Goal: Task Accomplishment & Management: Use online tool/utility

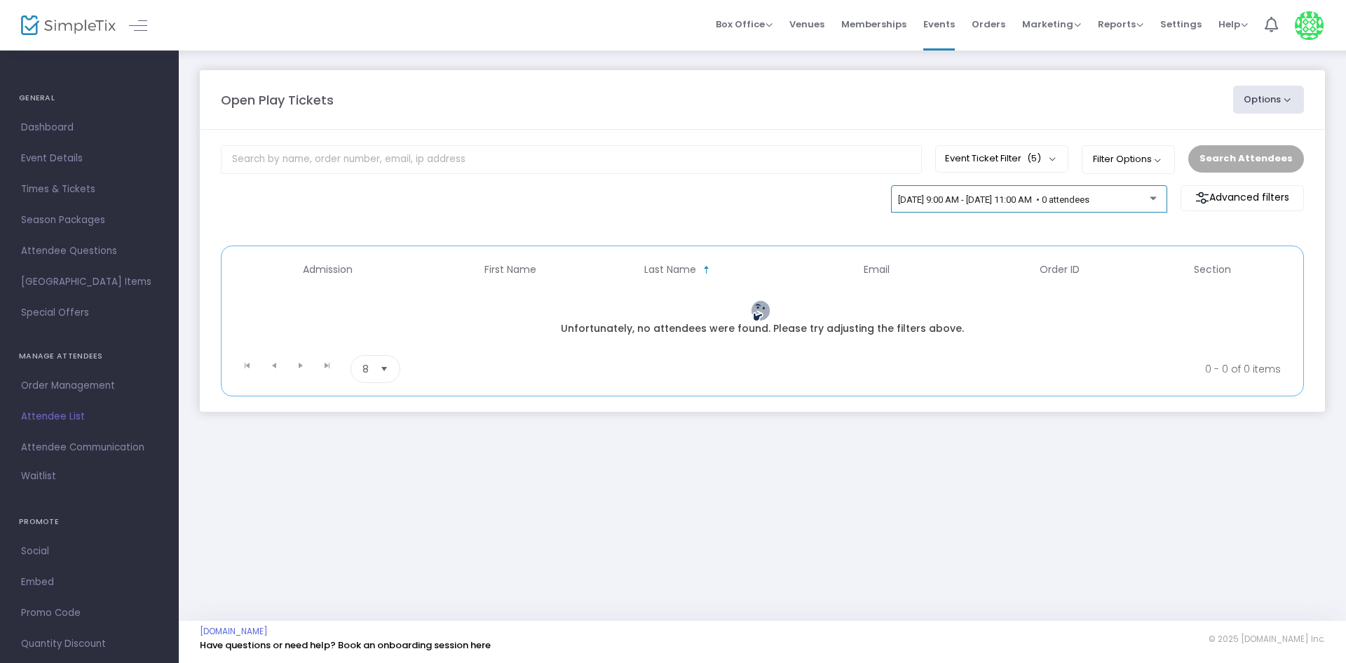
click at [1045, 203] on span "9/23/2025 @ 9:00 AM - 9/23/2025 @ 11:00 AM • 0 attendees" at bounding box center [993, 199] width 191 height 11
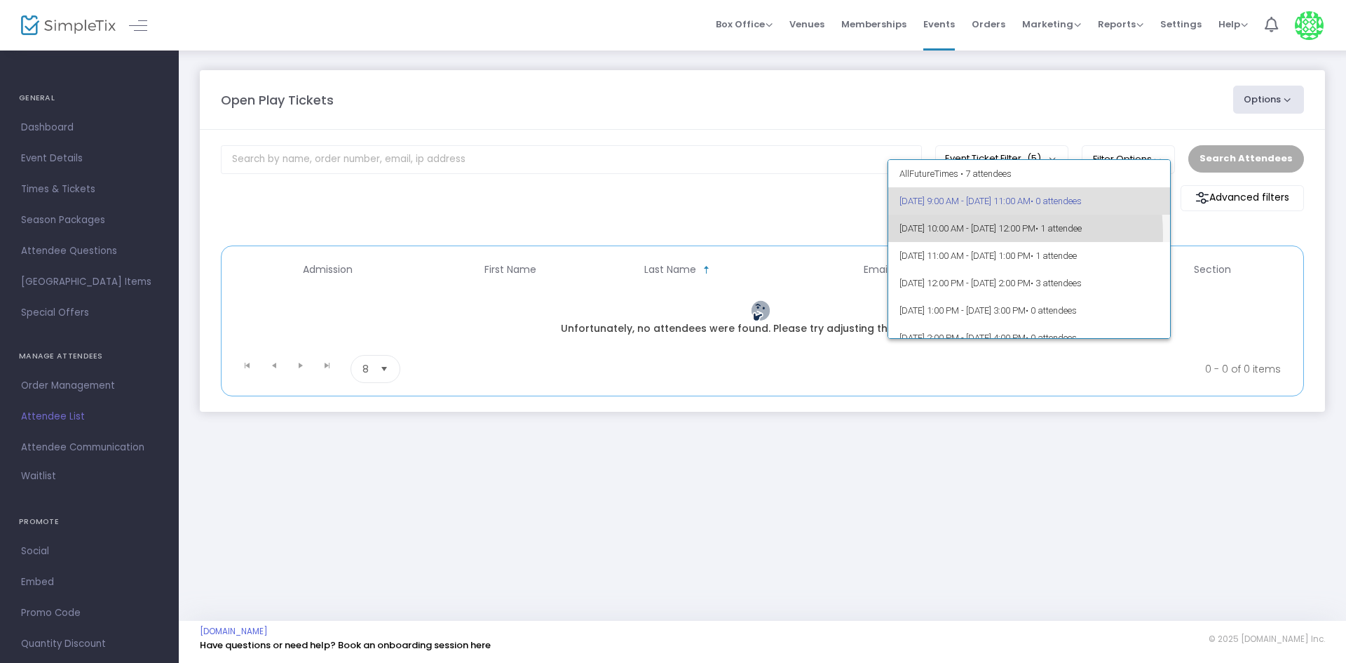
click at [949, 235] on span "9/23/2025 @ 10:00 AM - 9/23/2025 @ 12:00 PM • 1 attendee" at bounding box center [1030, 228] width 260 height 27
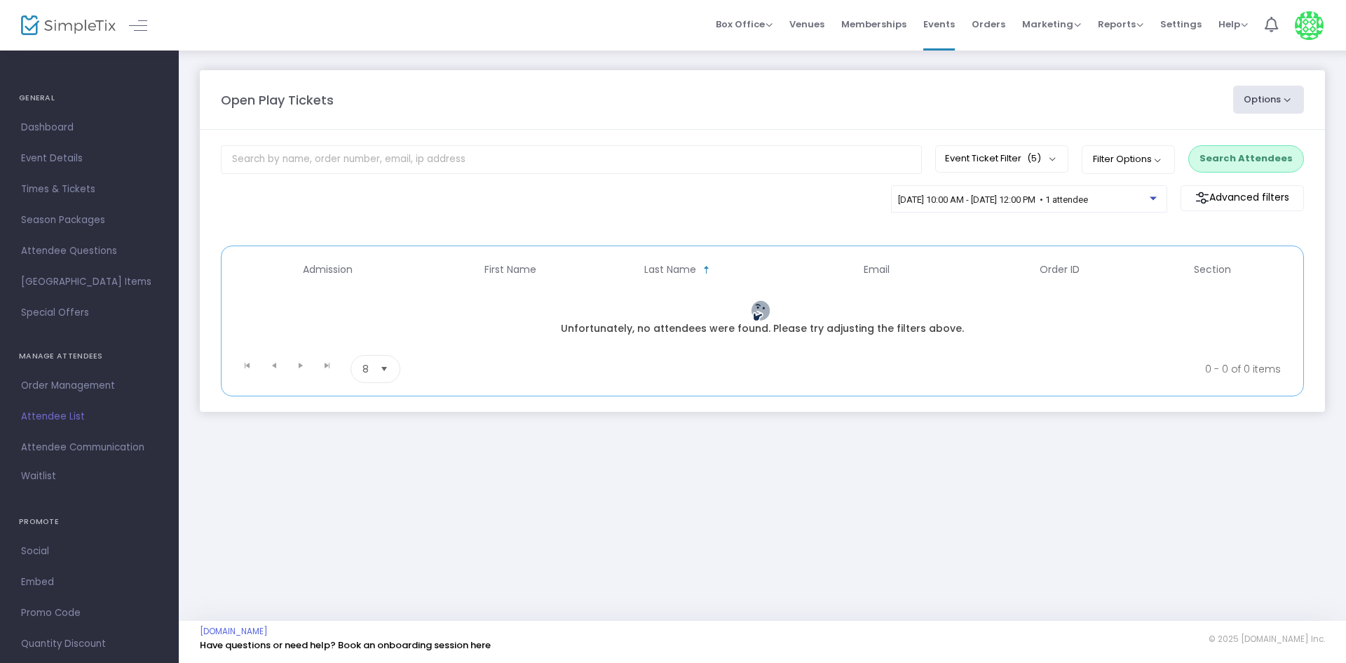
click at [1252, 155] on button "Search Attendees" at bounding box center [1247, 158] width 116 height 27
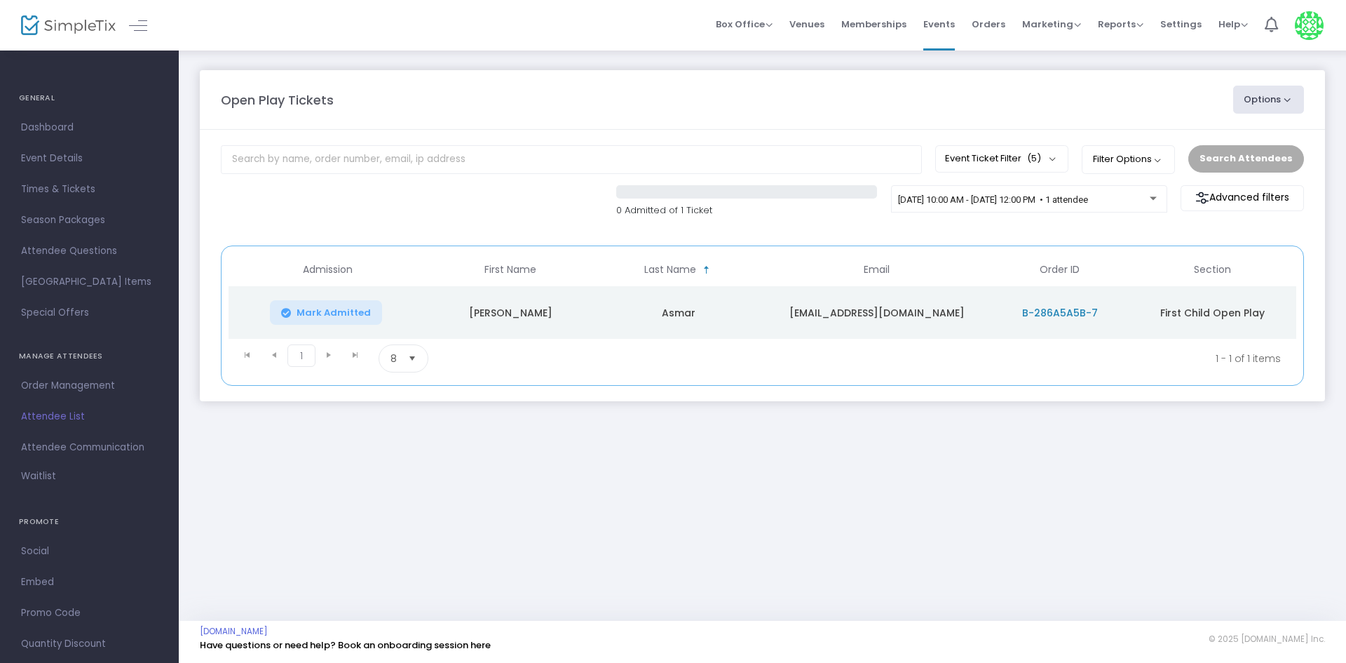
click at [991, 231] on div "0 Admitted of 1 Ticket 9/23/2025 @ 10:00 AM - 9/23/2025 @ 12:00 PM • 1 attendee…" at bounding box center [762, 208] width 1097 height 47
drag, startPoint x: 816, startPoint y: 319, endPoint x: 937, endPoint y: 320, distance: 120.6
click at [937, 320] on td "[EMAIL_ADDRESS][DOMAIN_NAME]" at bounding box center [876, 312] width 229 height 53
click at [952, 237] on m-panel-content "Event Ticket Filter (5) Select All First Child Open Play Additional Child Open …" at bounding box center [762, 265] width 1125 height 271
click at [869, 233] on m-panel-content "Event Ticket Filter (5) Select All First Child Open Play Additional Child Open …" at bounding box center [762, 265] width 1125 height 271
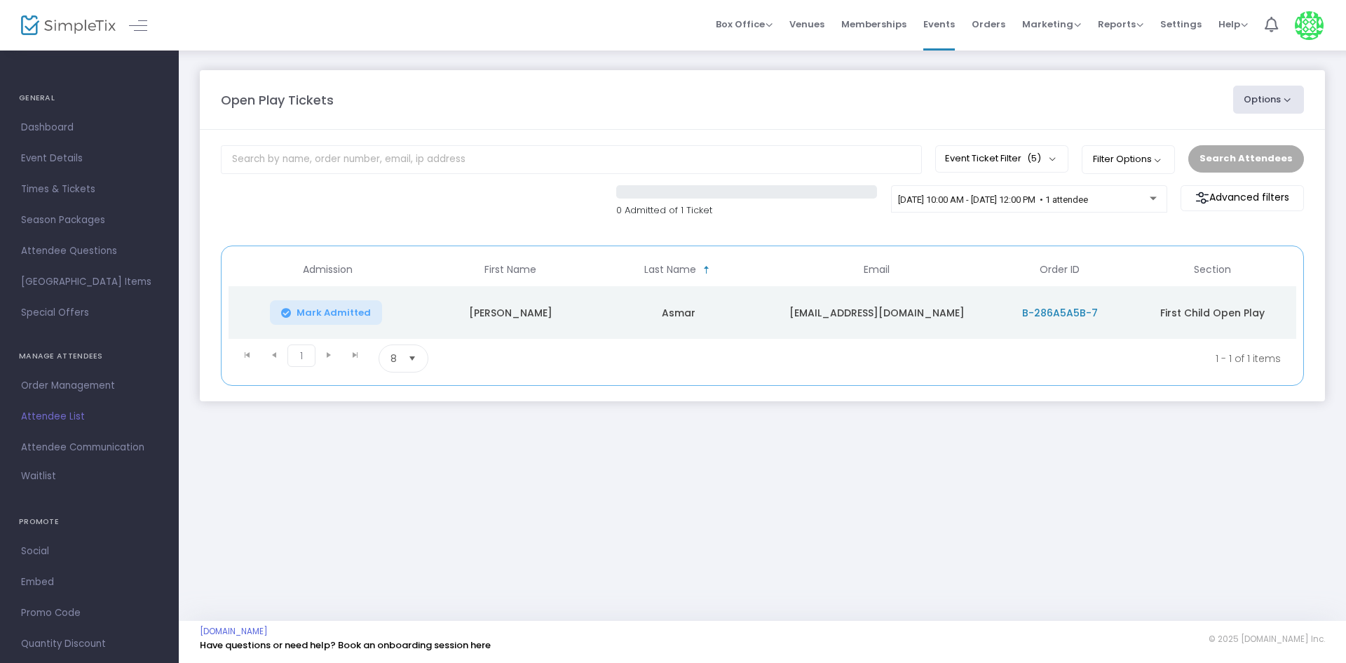
click at [832, 240] on m-panel-content "Event Ticket Filter (5) Select All First Child Open Play Additional Child Open …" at bounding box center [762, 265] width 1125 height 271
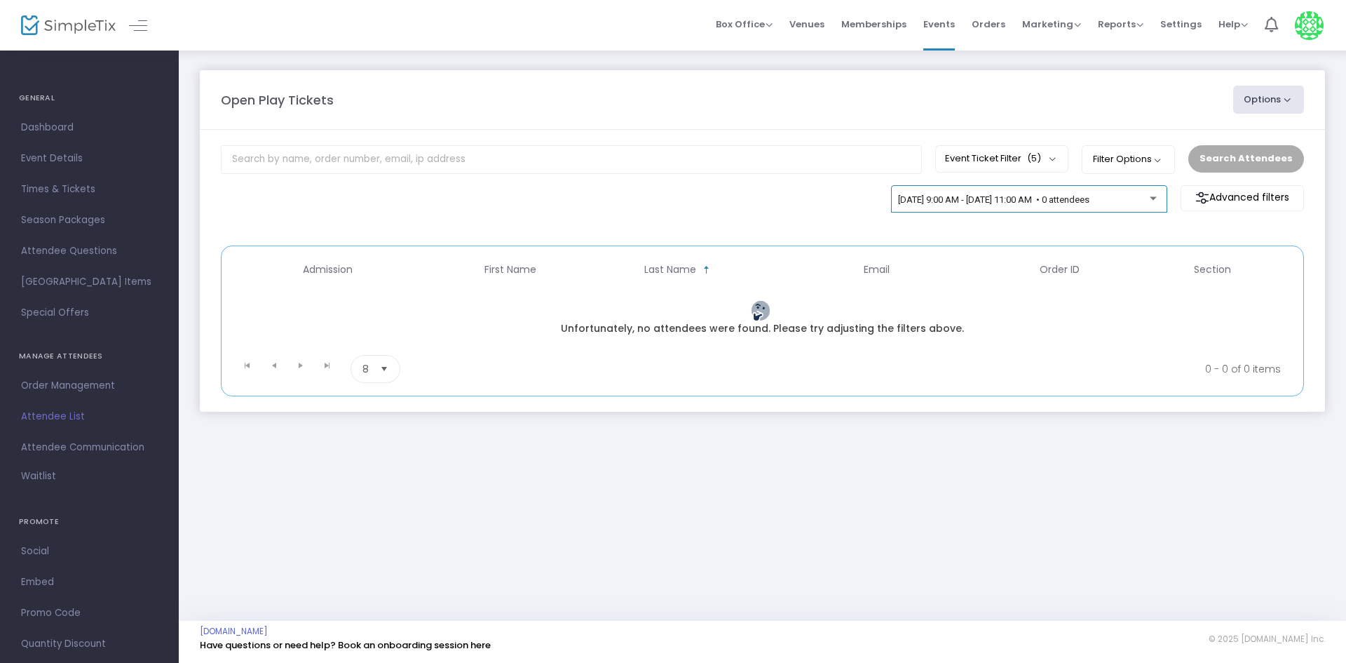
click at [995, 200] on span "[DATE] 9:00 AM - [DATE] 11:00 AM • 0 attendees" at bounding box center [993, 199] width 191 height 11
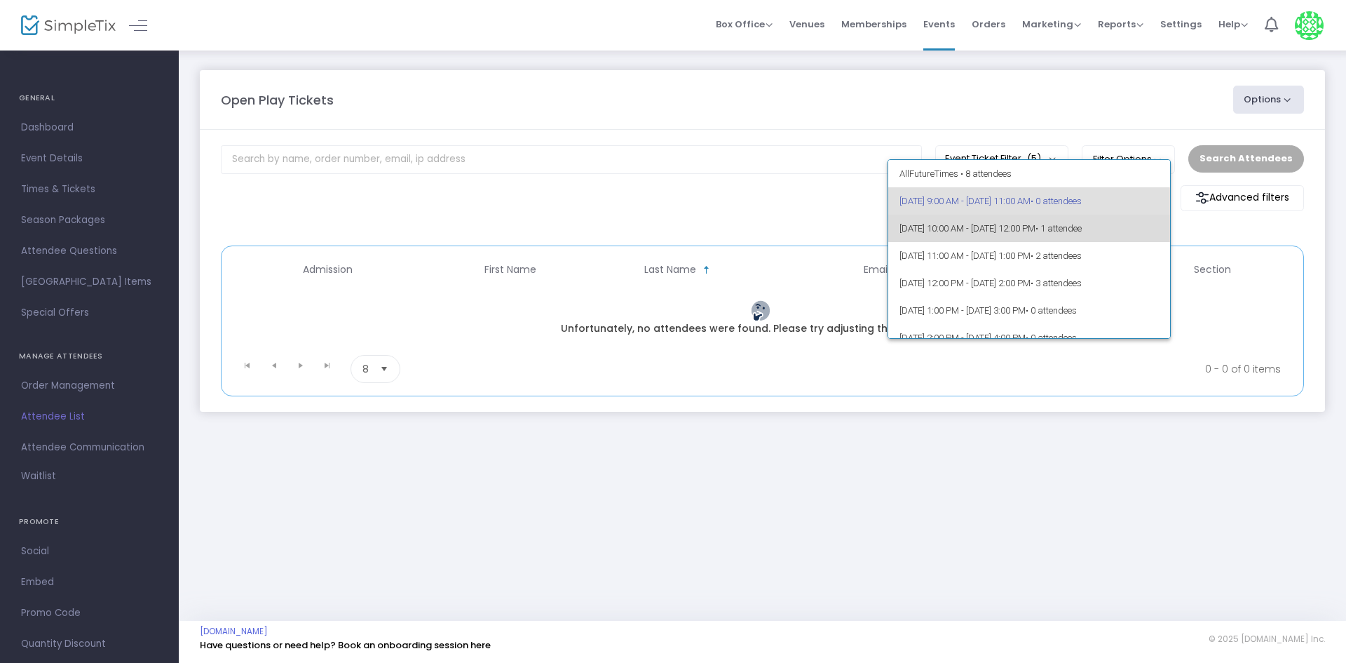
click at [1082, 223] on span "• 1 attendee" at bounding box center [1059, 228] width 46 height 11
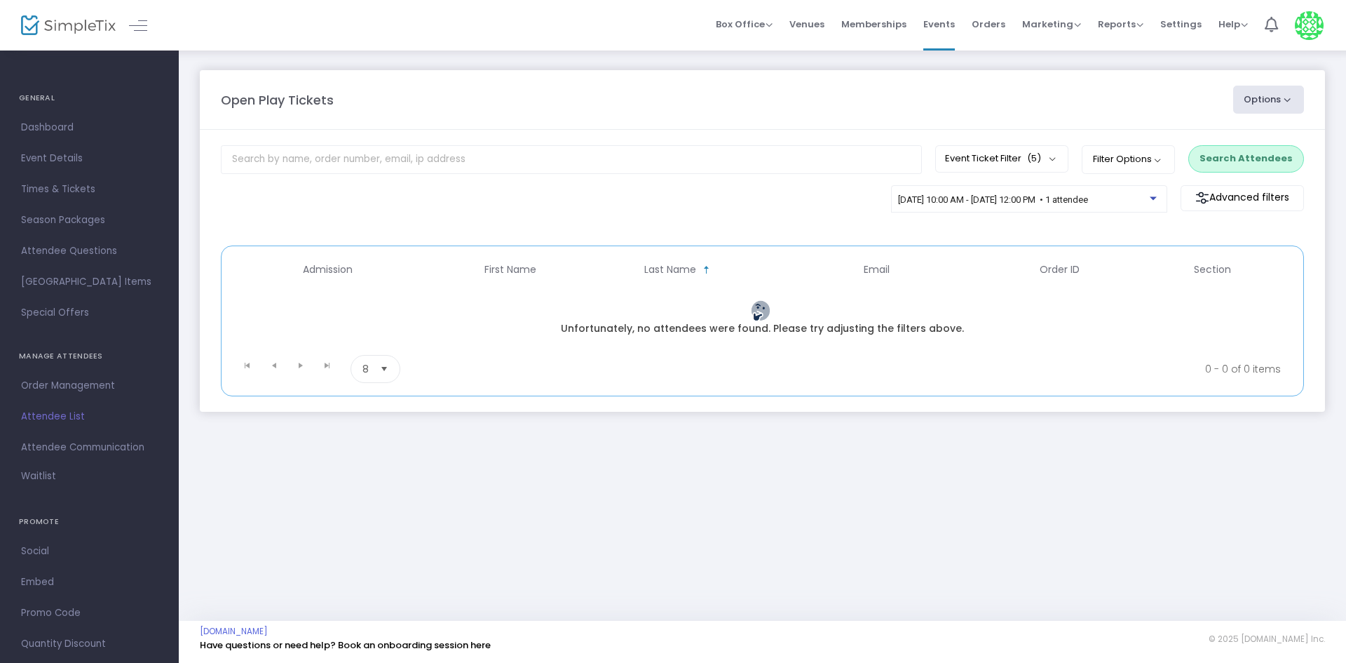
click at [1285, 151] on button "Search Attendees" at bounding box center [1247, 158] width 116 height 27
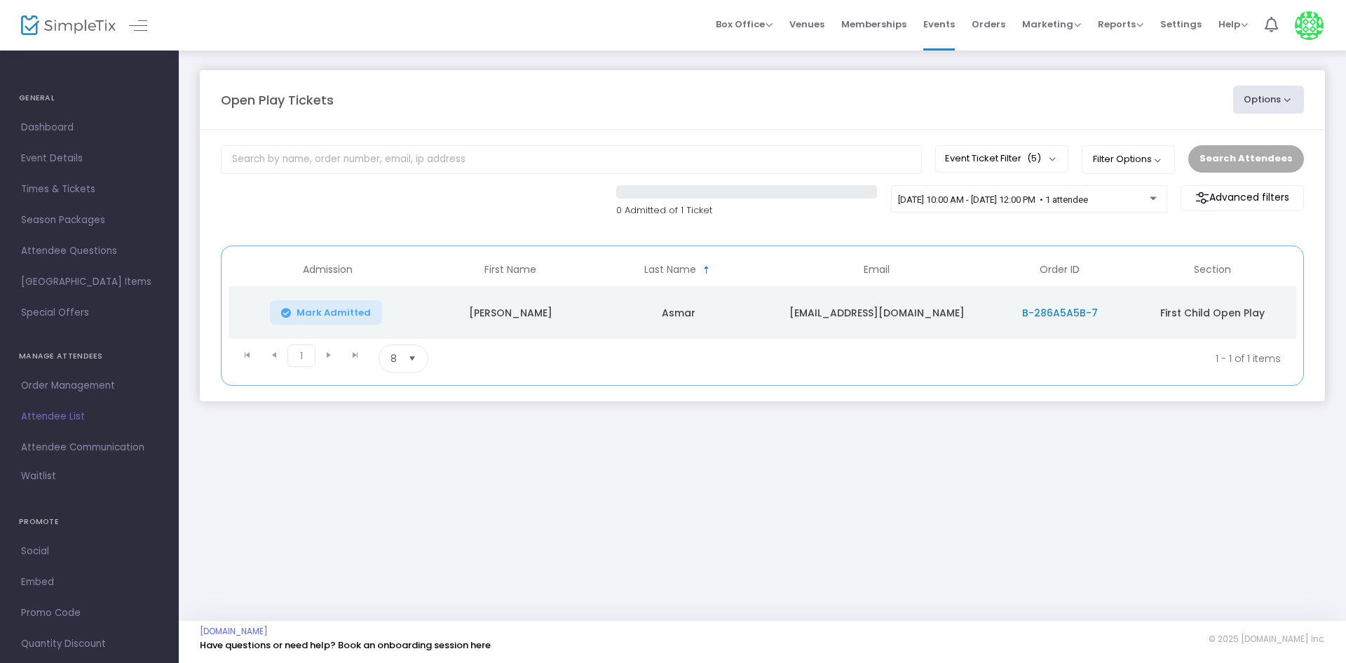
click at [834, 230] on div "0 Admitted of 1 Ticket 9/23/2025 @ 10:00 AM - 9/23/2025 @ 12:00 PM • 1 attendee…" at bounding box center [762, 208] width 1097 height 47
click at [761, 84] on m-panel-header "Open Play Tickets Options Import Attendees Export List Print Name Tags Export t…" at bounding box center [762, 100] width 1125 height 60
click at [607, 72] on m-panel-header "Open Play Tickets Options Import Attendees Export List Print Name Tags Export t…" at bounding box center [762, 100] width 1125 height 60
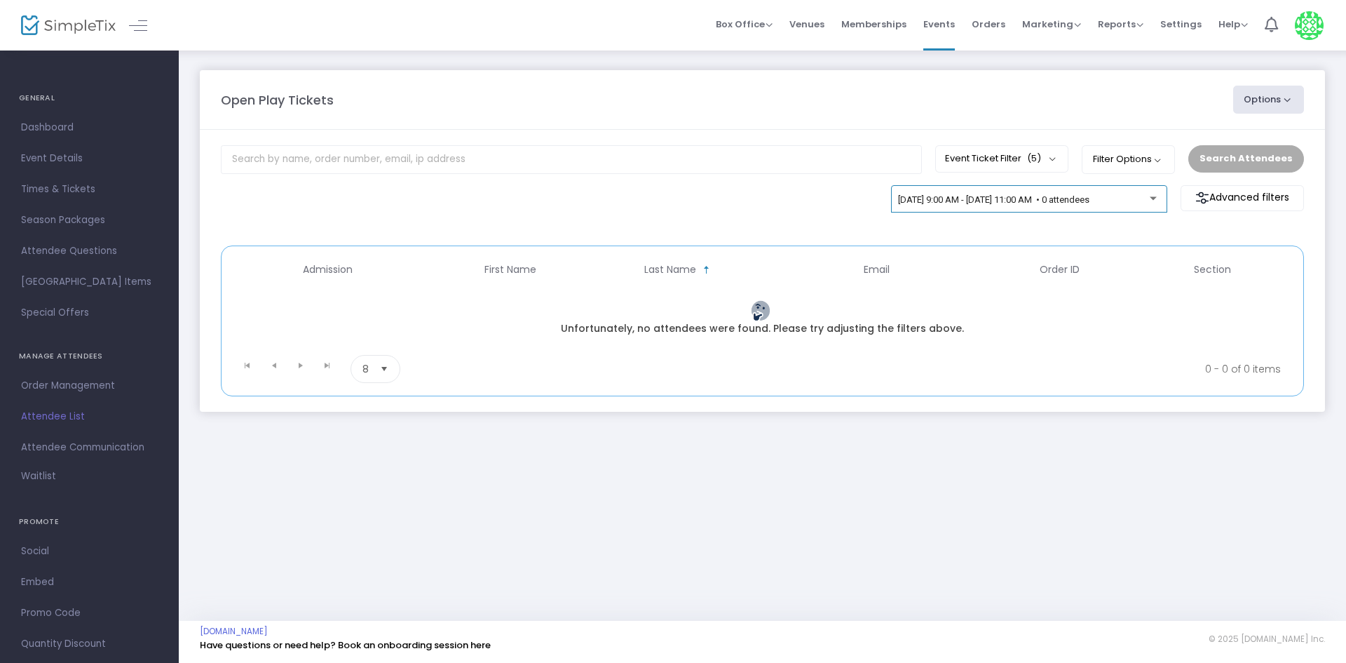
click at [1085, 198] on span "9/23/2025 @ 9:00 AM - 9/23/2025 @ 11:00 AM • 0 attendees" at bounding box center [993, 199] width 191 height 11
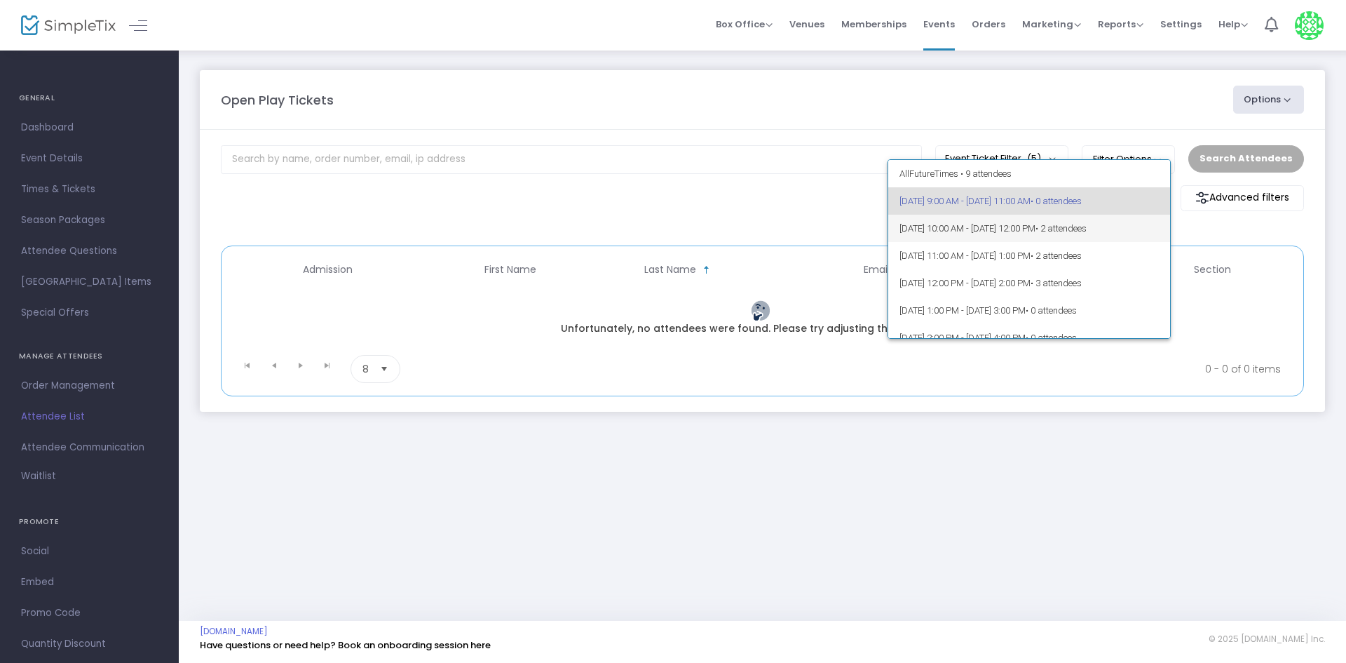
click at [1142, 236] on span "9/23/2025 @ 10:00 AM - 9/23/2025 @ 12:00 PM • 2 attendees" at bounding box center [1030, 228] width 260 height 27
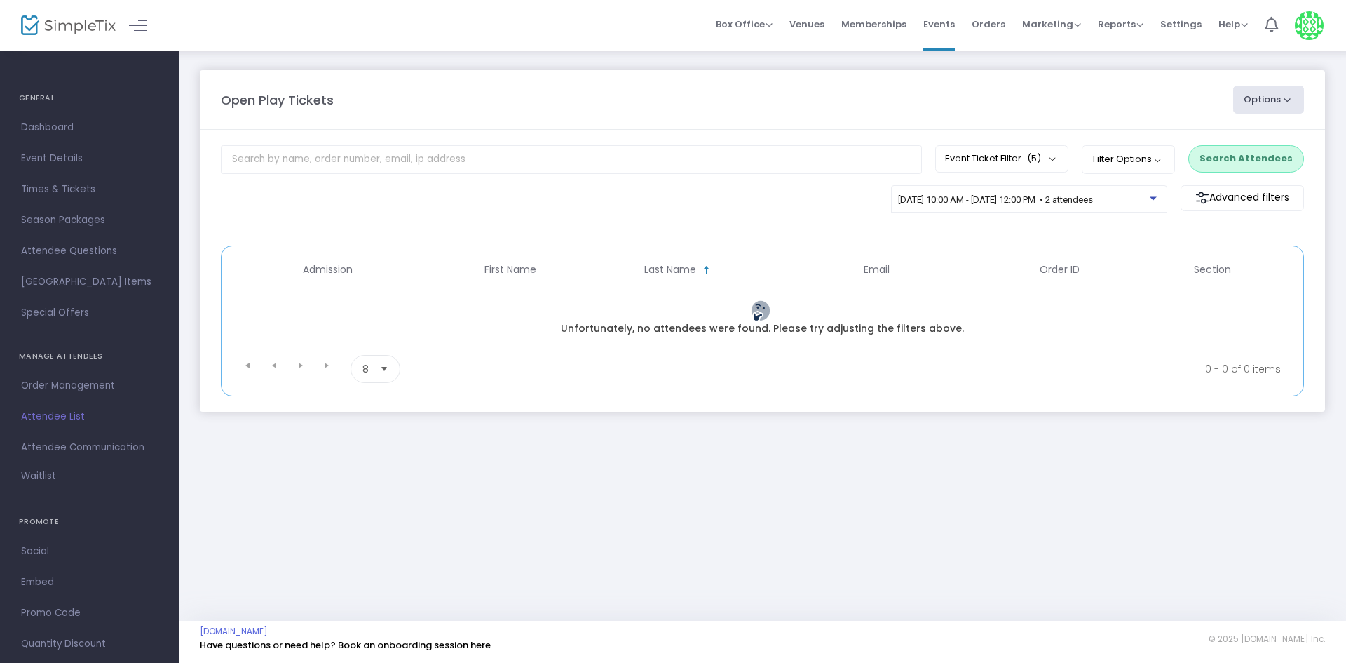
click at [1225, 151] on button "Search Attendees" at bounding box center [1247, 158] width 116 height 27
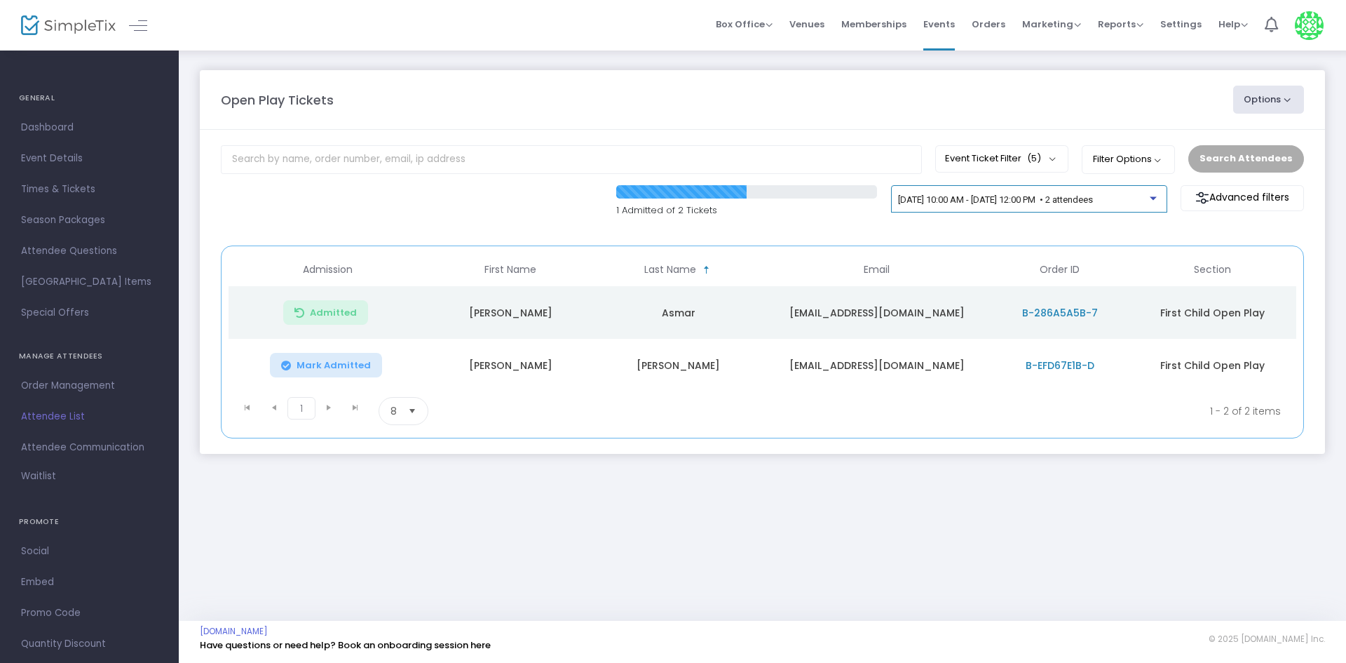
click at [1042, 200] on span "[DATE] 10:00 AM - [DATE] 12:00 PM • 2 attendees" at bounding box center [995, 199] width 195 height 11
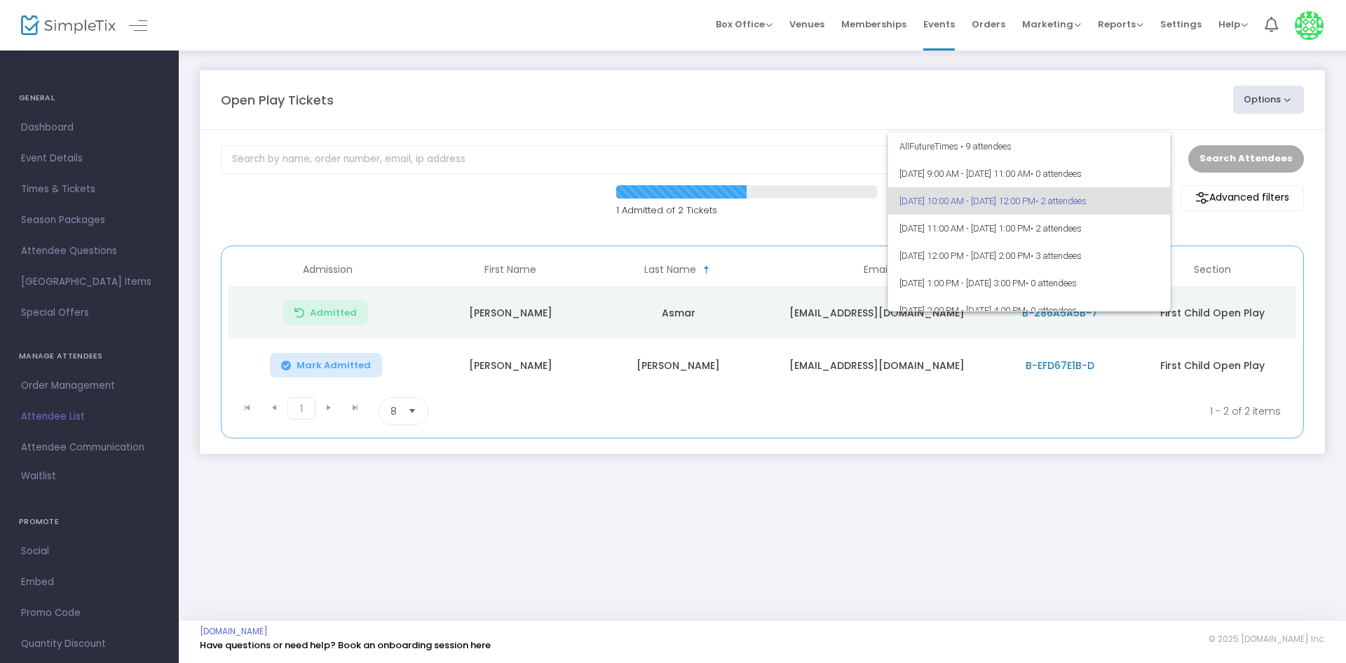
click at [781, 236] on div at bounding box center [673, 331] width 1346 height 663
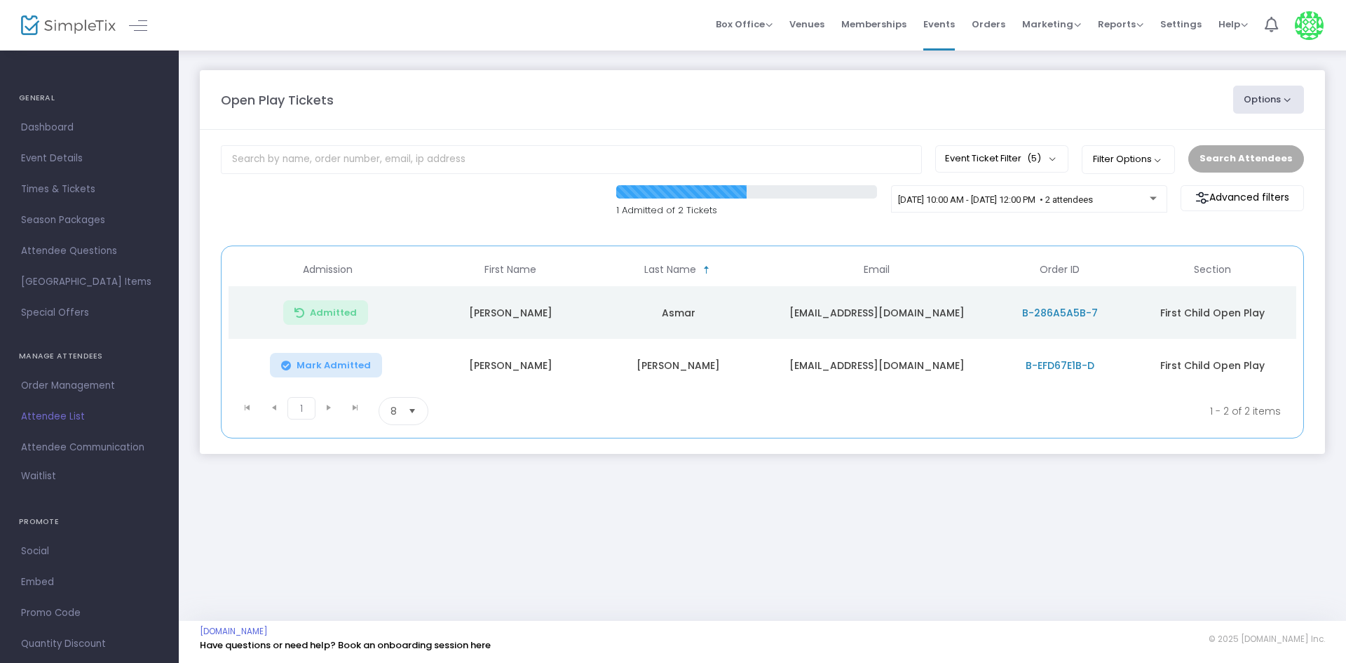
click at [908, 90] on div "Open Play Tickets" at bounding box center [720, 99] width 1013 height 19
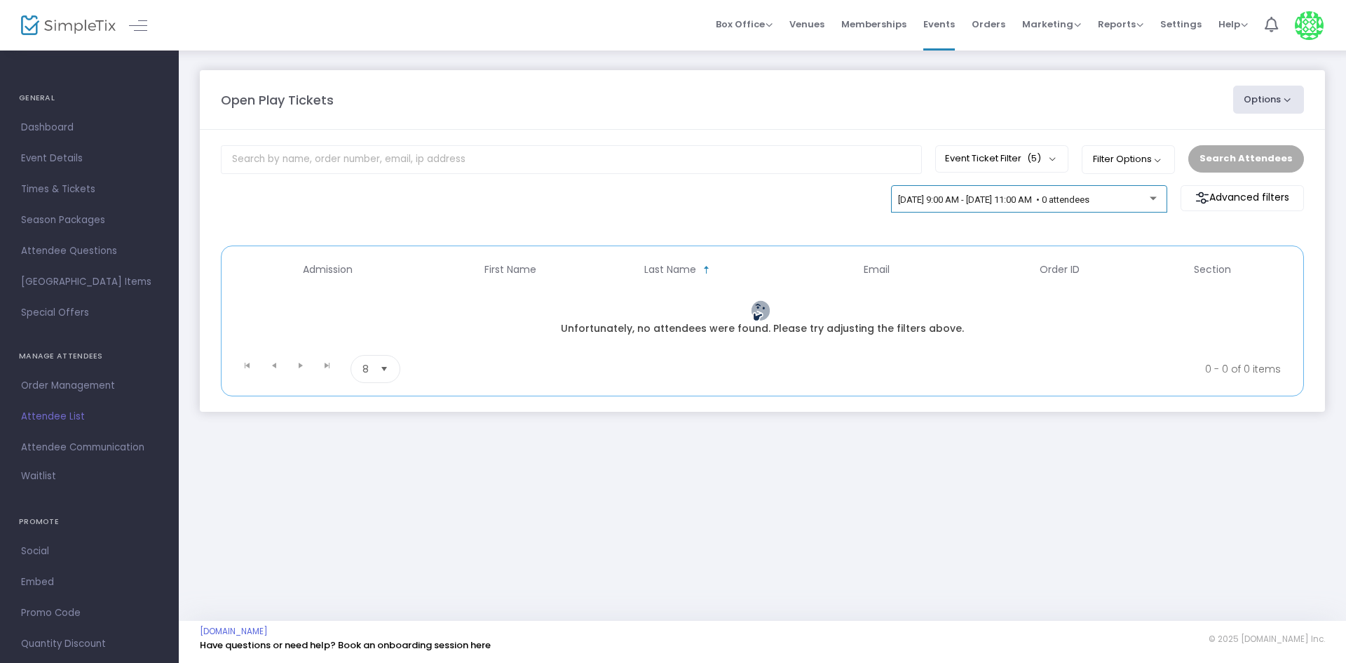
click at [977, 206] on div "9/23/2025 @ 9:00 AM - 9/23/2025 @ 11:00 AM • 0 attendees" at bounding box center [1029, 202] width 262 height 20
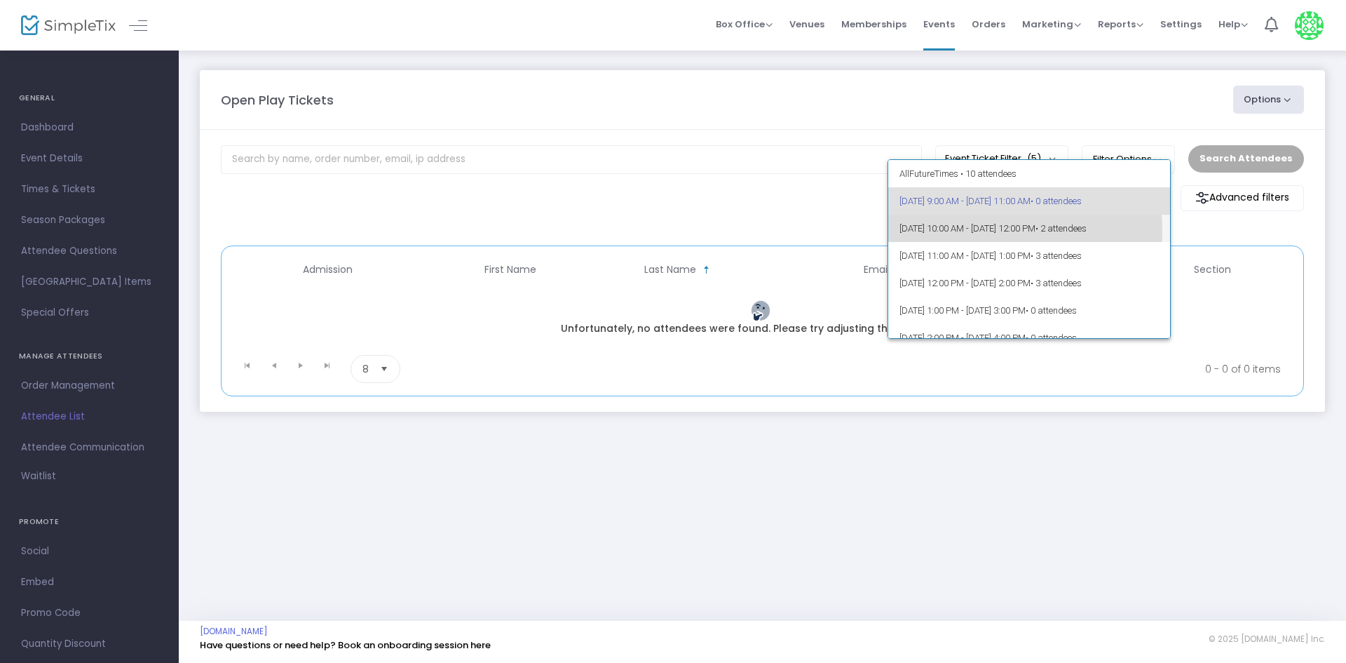
click at [949, 231] on span "9/23/2025 @ 10:00 AM - 9/23/2025 @ 12:00 PM • 2 attendees" at bounding box center [1030, 228] width 260 height 27
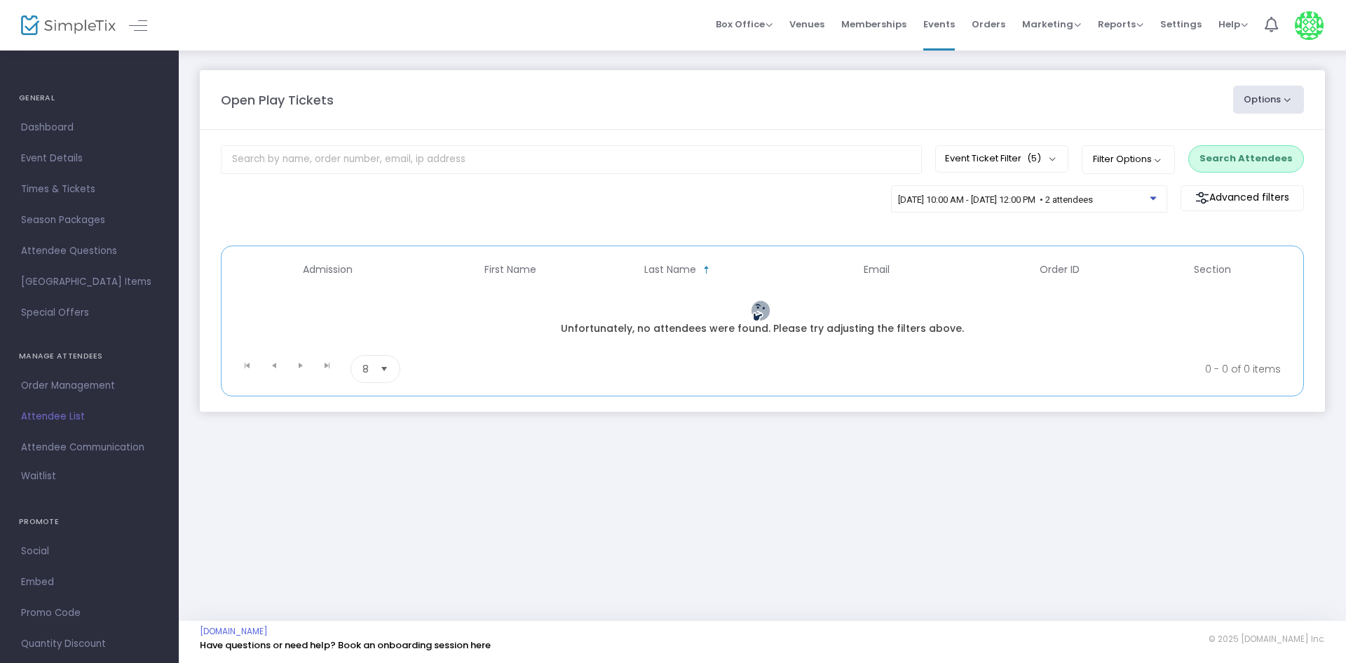
click at [1246, 162] on button "Search Attendees" at bounding box center [1247, 158] width 116 height 27
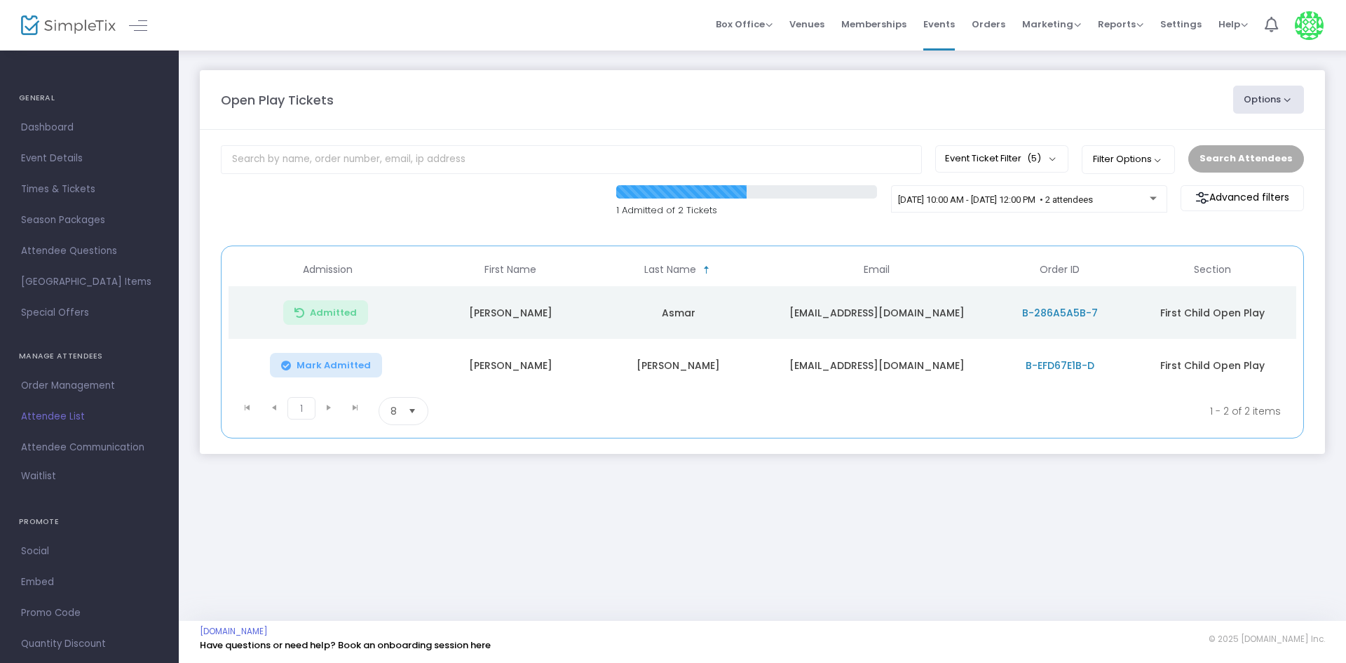
click at [617, 111] on div "Open Play Tickets Options Import Attendees Export List Print Name Tags Export t…" at bounding box center [762, 100] width 1097 height 28
drag, startPoint x: 802, startPoint y: 365, endPoint x: 956, endPoint y: 378, distance: 154.8
click at [956, 378] on td "alexandrakbryan@gmail.com" at bounding box center [876, 365] width 229 height 53
copy td "alexandrakbryan@gmail.com"
click at [1026, 206] on div "9/23/2025 @ 10:00 AM - 9/23/2025 @ 12:00 PM • 2 attendees" at bounding box center [1029, 202] width 262 height 20
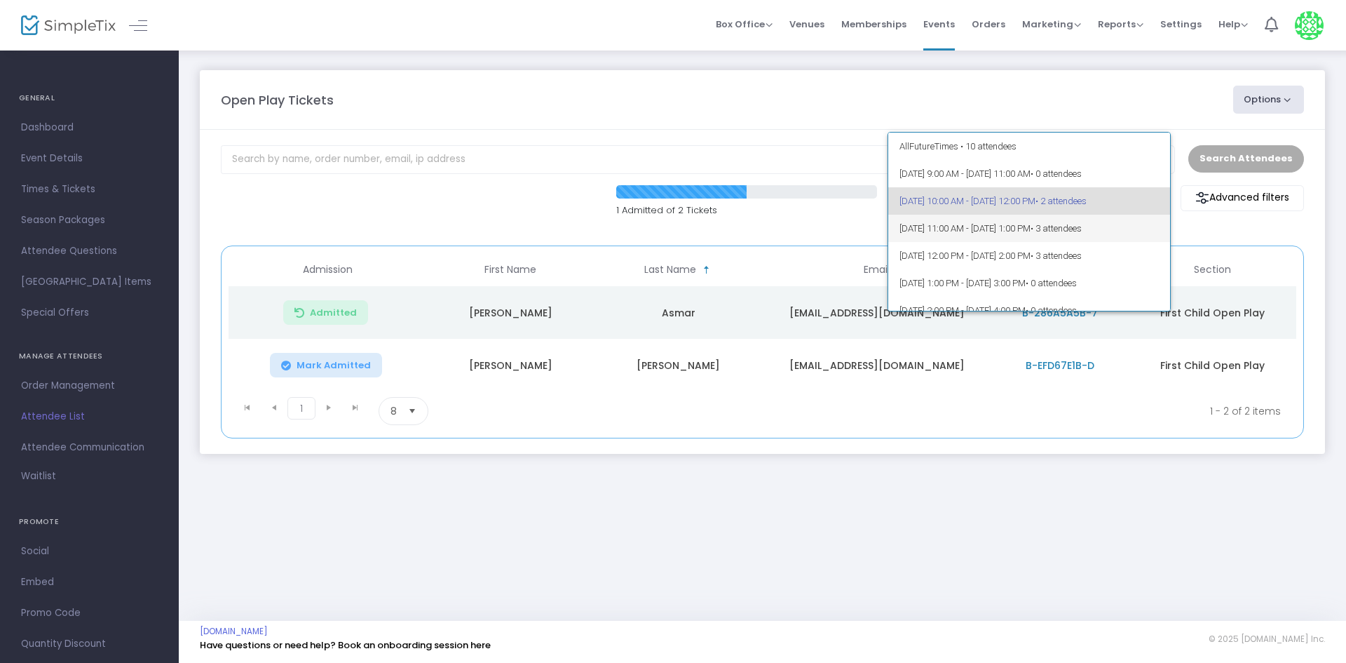
click at [970, 229] on span "9/23/2025 @ 11:00 AM - 9/23/2025 @ 1:00 PM • 3 attendees" at bounding box center [1030, 228] width 260 height 27
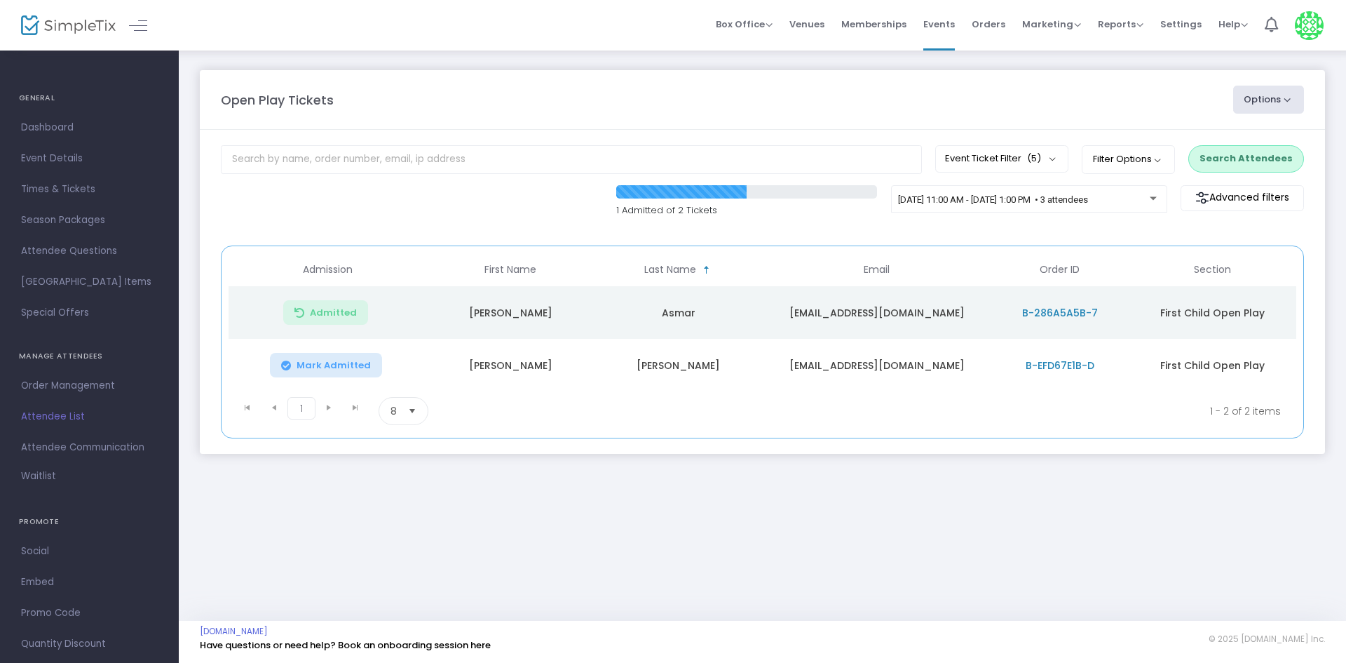
click at [1218, 166] on button "Search Attendees" at bounding box center [1247, 158] width 116 height 27
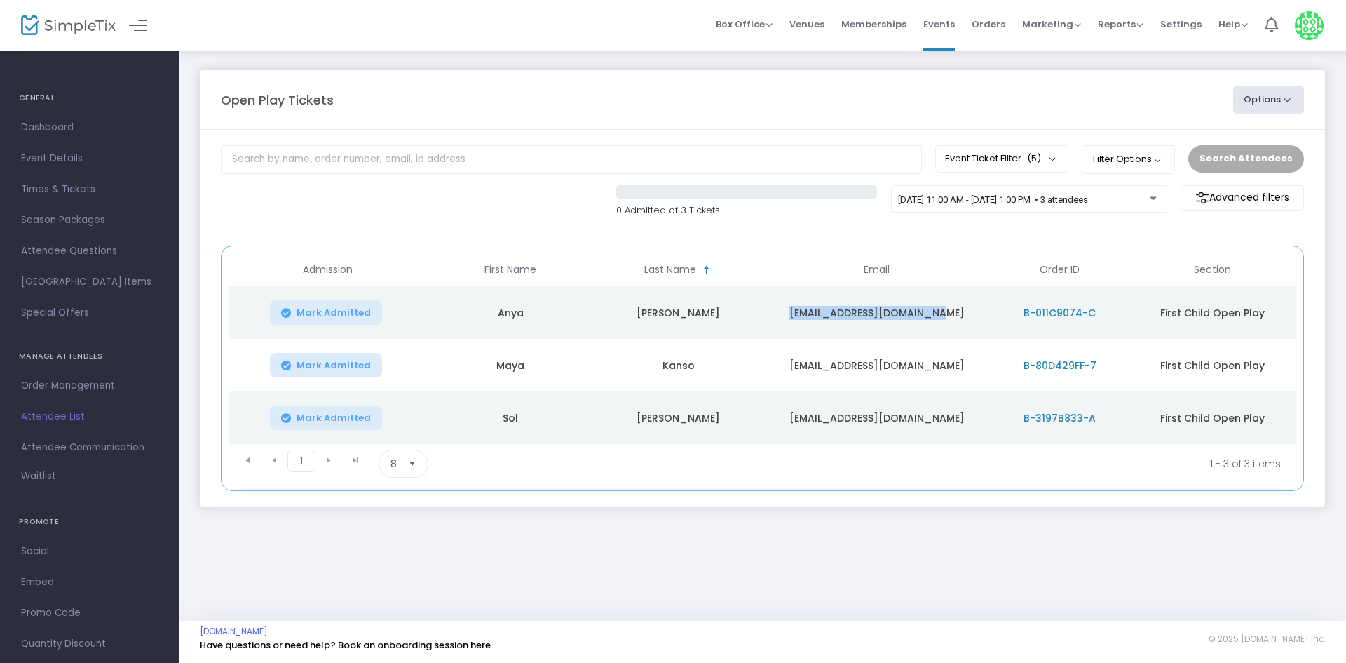
drag, startPoint x: 798, startPoint y: 311, endPoint x: 947, endPoint y: 318, distance: 149.5
click at [947, 318] on td "anyafrazier1203@gmail.com" at bounding box center [876, 312] width 229 height 53
copy td "anyafrazier1203@gmail.com"
drag, startPoint x: 815, startPoint y: 365, endPoint x: 939, endPoint y: 365, distance: 124.1
click at [939, 365] on td "kanso.maya@gmail.com" at bounding box center [876, 365] width 229 height 53
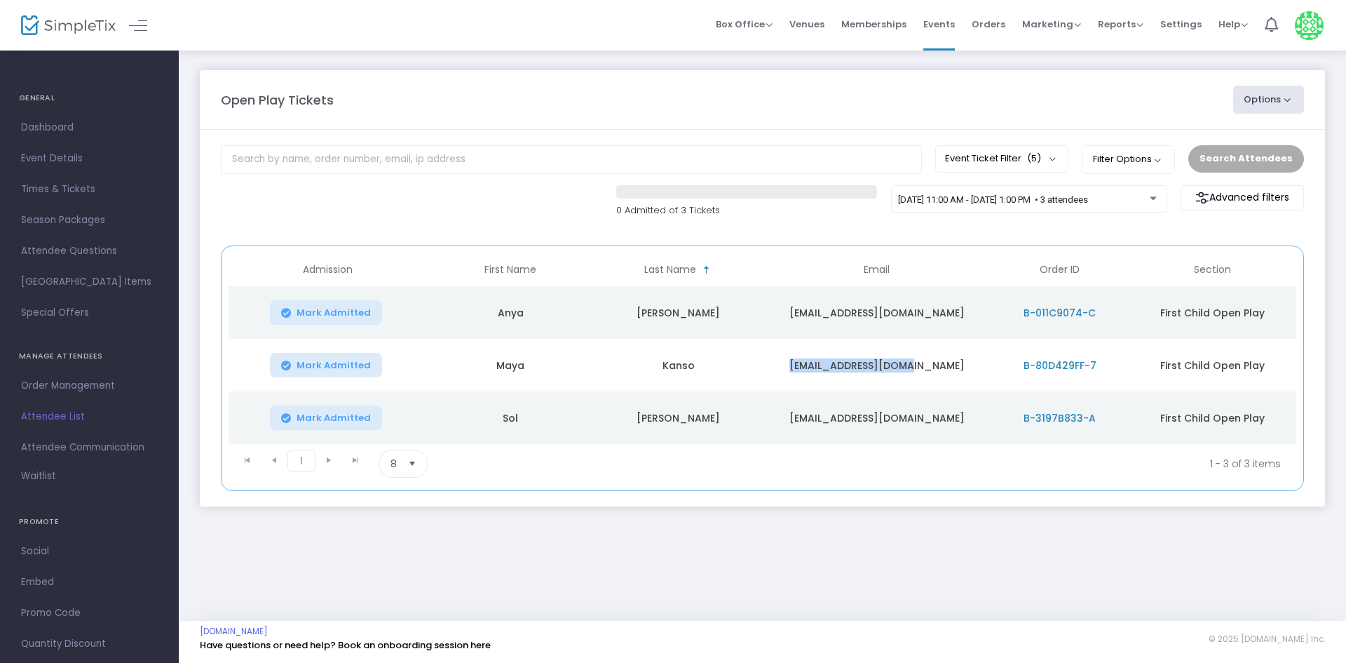
copy td "kanso.maya@gmail.com"
drag, startPoint x: 812, startPoint y: 421, endPoint x: 895, endPoint y: 430, distance: 83.9
click at [895, 430] on td "sol.rivera05@icloud.com" at bounding box center [876, 417] width 229 height 53
click at [892, 541] on div "Open Play Tickets Options Import Attendees Export List Print Name Tags Export t…" at bounding box center [762, 302] width 1167 height 506
click at [848, 235] on m-panel-content "Event Ticket Filter (5) Select All First Child Open Play Additional Child Open …" at bounding box center [762, 318] width 1125 height 377
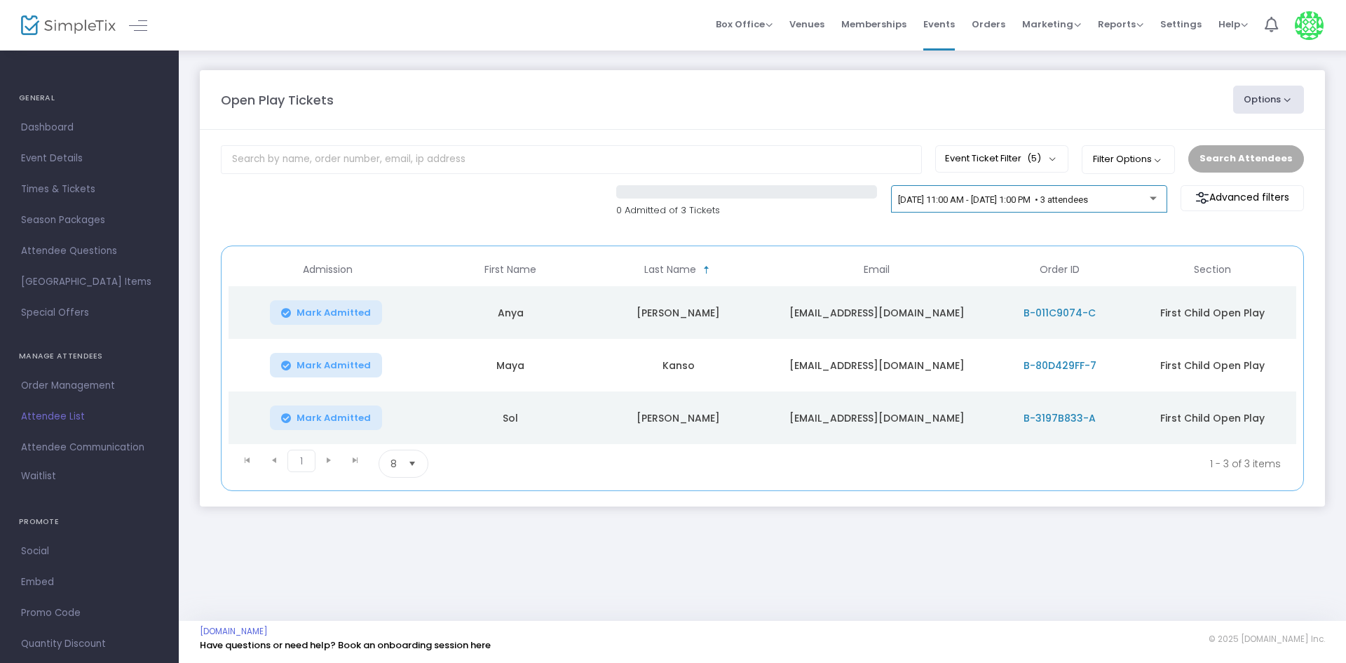
click at [935, 212] on div "9/23/2025 @ 11:00 AM - 9/23/2025 @ 1:00 PM • 3 attendees" at bounding box center [1029, 202] width 262 height 20
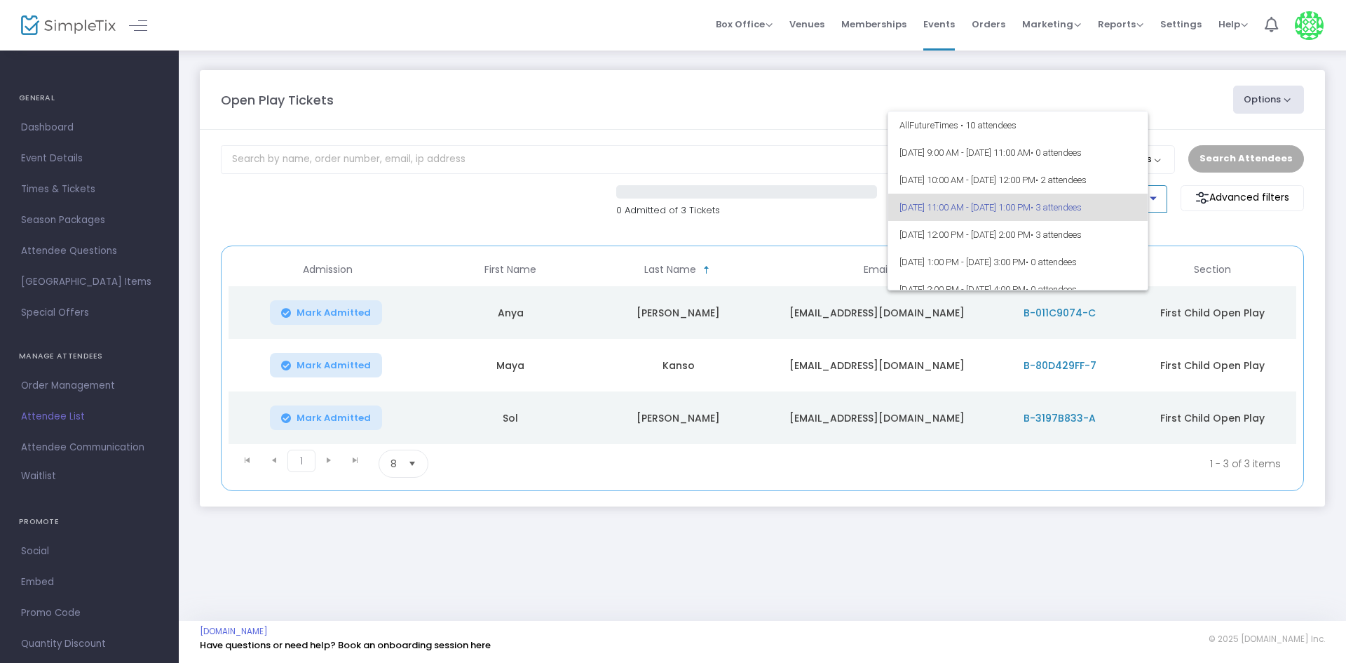
scroll to position [6, 0]
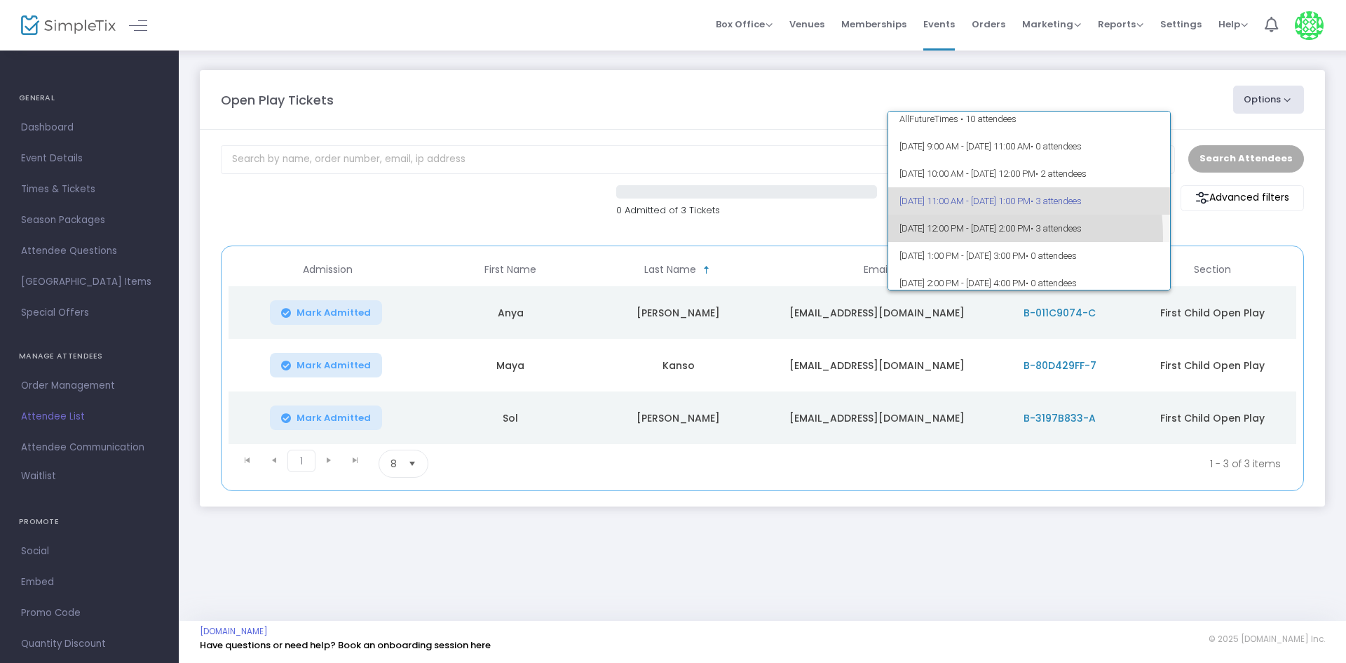
click at [945, 236] on span "9/23/2025 @ 12:00 PM - 9/23/2025 @ 2:00 PM • 3 attendees" at bounding box center [1030, 228] width 260 height 27
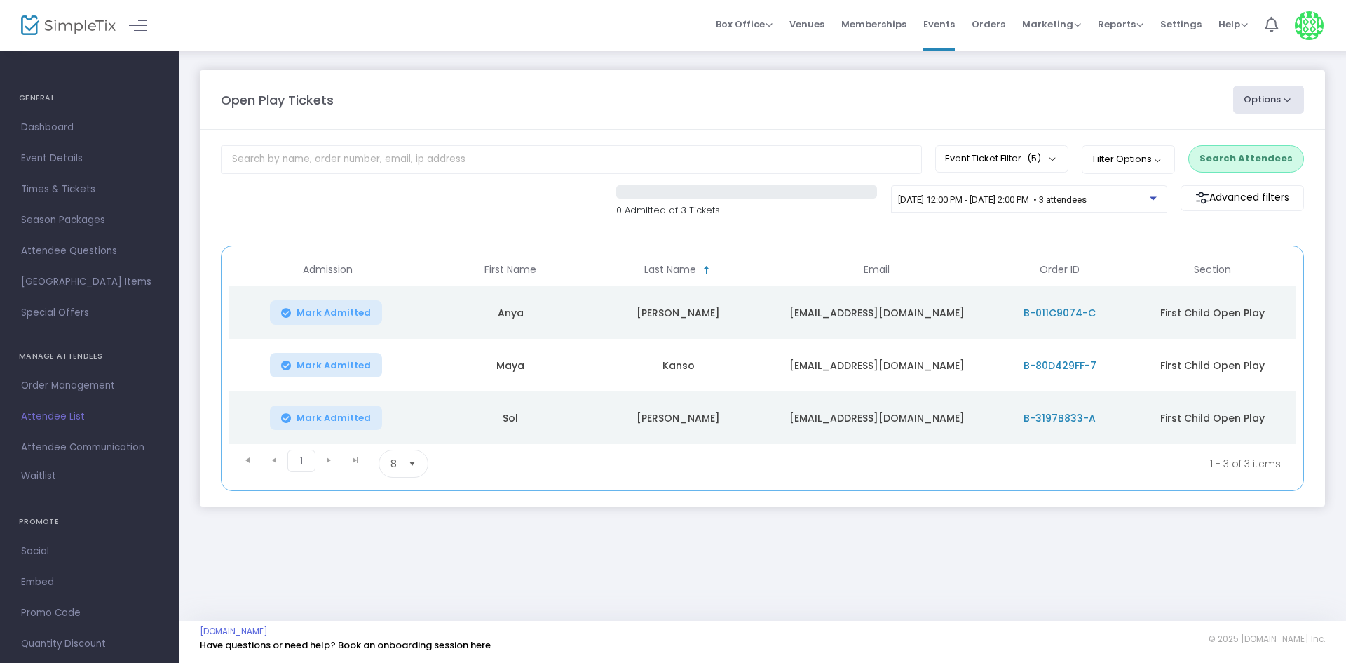
click at [1240, 160] on button "Search Attendees" at bounding box center [1247, 158] width 116 height 27
drag, startPoint x: 811, startPoint y: 310, endPoint x: 944, endPoint y: 323, distance: 133.8
click at [944, 323] on td "[EMAIL_ADDRESS][DOMAIN_NAME]" at bounding box center [876, 312] width 229 height 53
copy td "[EMAIL_ADDRESS][DOMAIN_NAME]"
drag, startPoint x: 801, startPoint y: 365, endPoint x: 938, endPoint y: 377, distance: 137.9
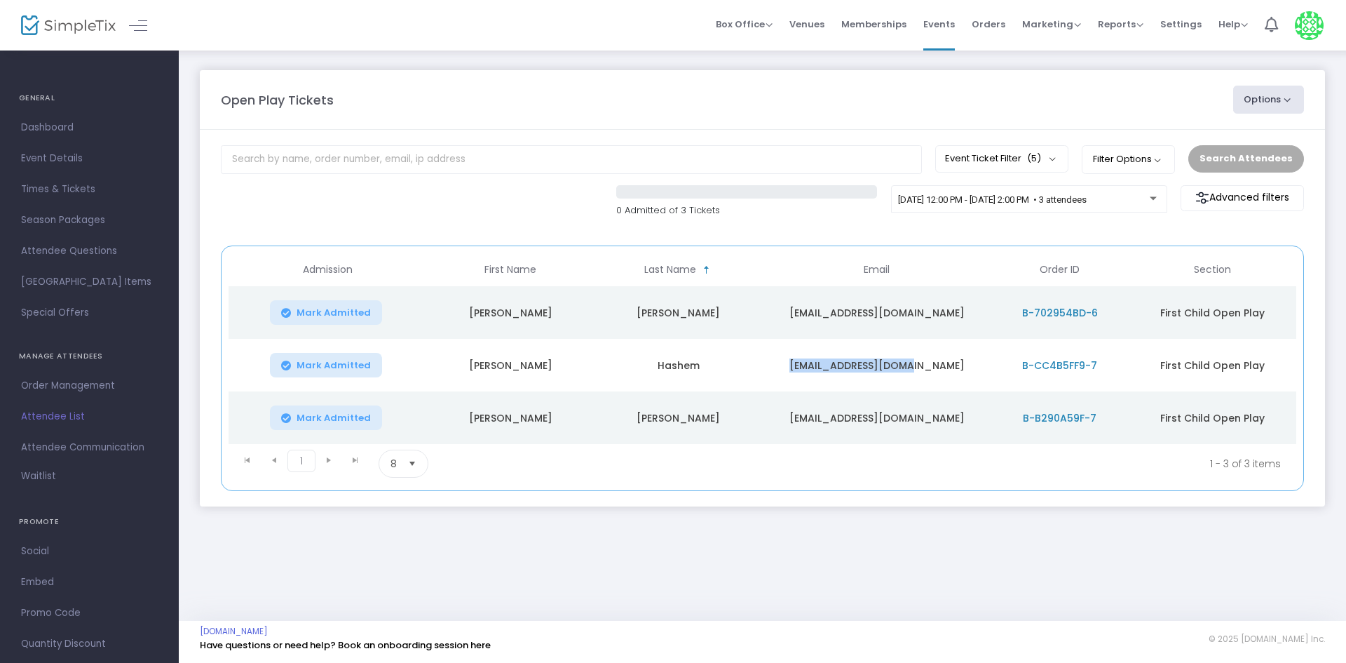
click at [938, 377] on td "[EMAIL_ADDRESS][DOMAIN_NAME]" at bounding box center [876, 365] width 229 height 53
copy td "[EMAIL_ADDRESS][DOMAIN_NAME]"
click at [917, 230] on div "0 Admitted of 3 Tickets 9/23/2025 @ 12:00 PM - 9/23/2025 @ 2:00 PM • 3 attendee…" at bounding box center [762, 208] width 1097 height 47
click at [1045, 367] on span "B-CC4B5FF9-7" at bounding box center [1059, 365] width 75 height 14
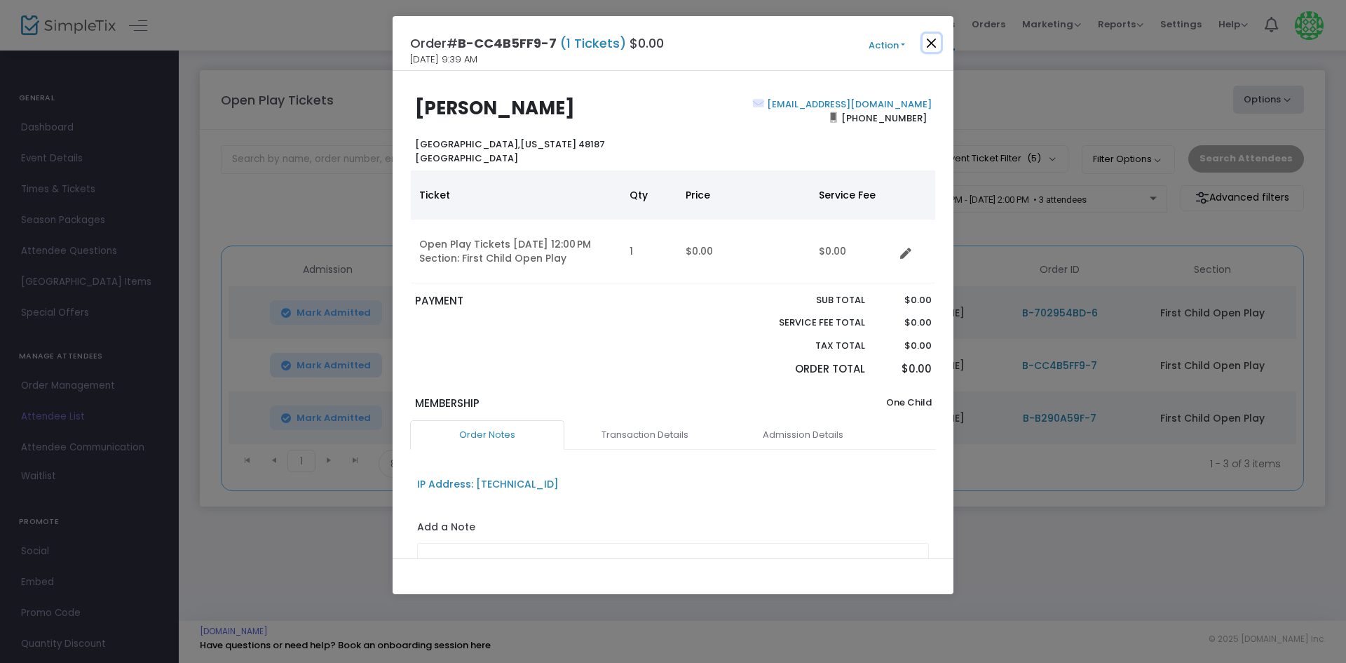
click at [930, 40] on button "Close" at bounding box center [932, 43] width 18 height 18
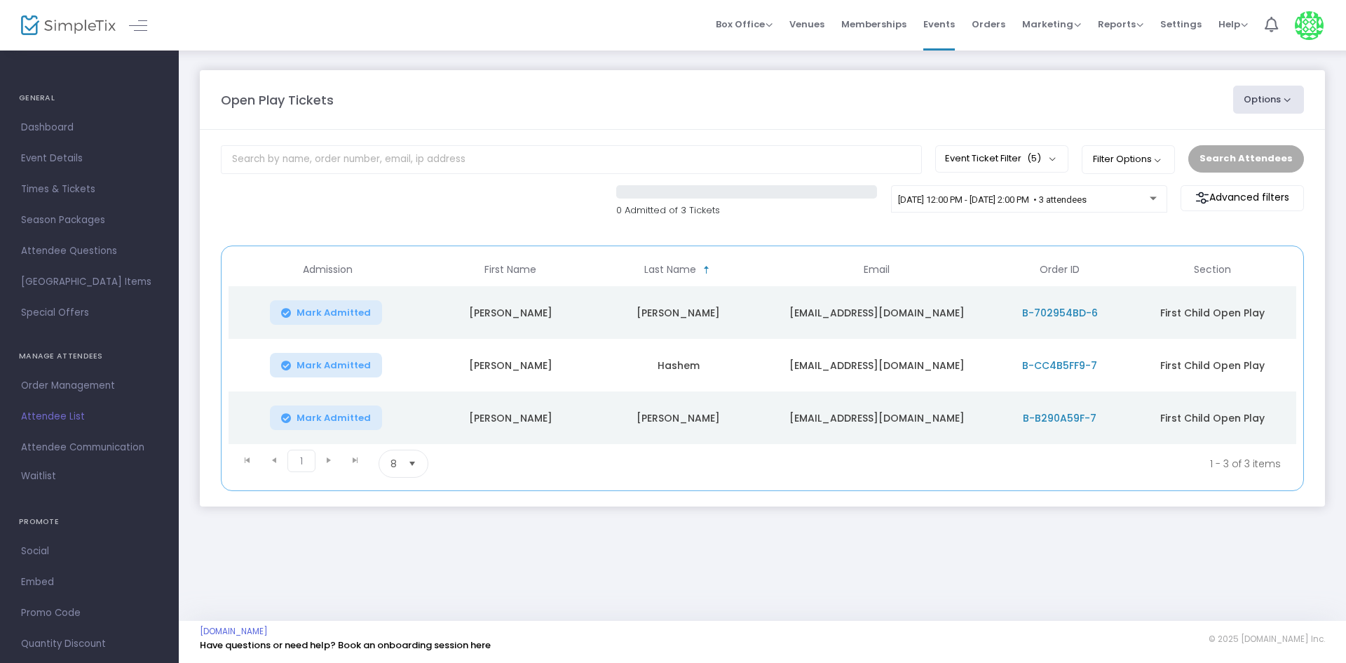
click at [941, 536] on div "Open Play Tickets Options Import Attendees Export List Print Name Tags Export t…" at bounding box center [762, 302] width 1167 height 506
click at [1040, 413] on span "B-B290A59F-7" at bounding box center [1060, 418] width 74 height 14
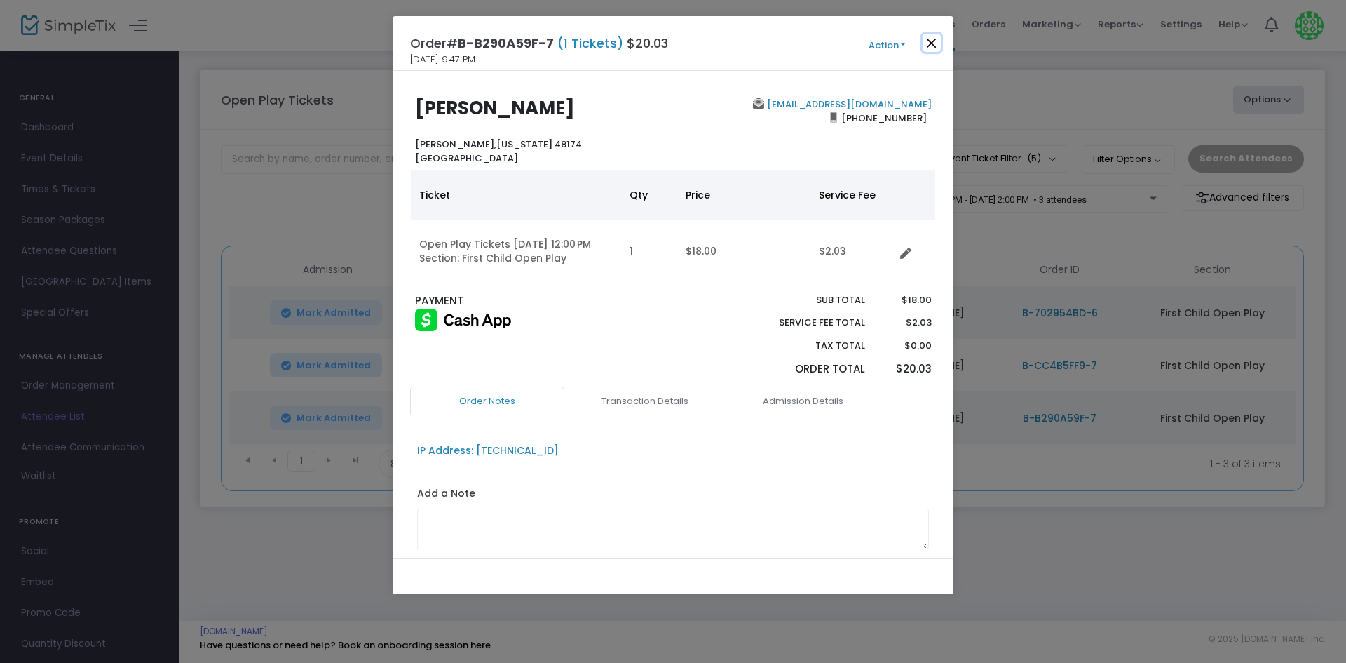
click at [931, 46] on button "Close" at bounding box center [932, 43] width 18 height 18
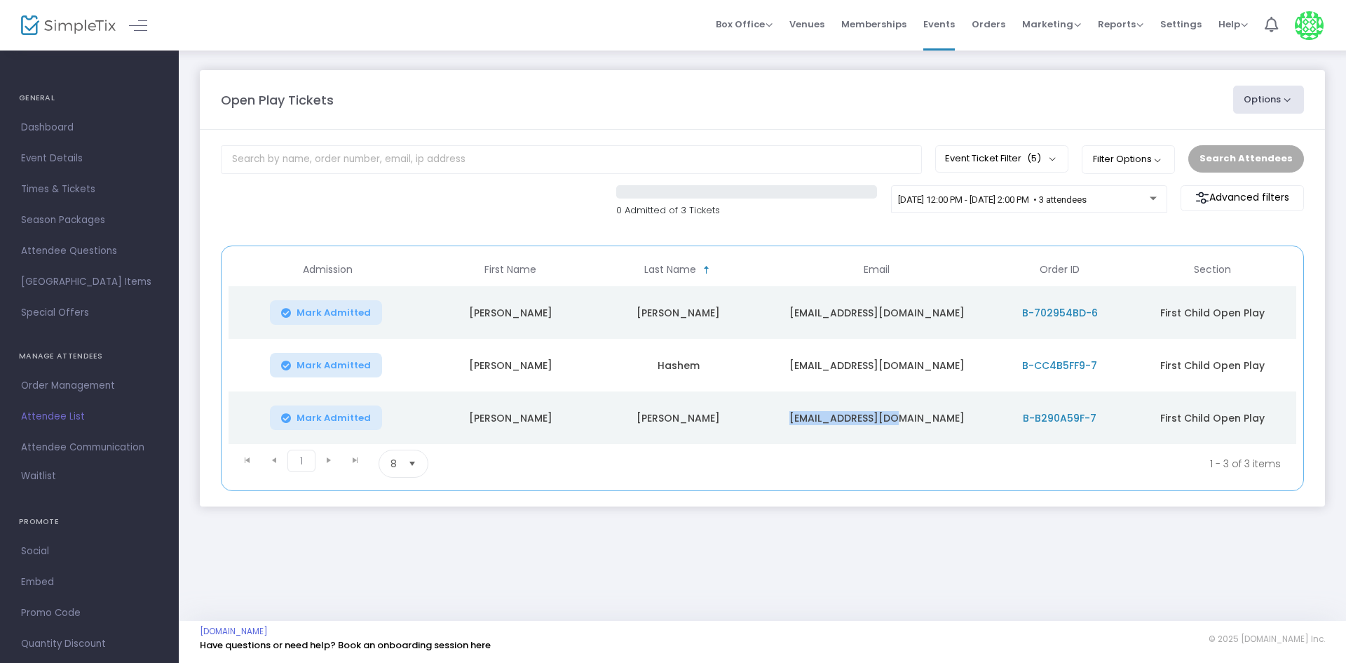
drag, startPoint x: 822, startPoint y: 421, endPoint x: 935, endPoint y: 419, distance: 112.2
click at [935, 419] on td "[EMAIL_ADDRESS][DOMAIN_NAME]" at bounding box center [876, 417] width 229 height 53
copy td "[EMAIL_ADDRESS][DOMAIN_NAME]"
click at [766, 234] on m-panel-content "Event Ticket Filter (5) Select All First Child Open Play Additional Child Open …" at bounding box center [762, 318] width 1125 height 377
click at [992, 204] on span "9/23/2025 @ 12:00 PM - 9/23/2025 @ 2:00 PM • 3 attendees" at bounding box center [992, 199] width 189 height 11
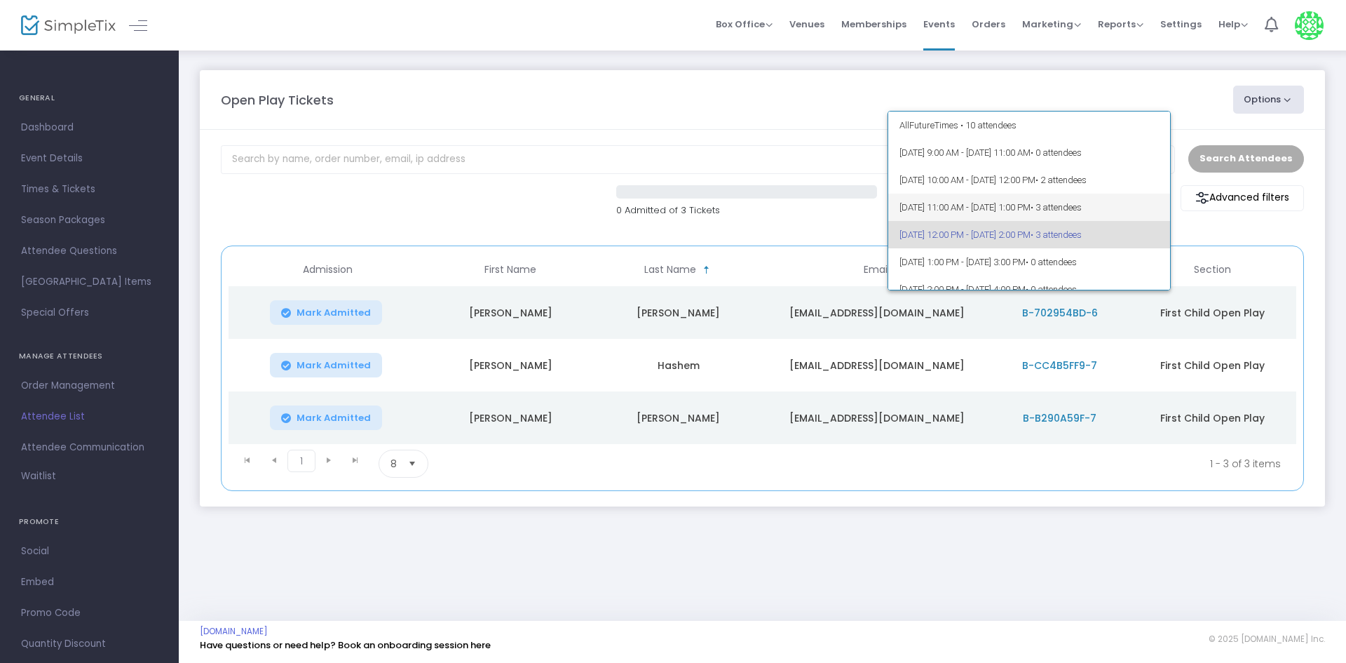
scroll to position [34, 0]
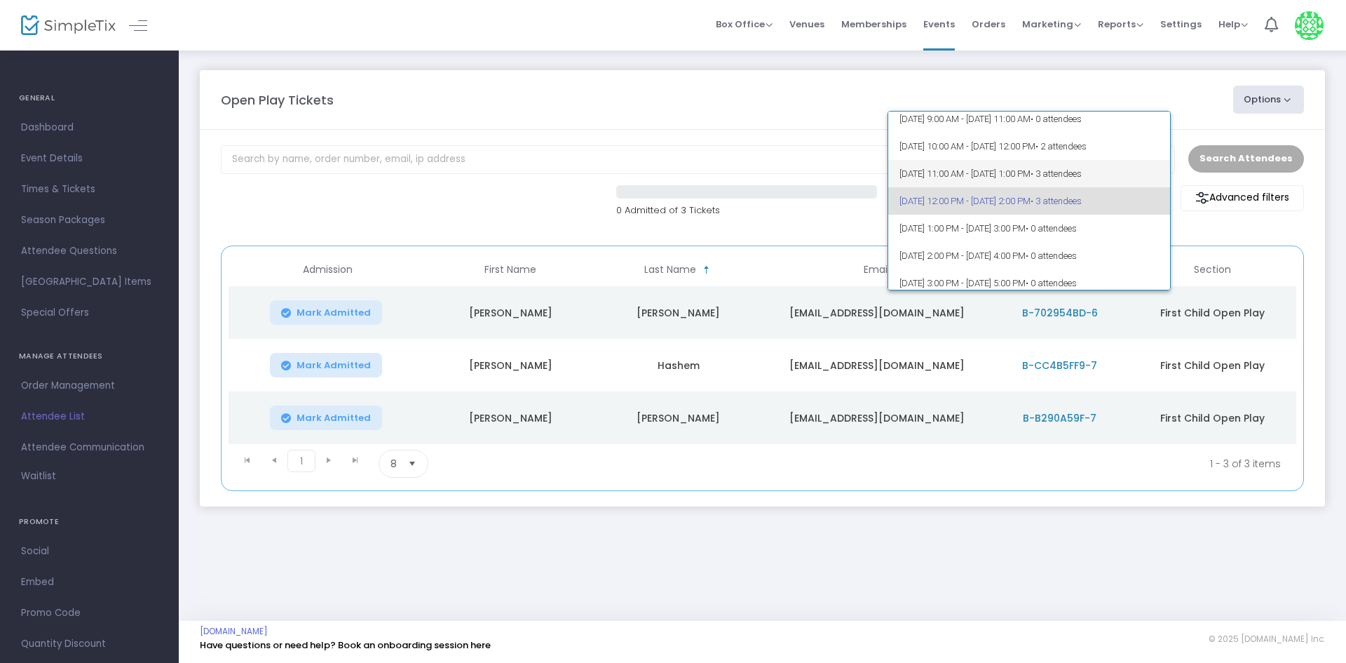
click at [968, 170] on span "9/23/2025 @ 11:00 AM - 9/23/2025 @ 1:00 PM • 3 attendees" at bounding box center [1030, 173] width 260 height 27
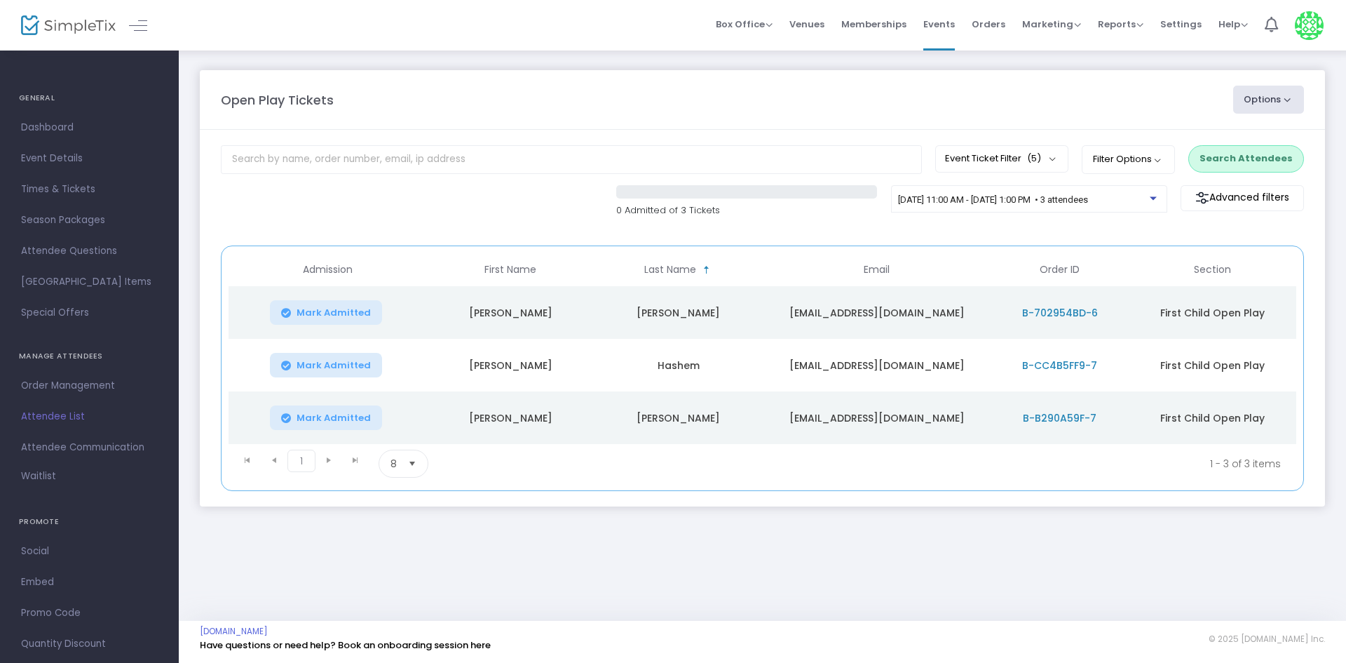
click at [1243, 162] on button "Search Attendees" at bounding box center [1247, 158] width 116 height 27
click at [861, 229] on div "0 Admitted of 3 Tickets 9/23/2025 @ 11:00 AM - 9/23/2025 @ 1:00 PM • 3 attendee…" at bounding box center [762, 208] width 1097 height 47
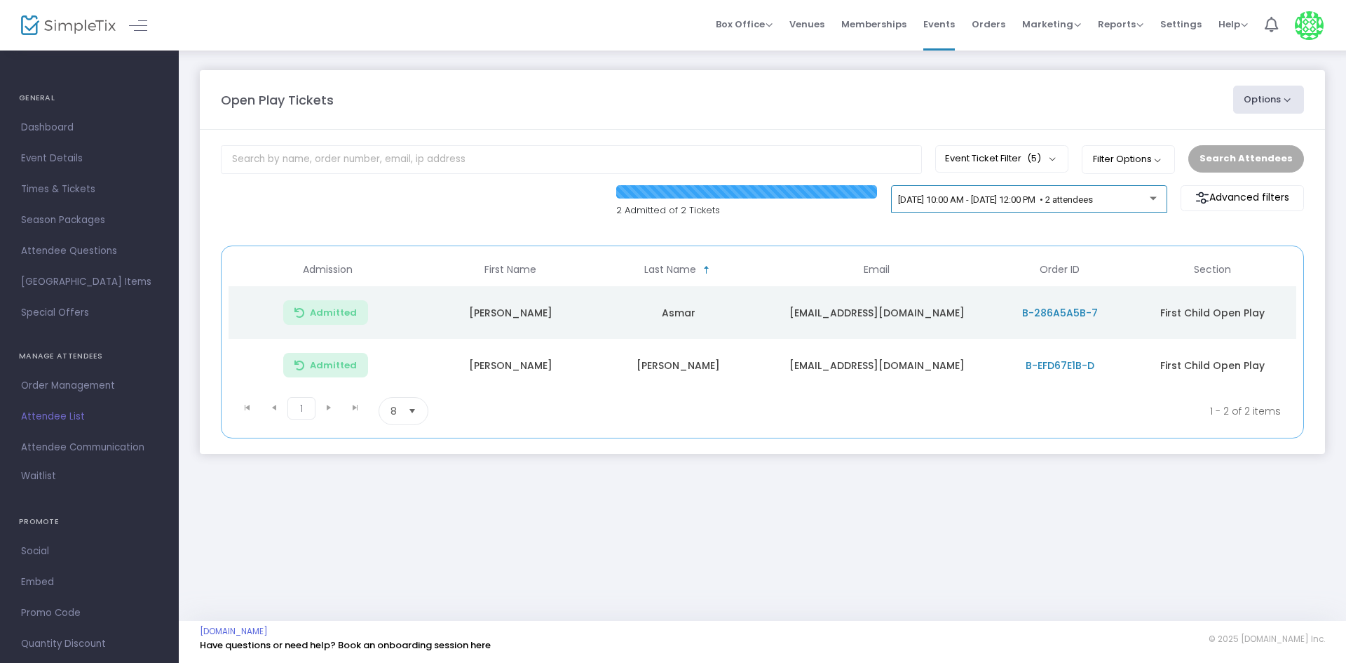
click at [1017, 209] on div "[DATE] 10:00 AM - [DATE] 12:00 PM • 2 attendees" at bounding box center [1029, 202] width 262 height 20
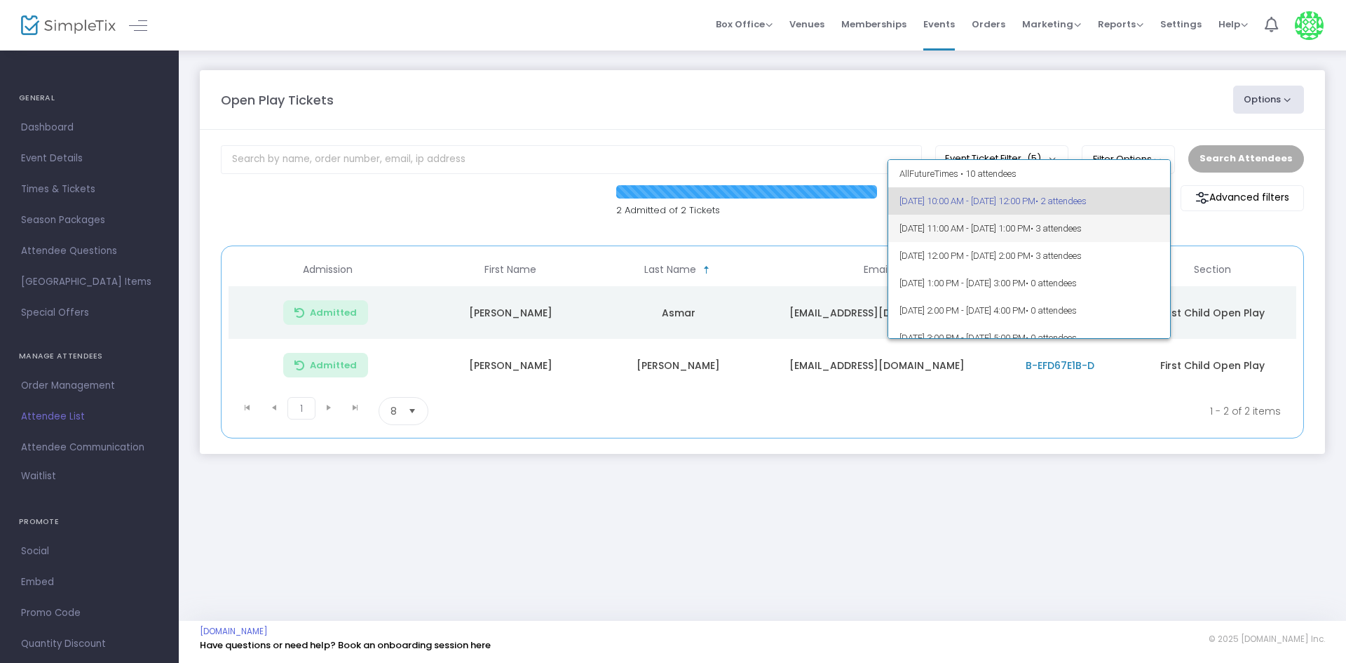
click at [1131, 234] on span "[DATE] 11:00 AM - [DATE] 1:00 PM • 3 attendees" at bounding box center [1030, 228] width 260 height 27
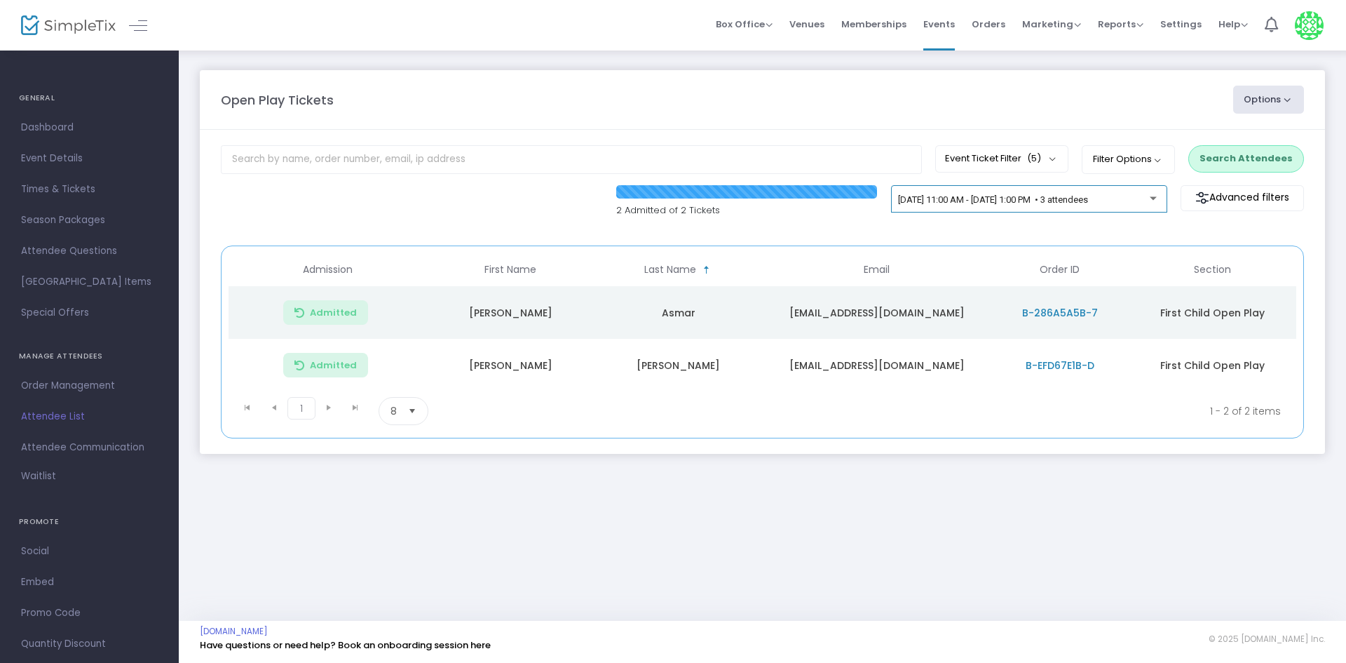
click at [1128, 187] on div "[DATE] 11:00 AM - [DATE] 1:00 PM • 3 attendees" at bounding box center [1029, 199] width 276 height 28
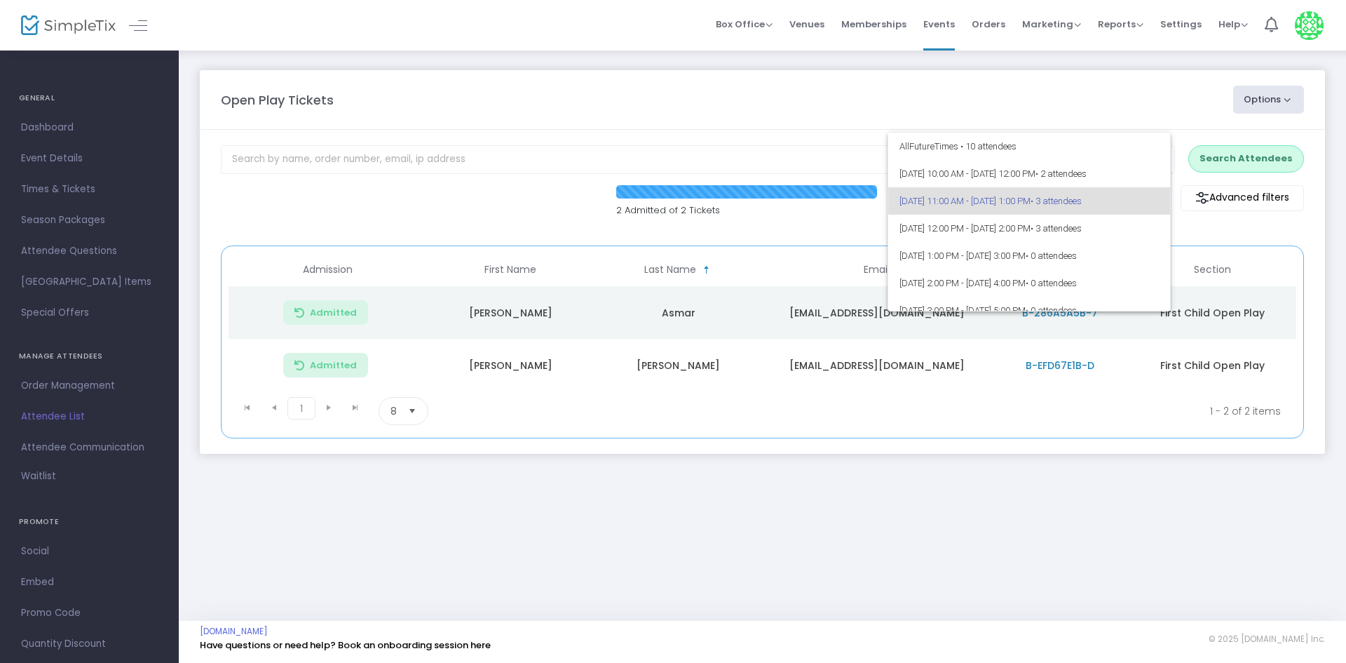
click at [1241, 162] on div at bounding box center [673, 331] width 1346 height 663
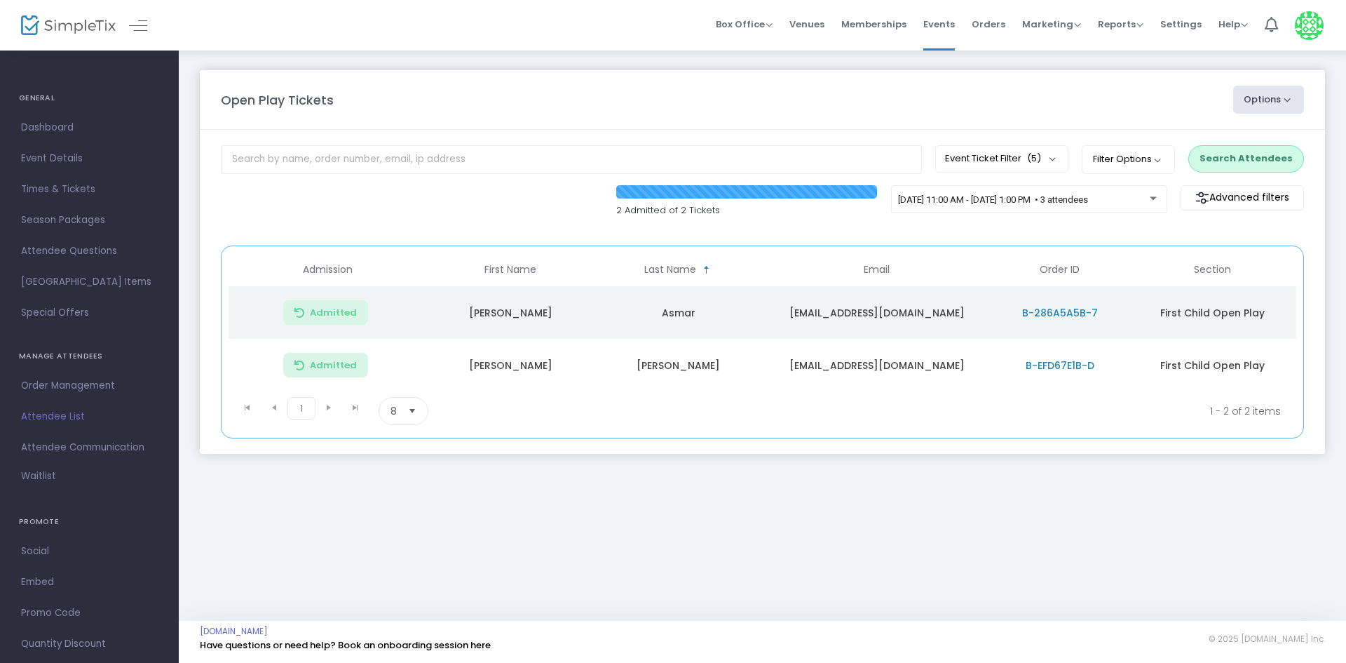
click at [1241, 162] on button "Search Attendees" at bounding box center [1247, 158] width 116 height 27
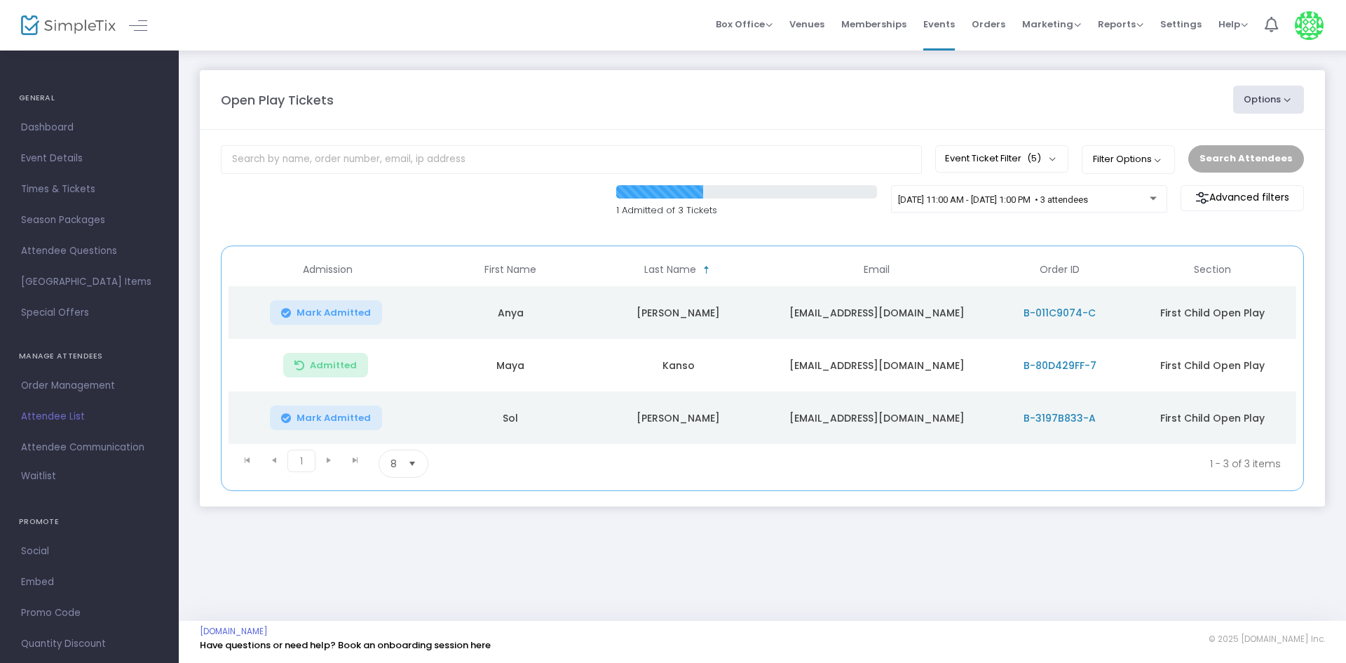
click at [318, 307] on span "Mark Admitted" at bounding box center [334, 312] width 74 height 11
click at [540, 121] on m-panel-header "Open Play Tickets Options Import Attendees Export List Print Name Tags Export t…" at bounding box center [762, 100] width 1125 height 60
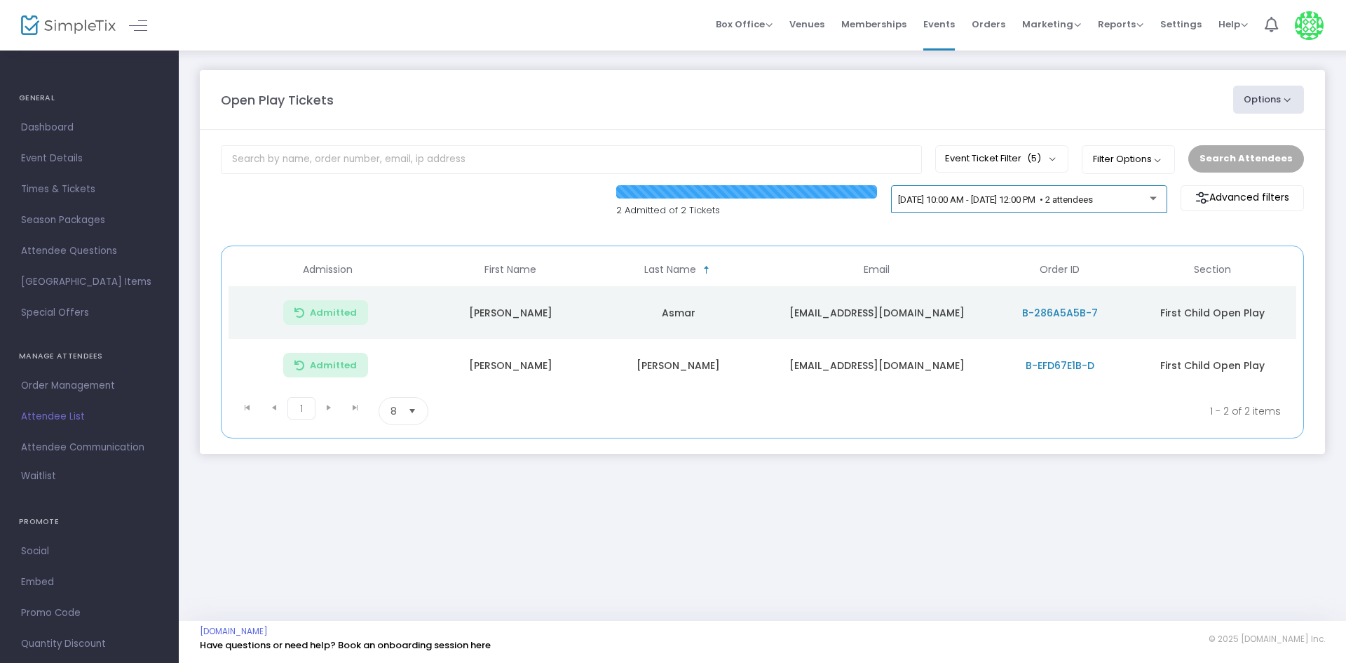
click at [1109, 205] on div "[DATE] 10:00 AM - [DATE] 12:00 PM • 2 attendees" at bounding box center [1024, 200] width 252 height 11
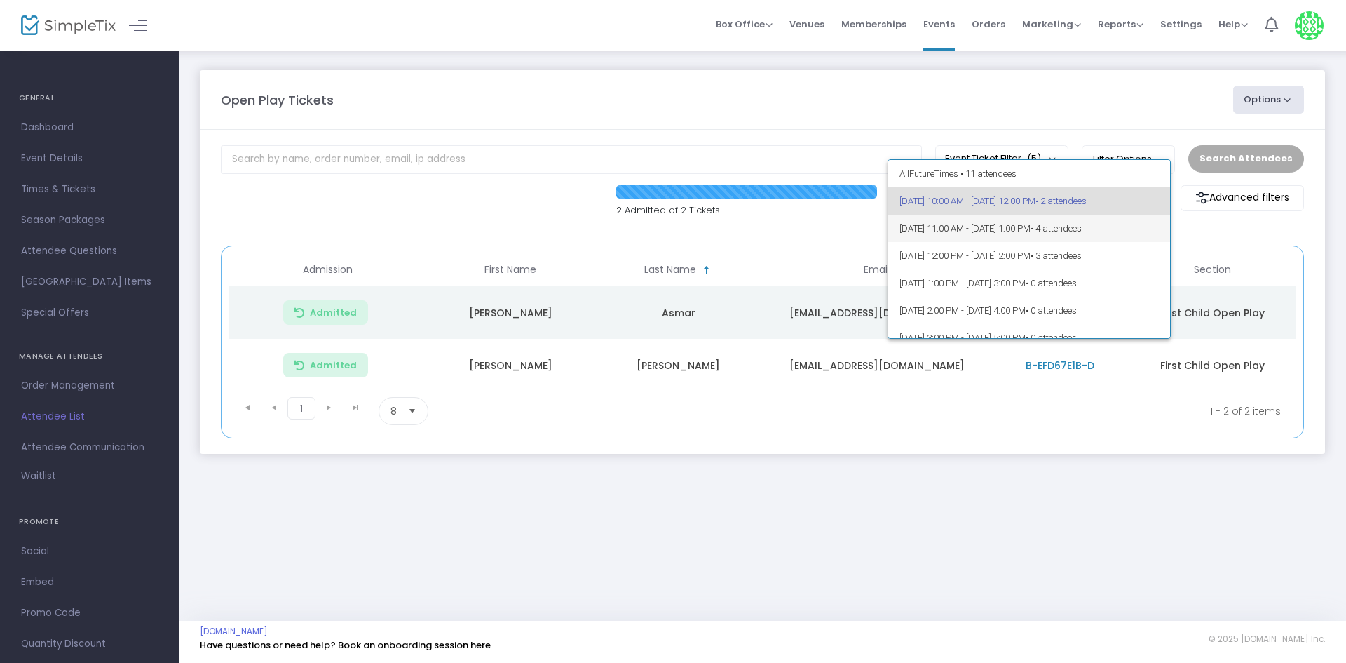
click at [1082, 228] on span "• 4 attendees" at bounding box center [1056, 228] width 51 height 11
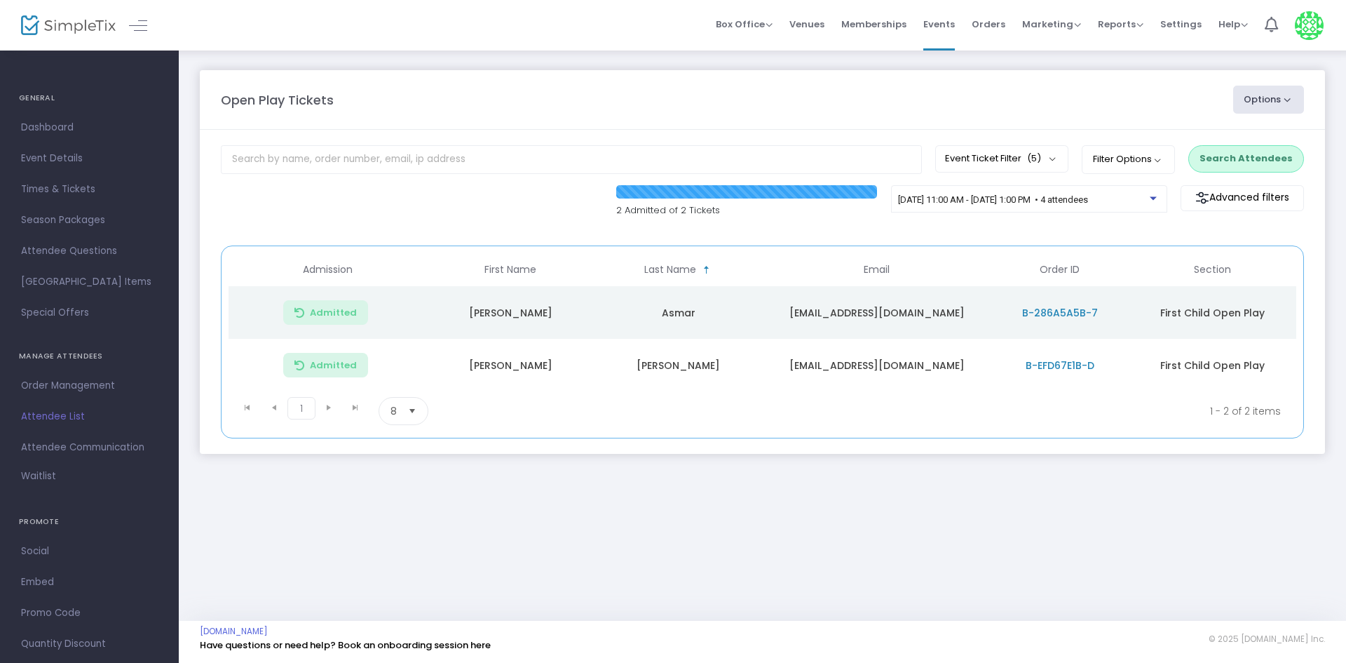
click at [1232, 152] on button "Search Attendees" at bounding box center [1247, 158] width 116 height 27
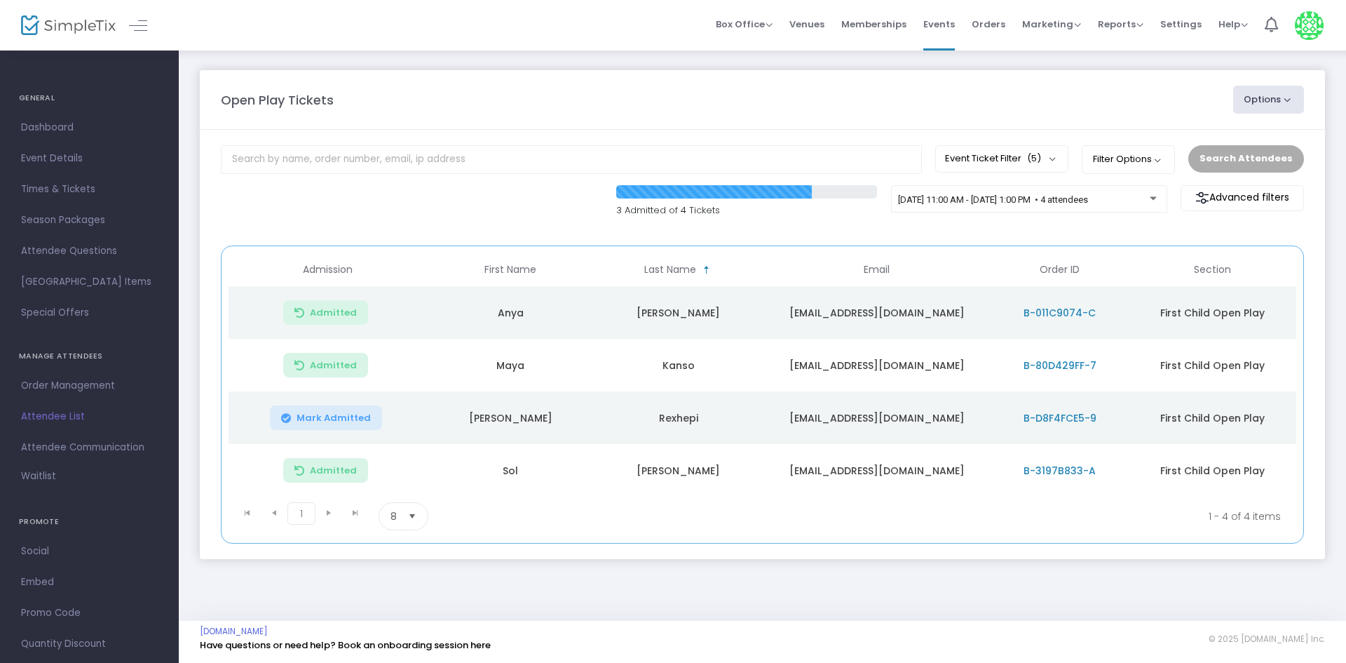
click at [358, 413] on span "Mark Admitted" at bounding box center [334, 417] width 74 height 11
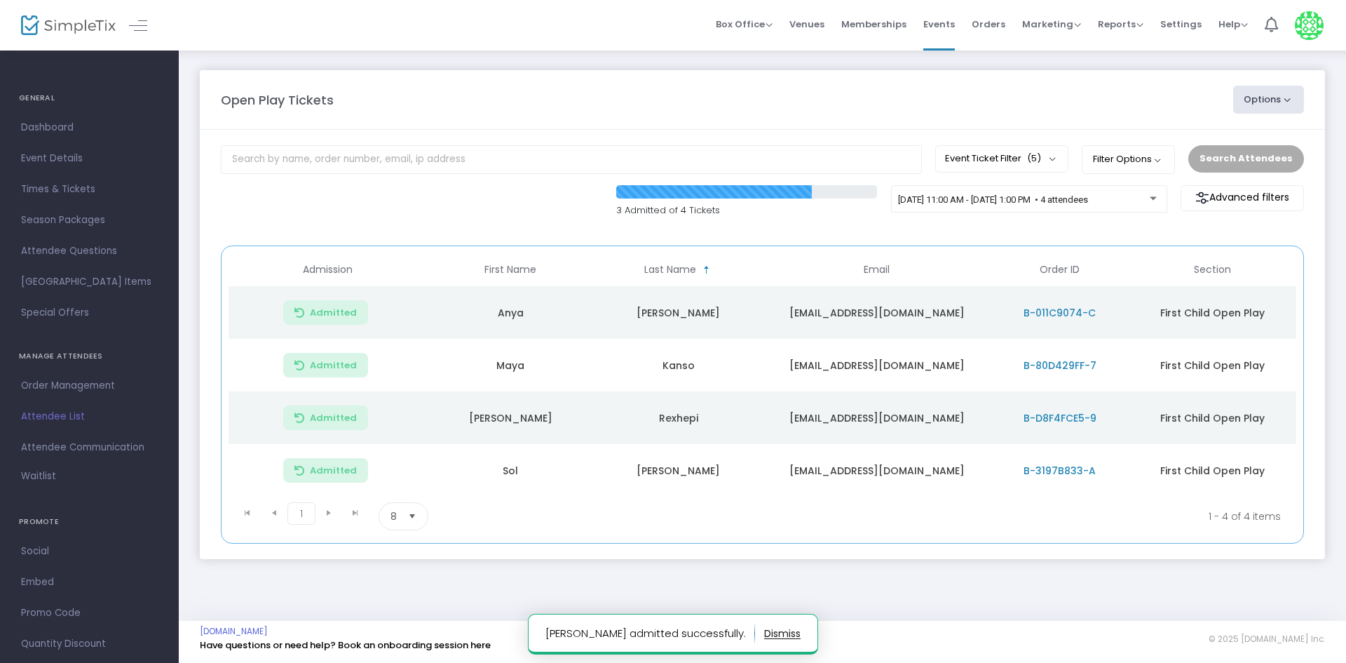
click at [509, 210] on div "3 Admitted of 4 Tickets [DATE] 11:00 AM - [DATE] 1:00 PM • 4 attendees Advanced…" at bounding box center [762, 208] width 1097 height 47
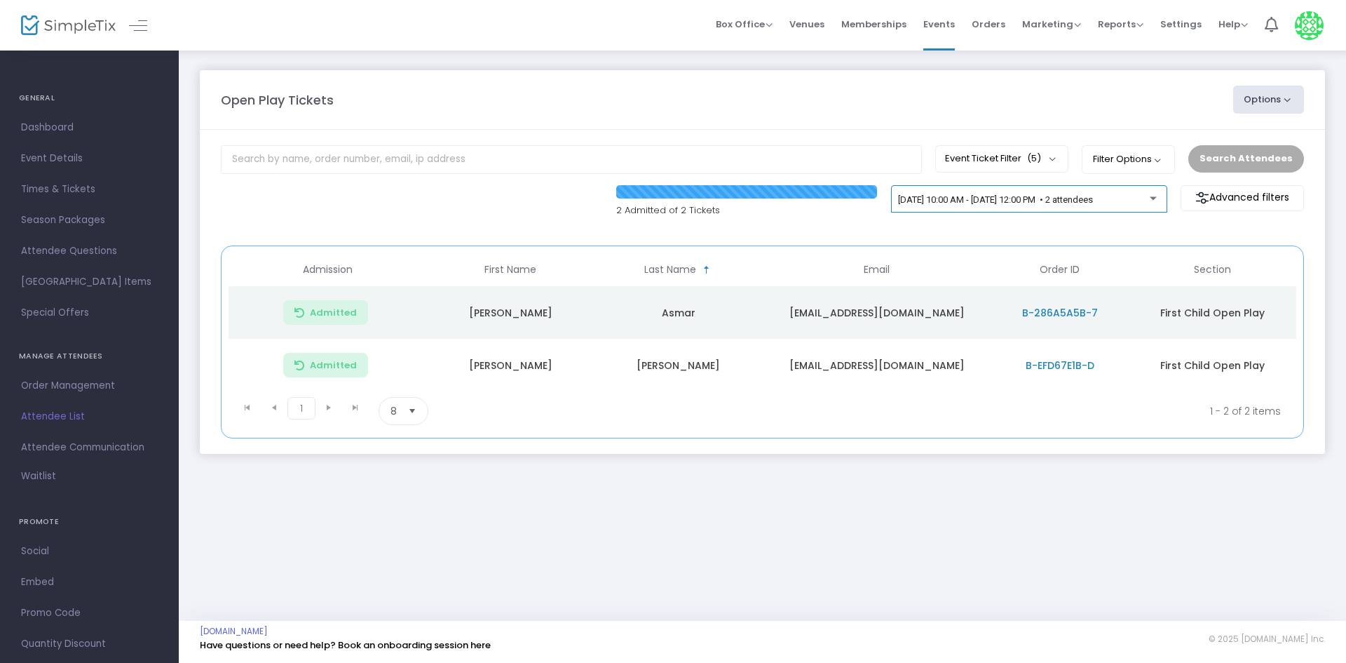
click at [1093, 198] on span "[DATE] 10:00 AM - [DATE] 12:00 PM • 2 attendees" at bounding box center [995, 199] width 195 height 11
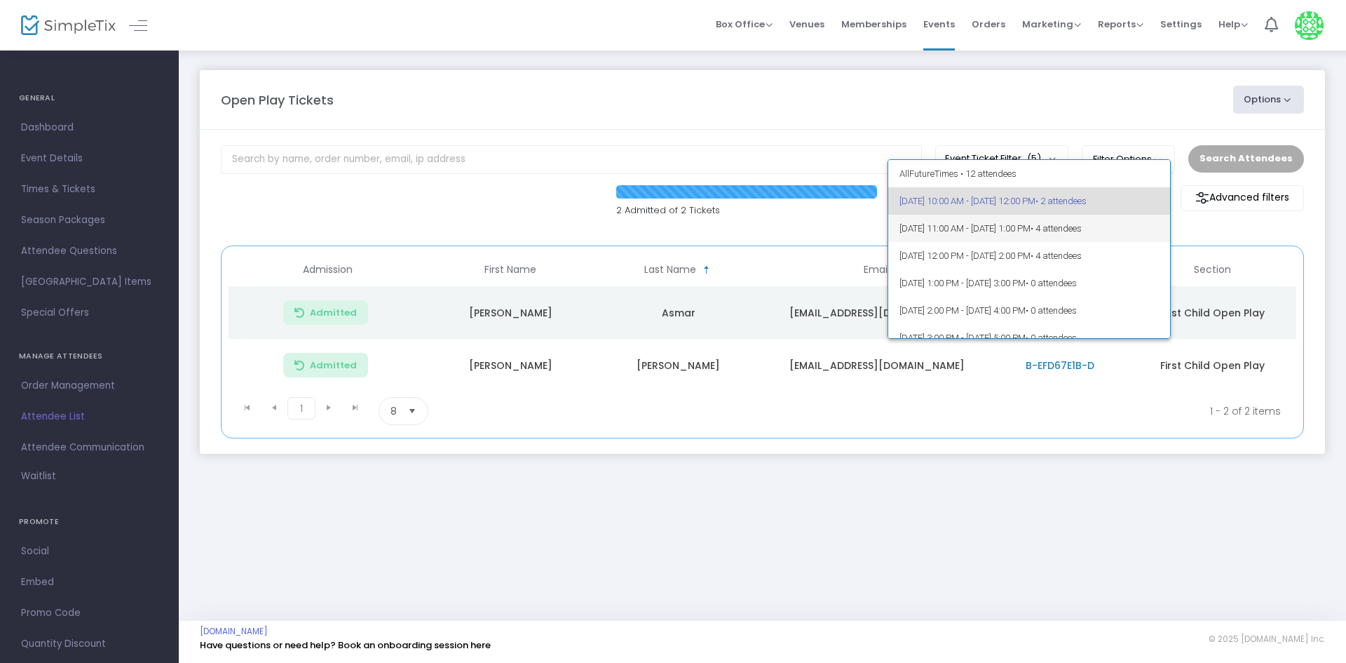
click at [1082, 223] on span "• 4 attendees" at bounding box center [1056, 228] width 51 height 11
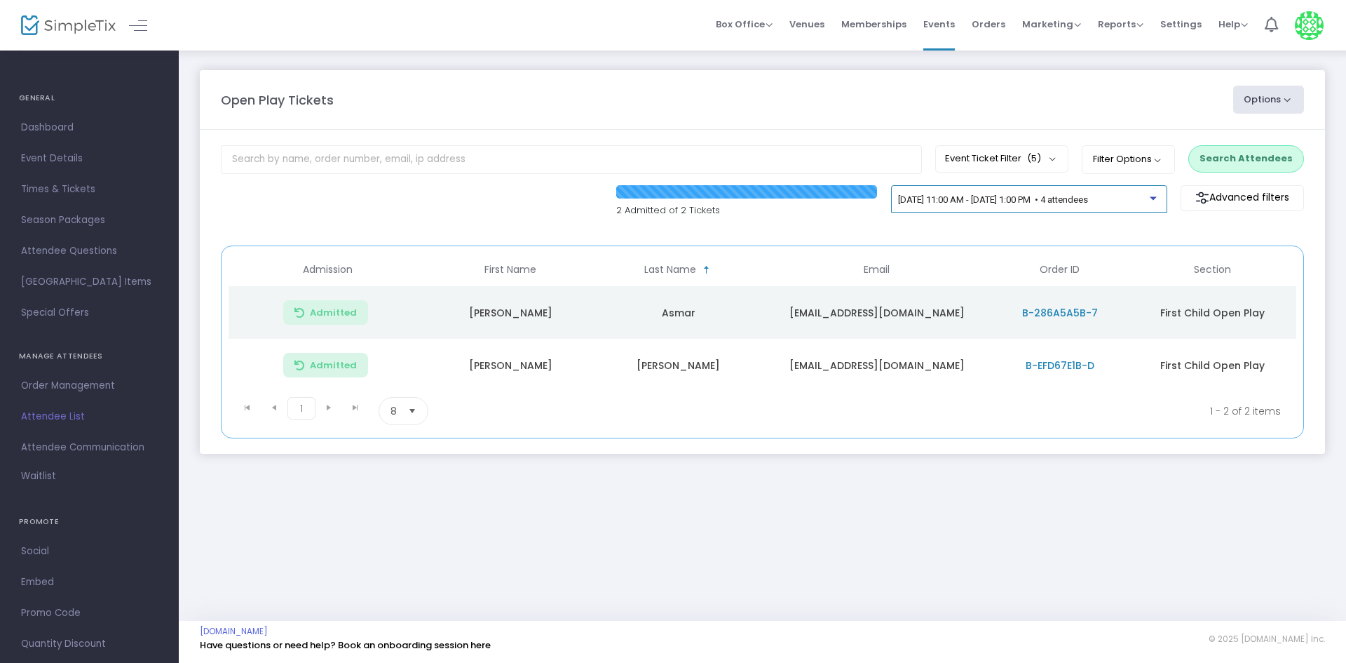
click at [1088, 204] on span "[DATE] 11:00 AM - [DATE] 1:00 PM • 4 attendees" at bounding box center [993, 199] width 190 height 11
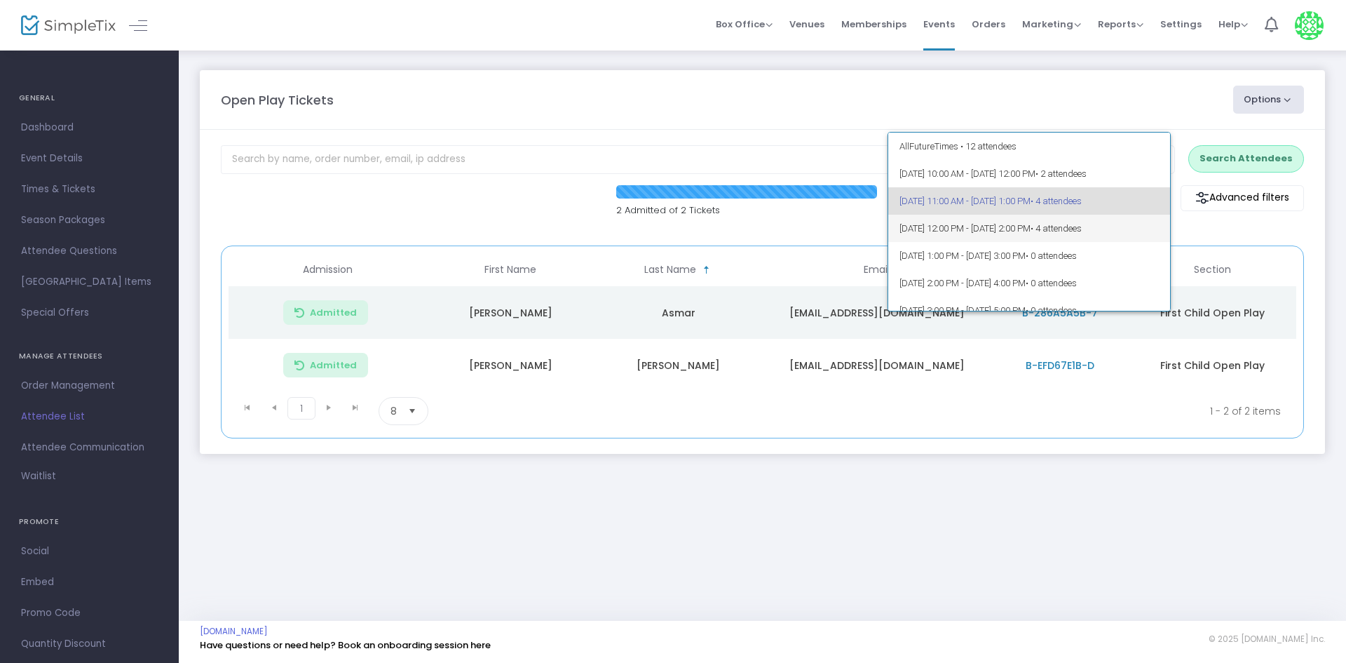
click at [1082, 228] on span "• 4 attendees" at bounding box center [1056, 228] width 51 height 11
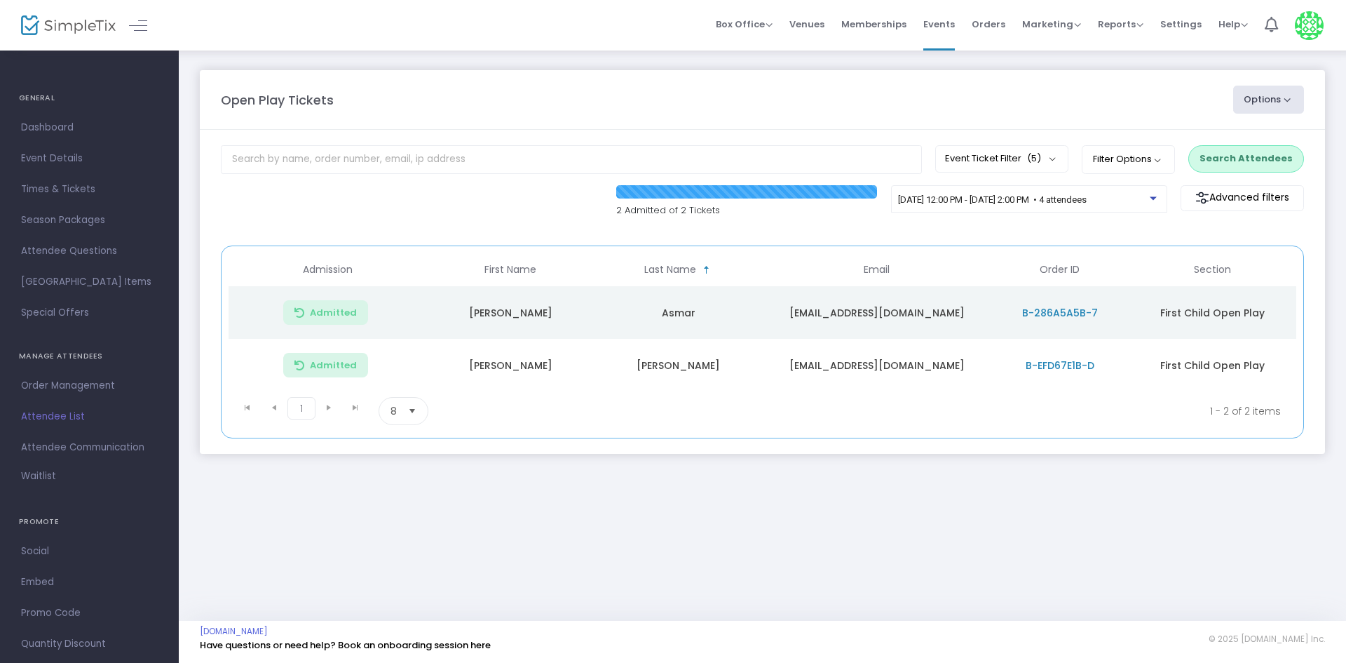
click at [1266, 148] on button "Search Attendees" at bounding box center [1247, 158] width 116 height 27
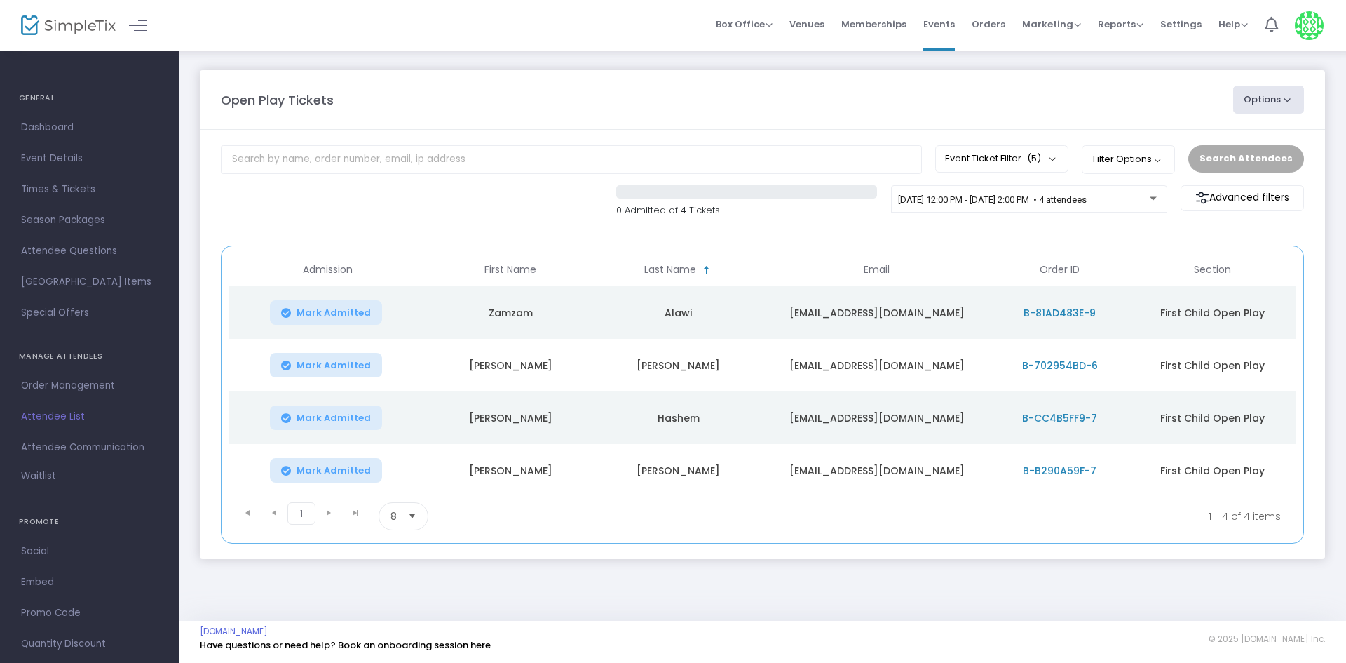
click at [333, 312] on span "Mark Admitted" at bounding box center [334, 312] width 74 height 11
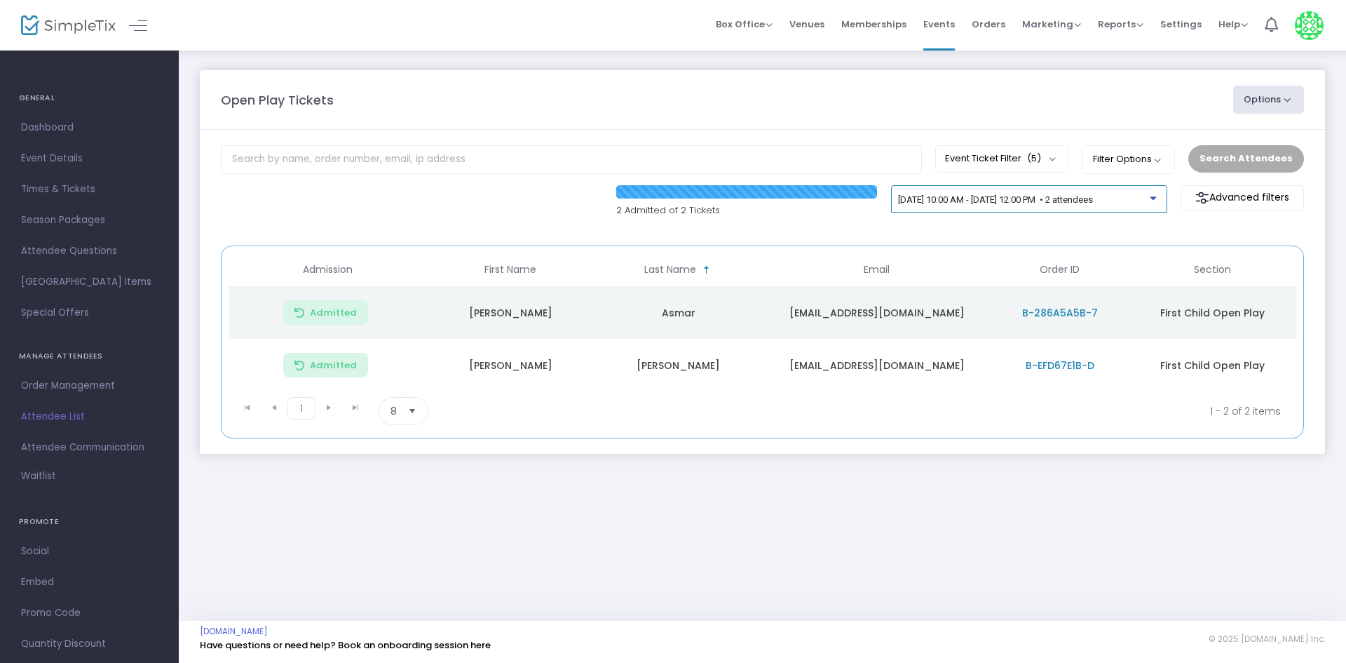
click at [980, 202] on span "[DATE] 10:00 AM - [DATE] 12:00 PM • 2 attendees" at bounding box center [995, 199] width 195 height 11
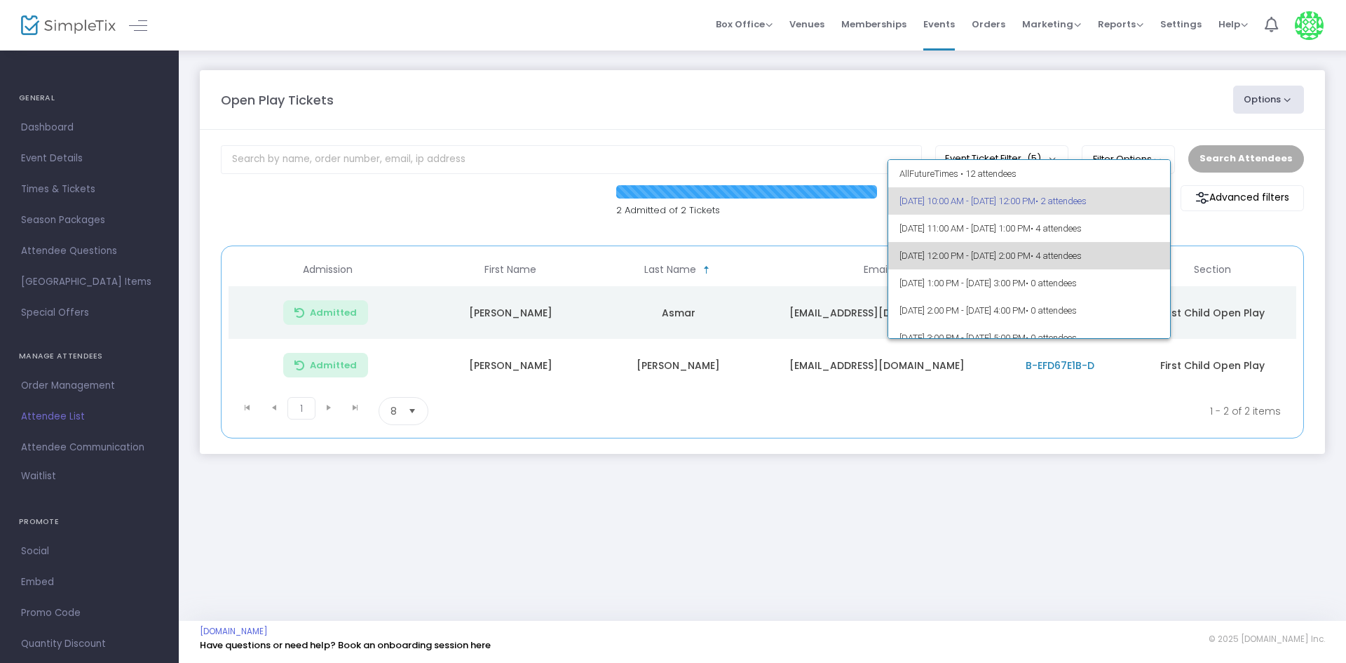
click at [1082, 250] on span "• 4 attendees" at bounding box center [1056, 255] width 51 height 11
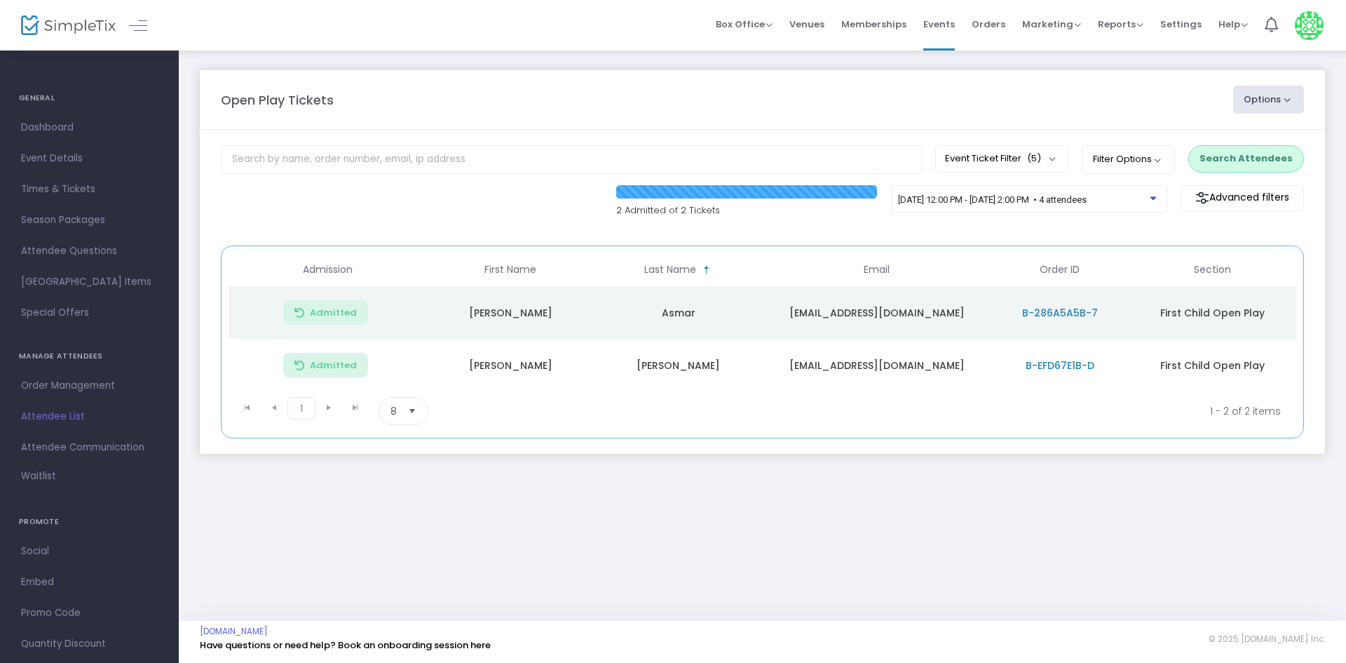
click at [1026, 241] on m-panel-content "Event Ticket Filter (5) Select All First Child Open Play Additional Child Open …" at bounding box center [762, 292] width 1125 height 324
click at [982, 206] on div "9/23/2025 @ 12:00 PM - 9/23/2025 @ 2:00 PM • 4 attendees" at bounding box center [1029, 202] width 262 height 20
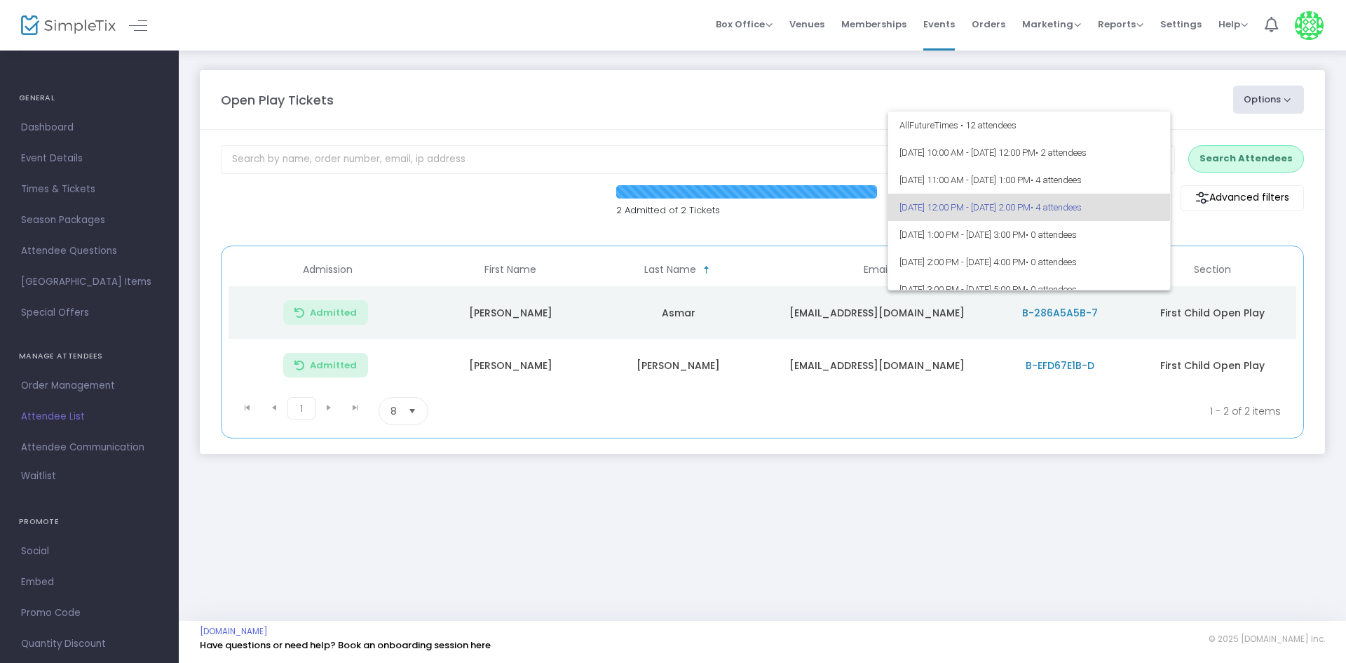
scroll to position [6, 0]
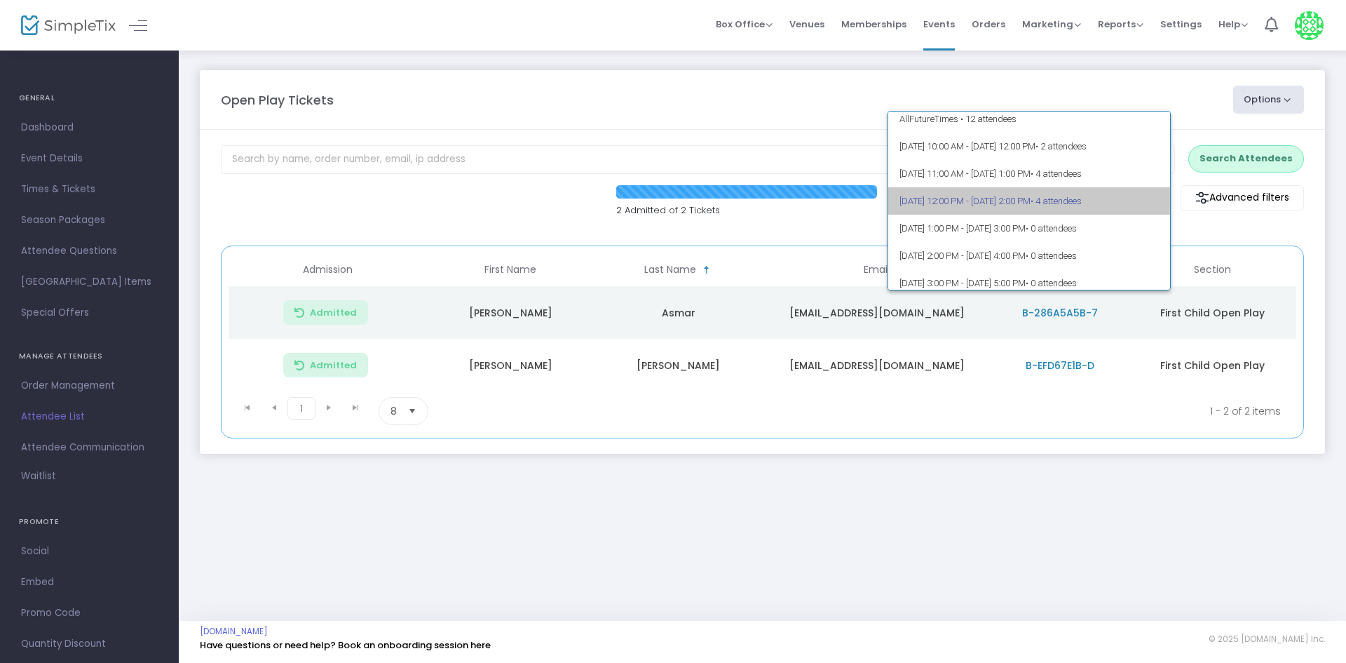
click at [1113, 207] on span "9/23/2025 @ 12:00 PM - 9/23/2025 @ 2:00 PM • 4 attendees" at bounding box center [1030, 200] width 260 height 27
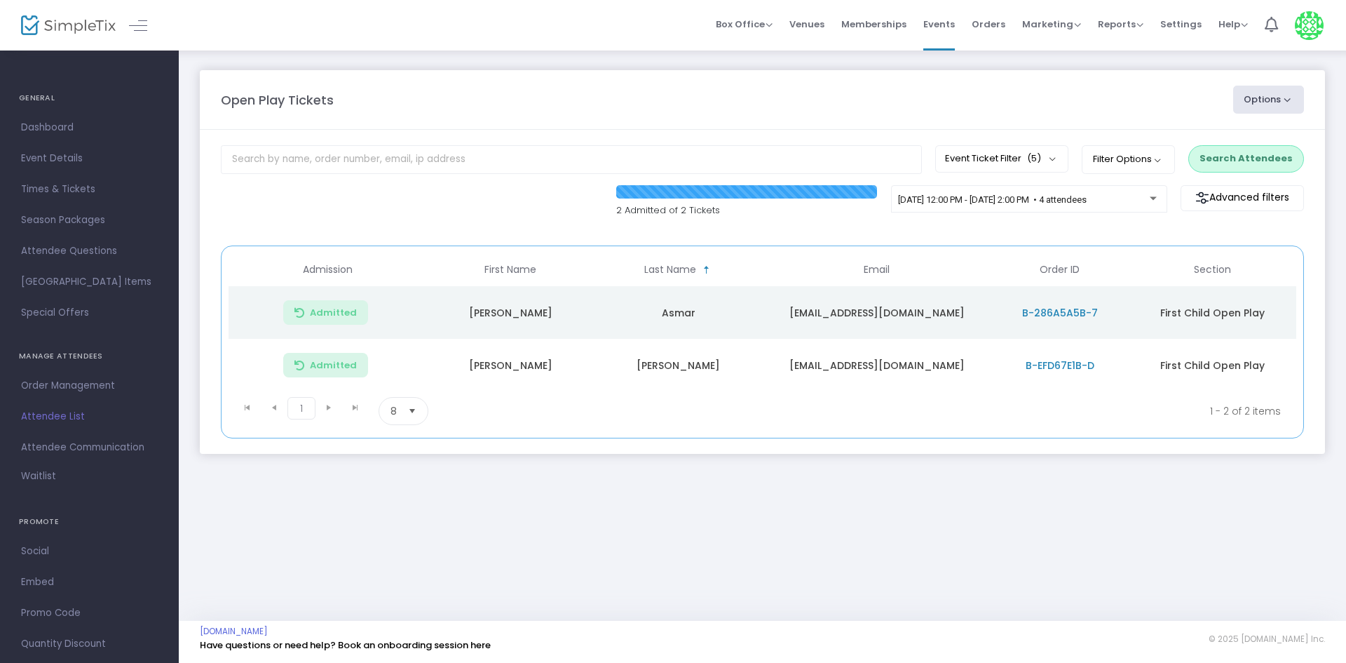
click at [1203, 158] on button "Search Attendees" at bounding box center [1247, 158] width 116 height 27
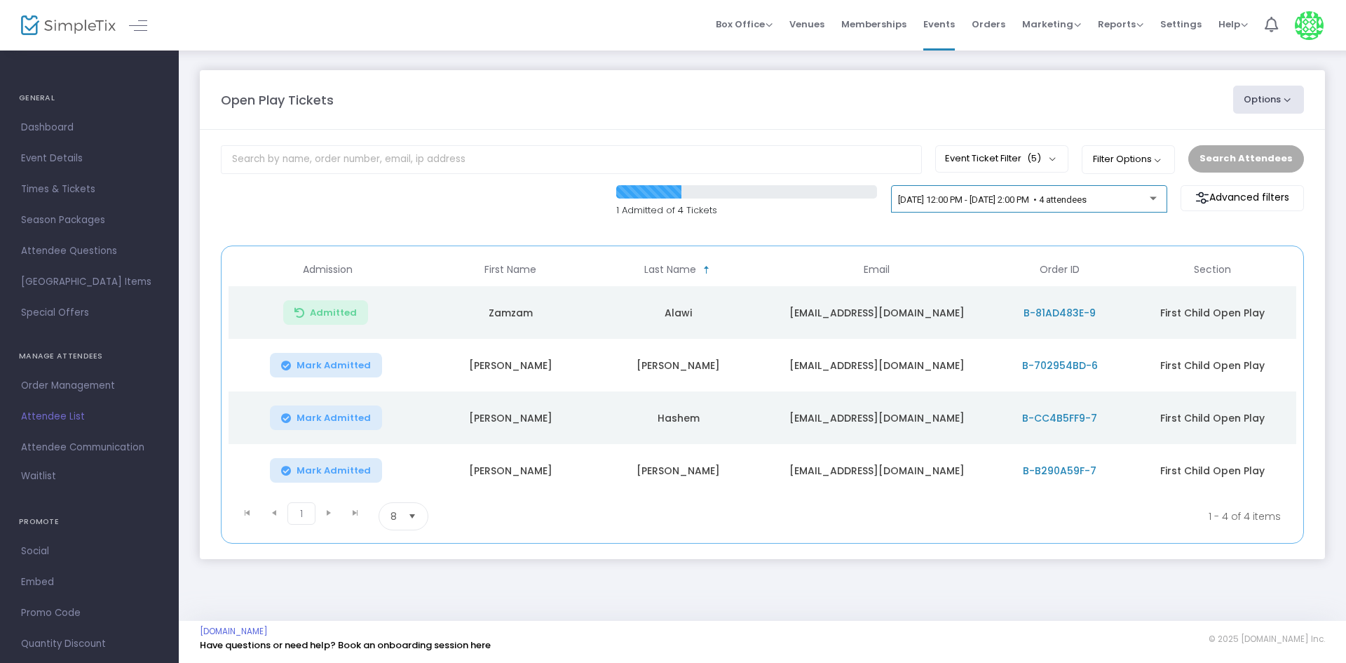
click at [1136, 194] on div "9/23/2025 @ 12:00 PM - 9/23/2025 @ 2:00 PM • 4 attendees" at bounding box center [1029, 202] width 262 height 20
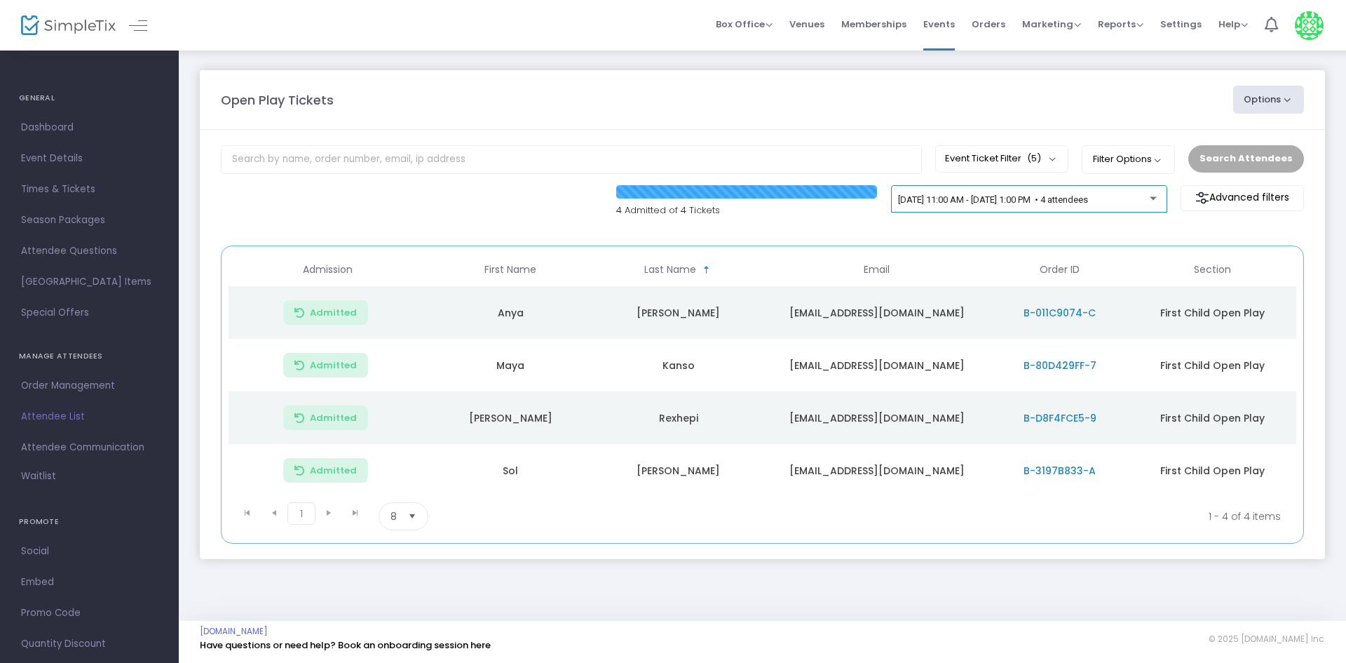
click at [1130, 187] on div "[DATE] 11:00 AM - [DATE] 1:00 PM • 4 attendees" at bounding box center [1029, 199] width 276 height 28
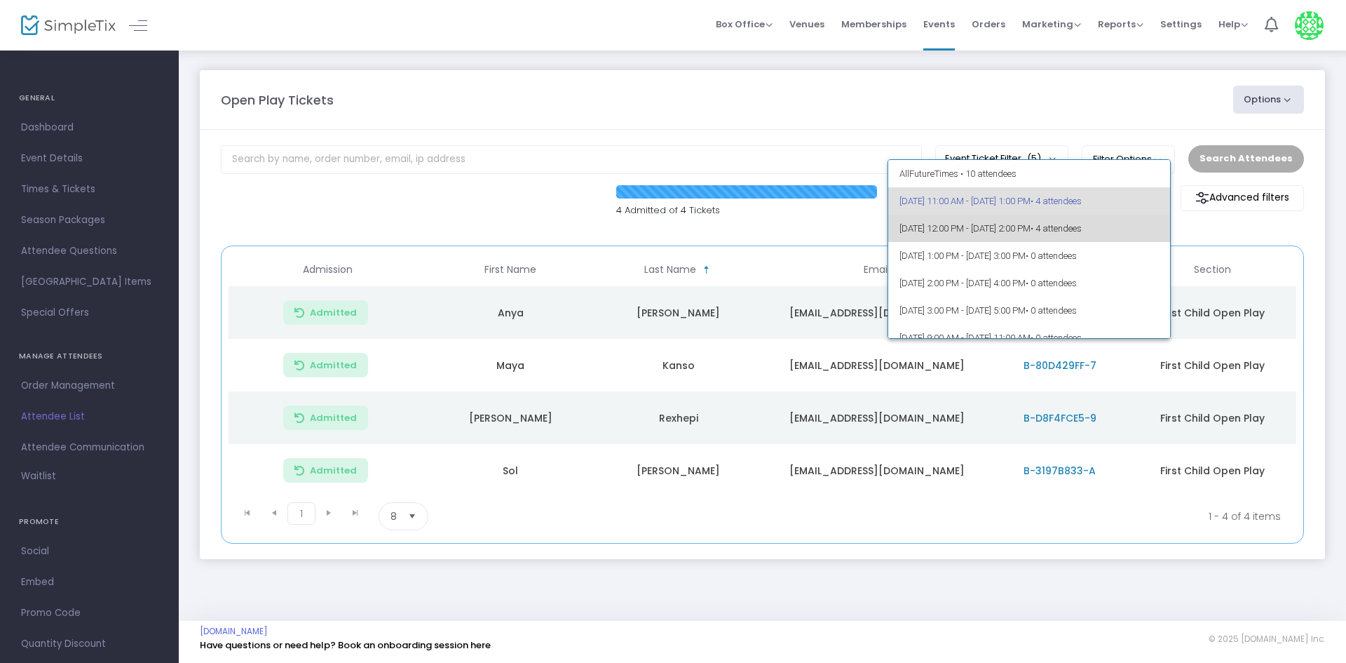
click at [1082, 229] on span "• 4 attendees" at bounding box center [1056, 228] width 51 height 11
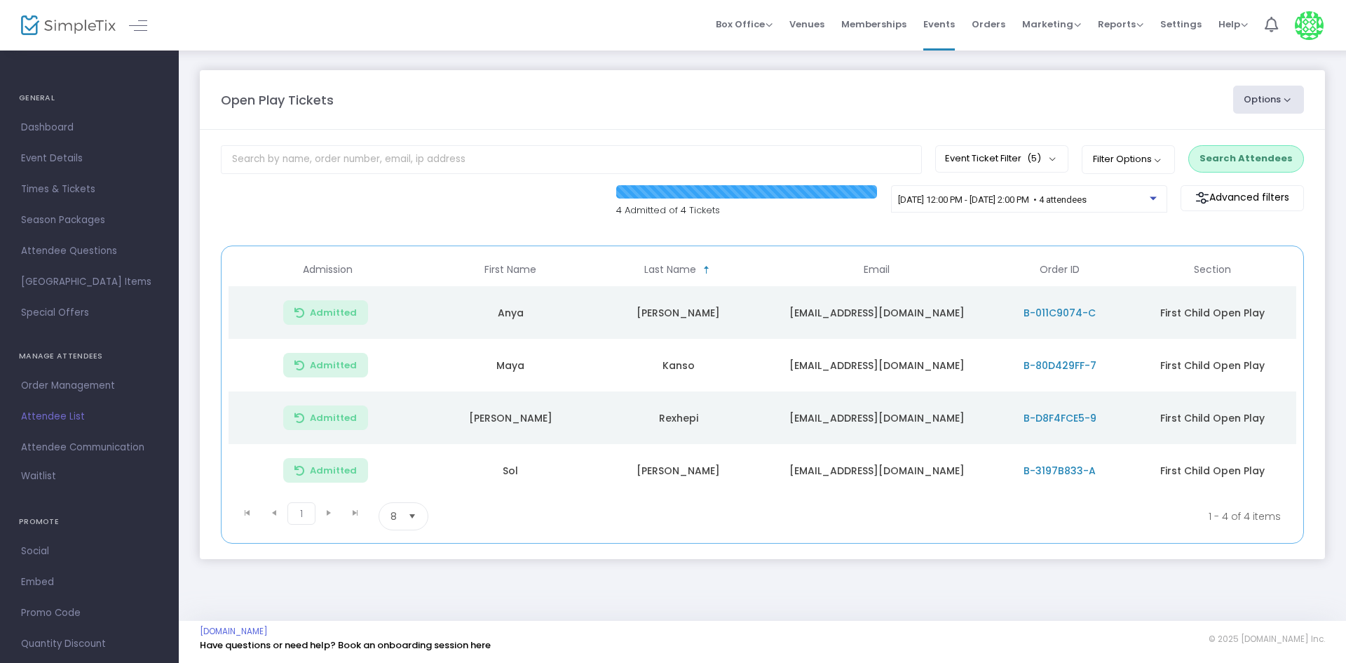
click at [1249, 169] on button "Search Attendees" at bounding box center [1247, 158] width 116 height 27
drag, startPoint x: 1275, startPoint y: 174, endPoint x: 1212, endPoint y: 175, distance: 63.1
click at [1245, 174] on div "Event Ticket Filter (5) Select All First Child Open Play Additional Child Open …" at bounding box center [762, 160] width 1097 height 30
click at [945, 207] on div "9/23/2025 @ 11:00 AM - 9/23/2025 @ 1:00 PM • 4 attendees" at bounding box center [1029, 202] width 262 height 20
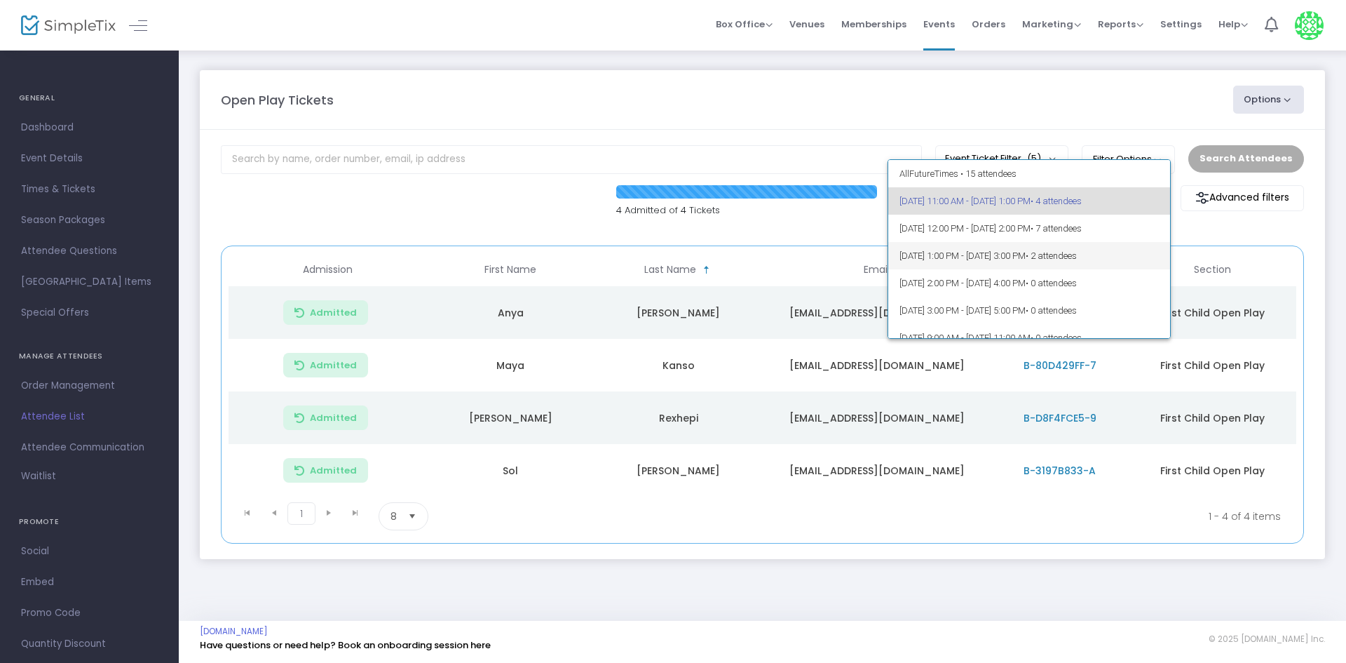
click at [959, 261] on span "[DATE] 1:00 PM - [DATE] 3:00 PM • 2 attendees" at bounding box center [1030, 255] width 260 height 27
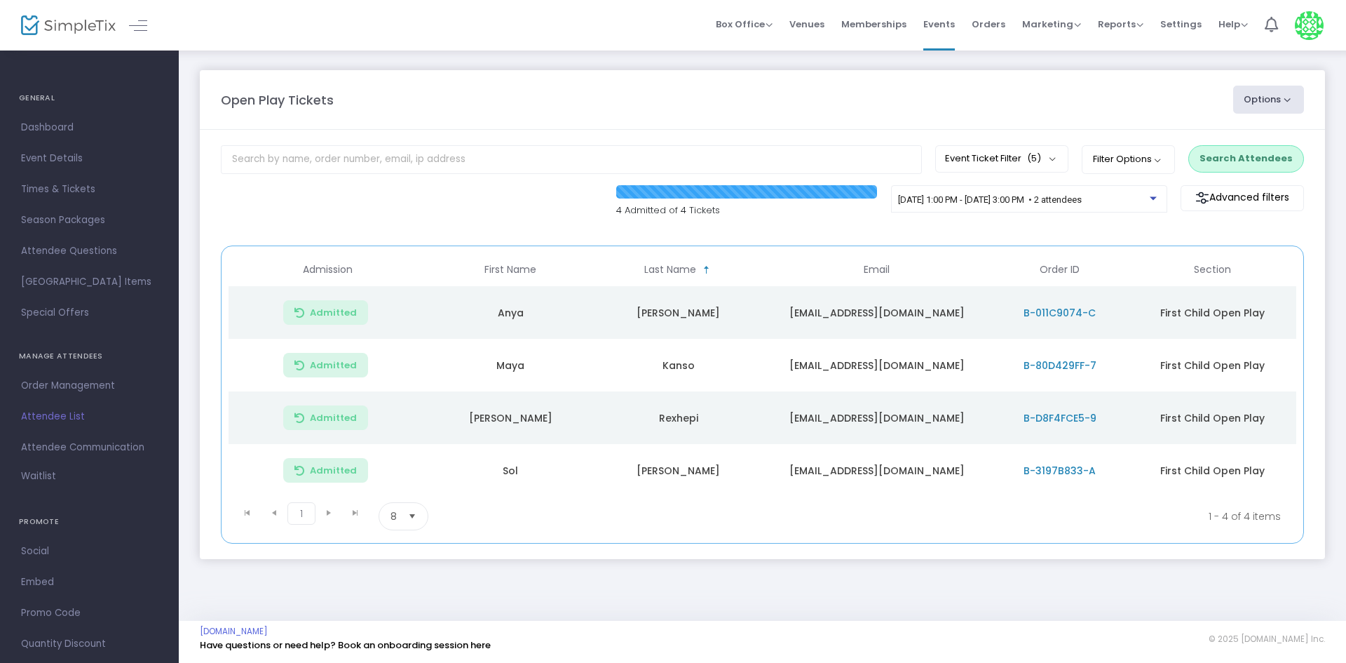
click at [1240, 151] on button "Search Attendees" at bounding box center [1247, 158] width 116 height 27
click at [1074, 203] on span "[DATE] 11:00 AM - [DATE] 1:00 PM • 4 attendees" at bounding box center [993, 199] width 190 height 11
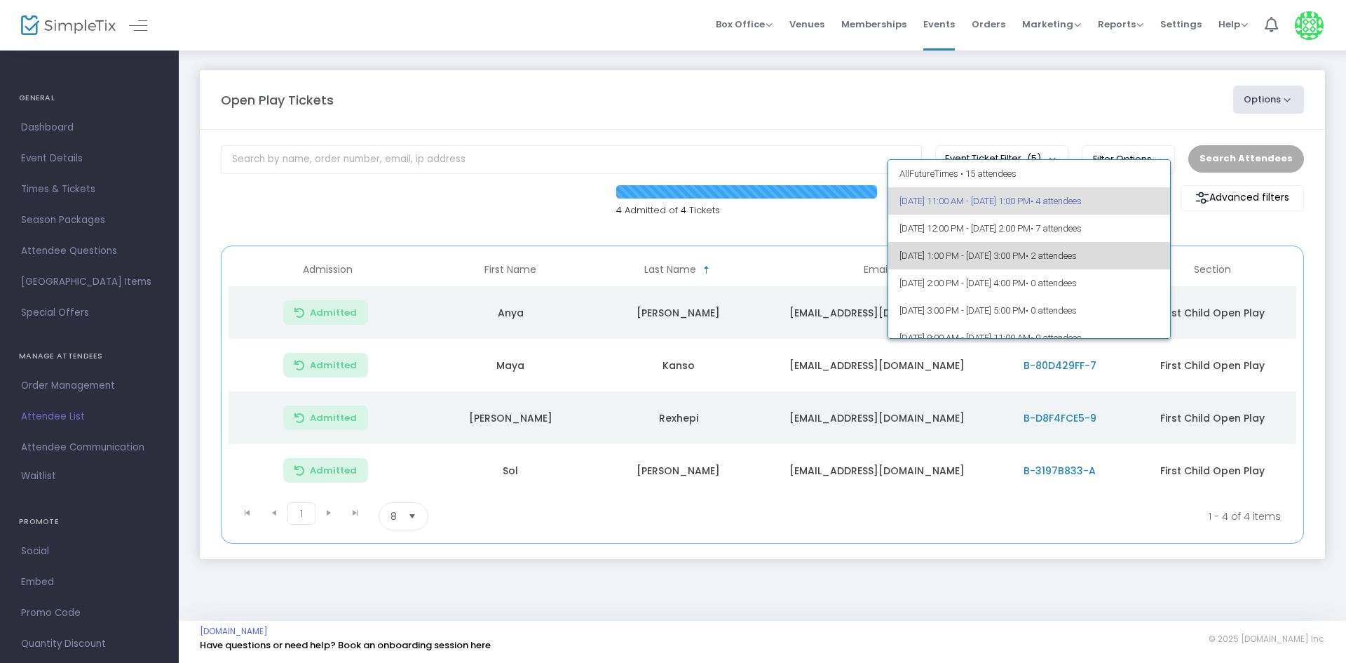
click at [1077, 250] on span "• 2 attendees" at bounding box center [1051, 255] width 51 height 11
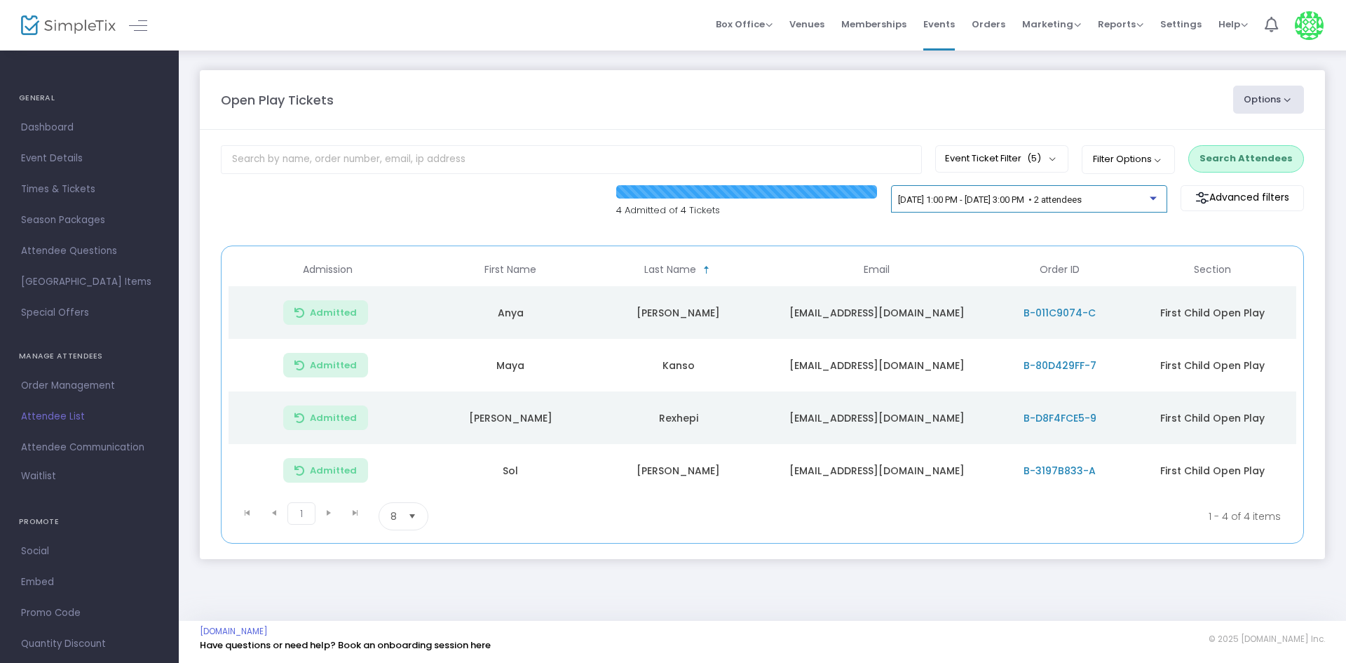
click at [1082, 198] on span "[DATE] 1:00 PM - [DATE] 3:00 PM • 2 attendees" at bounding box center [990, 199] width 184 height 11
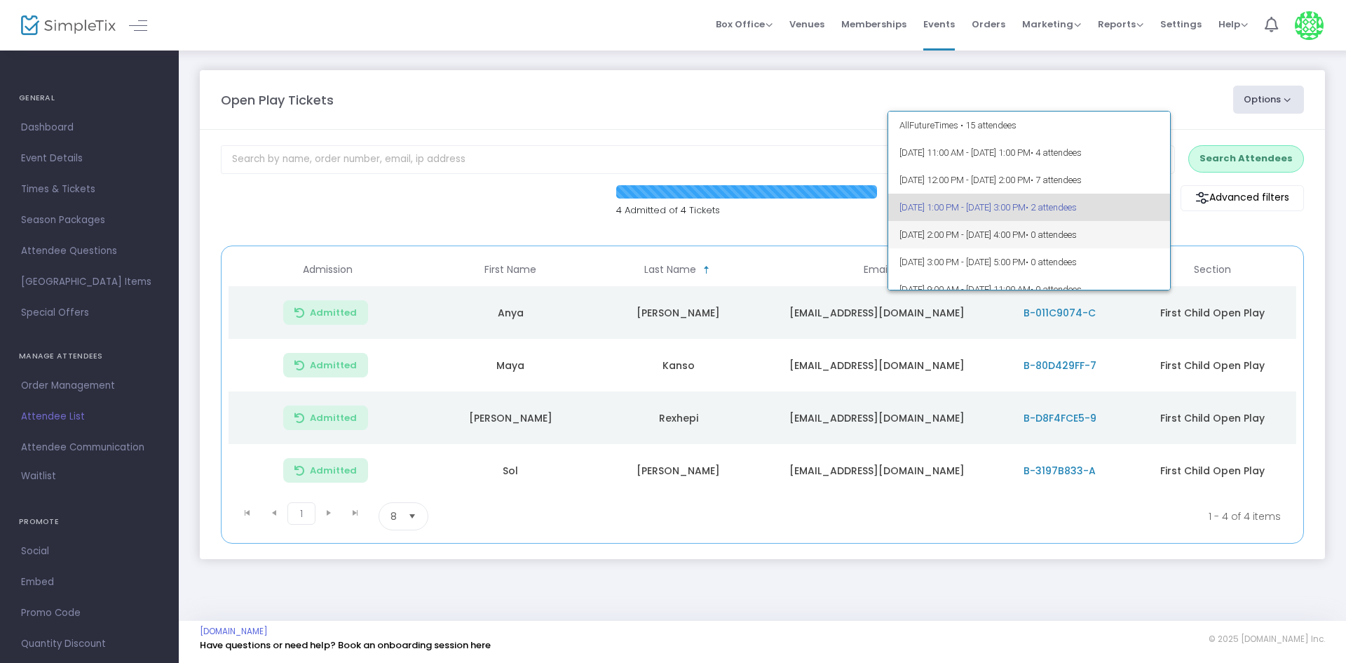
scroll to position [6, 0]
click at [1077, 198] on span "• 2 attendees" at bounding box center [1051, 201] width 51 height 11
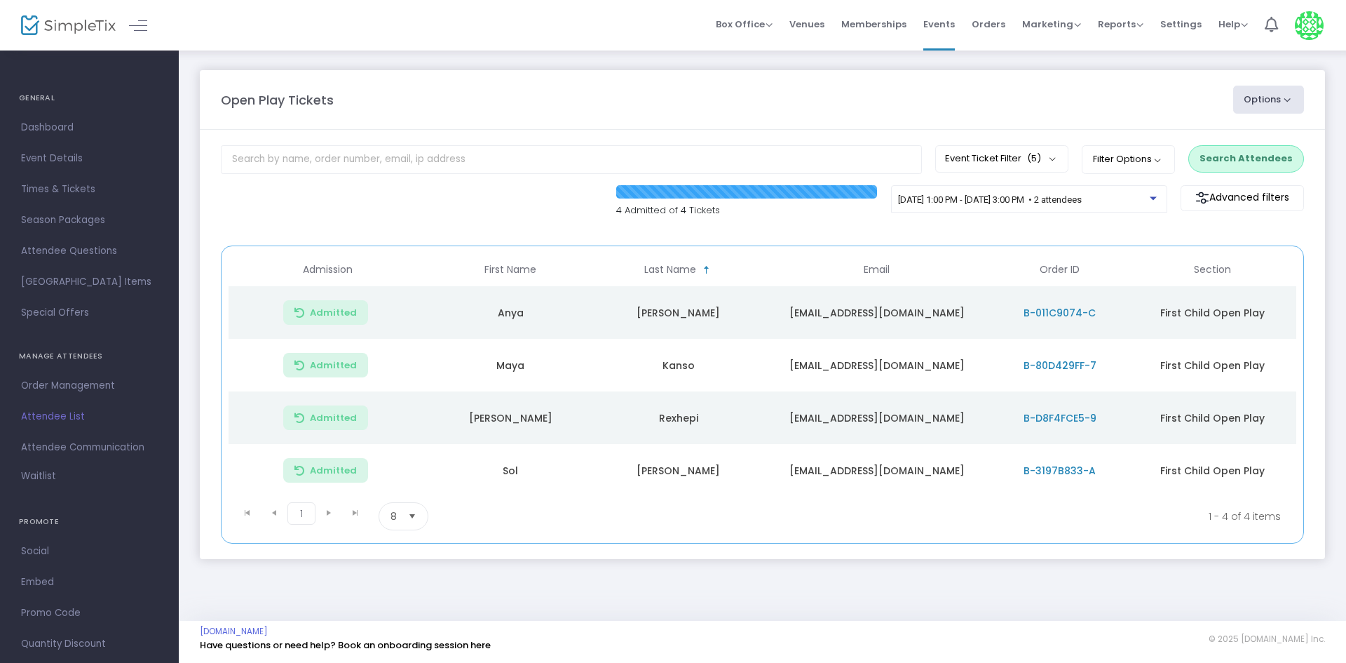
click at [1258, 160] on button "Search Attendees" at bounding box center [1247, 158] width 116 height 27
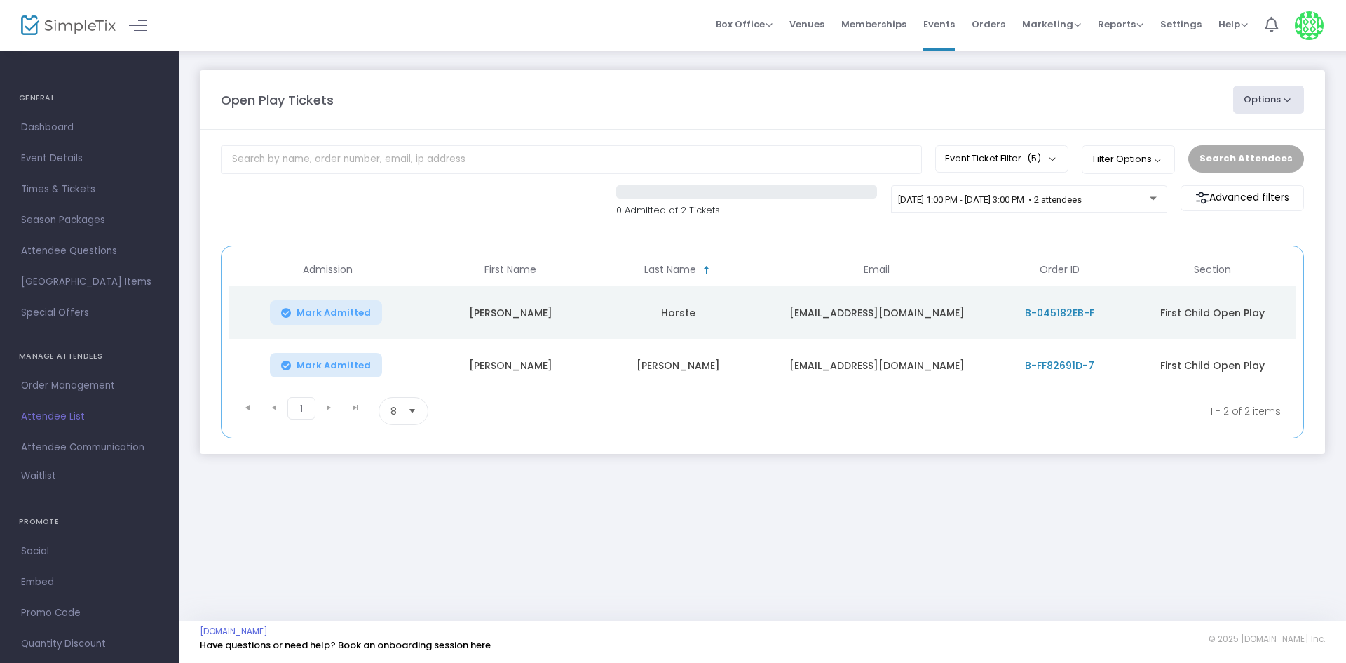
click at [65, 409] on span "Attendee List" at bounding box center [89, 416] width 137 height 18
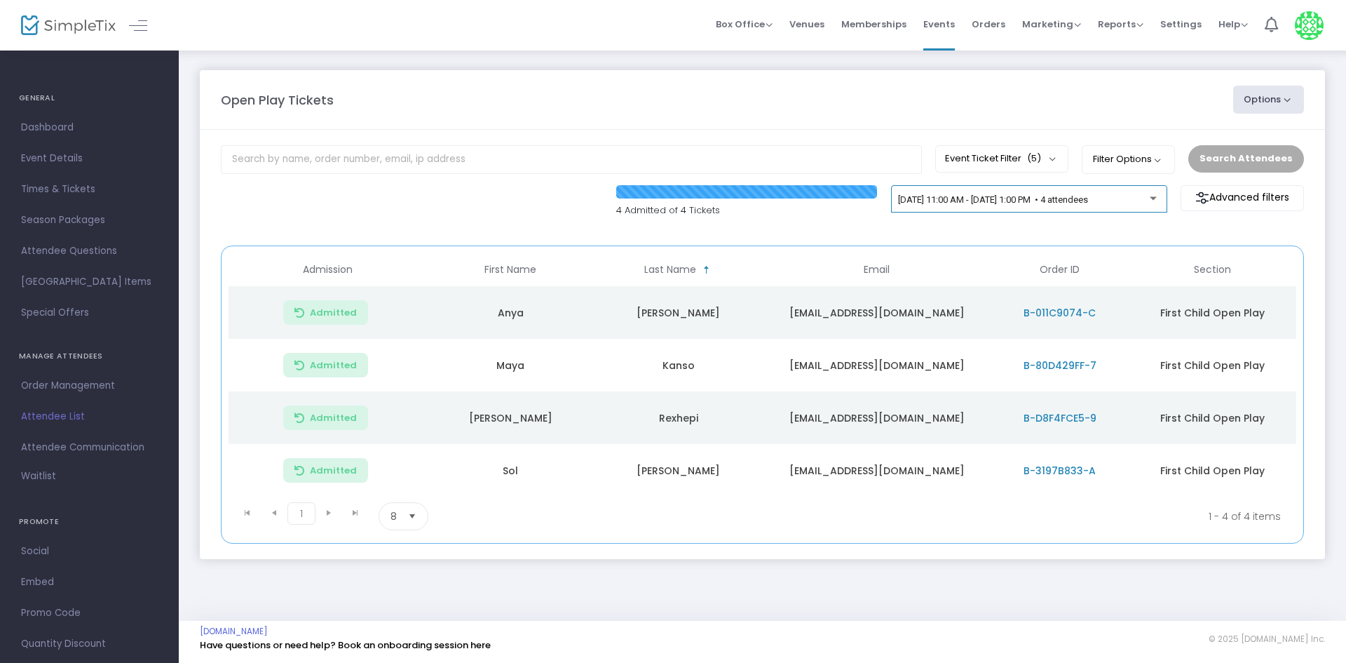
click at [1111, 193] on div "[DATE] 11:00 AM - [DATE] 1:00 PM • 4 attendees" at bounding box center [1029, 202] width 262 height 20
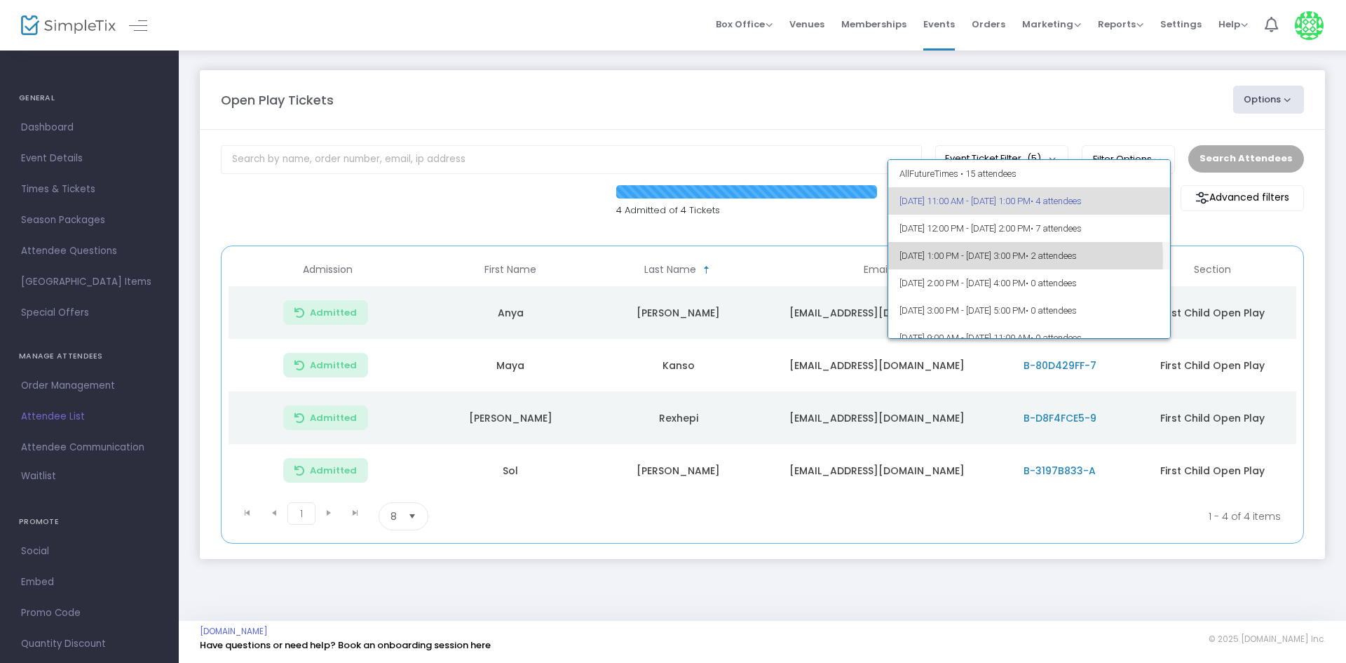
click at [997, 258] on span "[DATE] 1:00 PM - [DATE] 3:00 PM • 2 attendees" at bounding box center [1030, 255] width 260 height 27
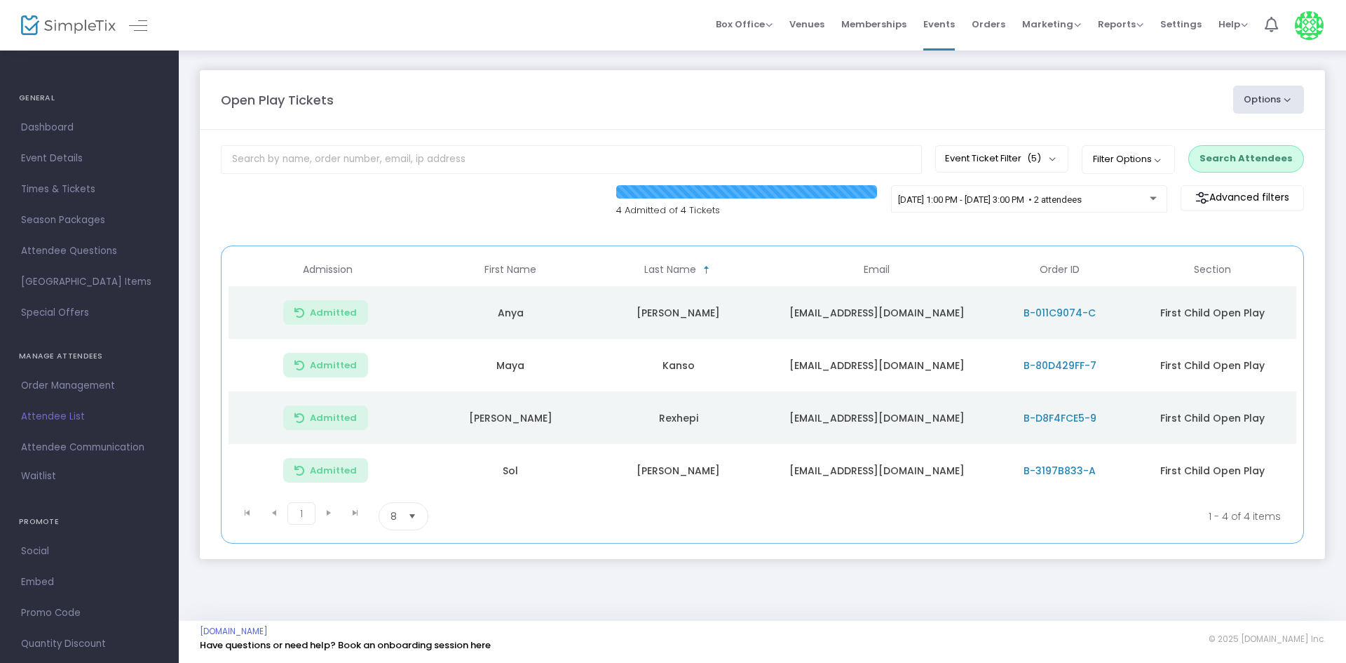
click at [1267, 167] on button "Search Attendees" at bounding box center [1247, 158] width 116 height 27
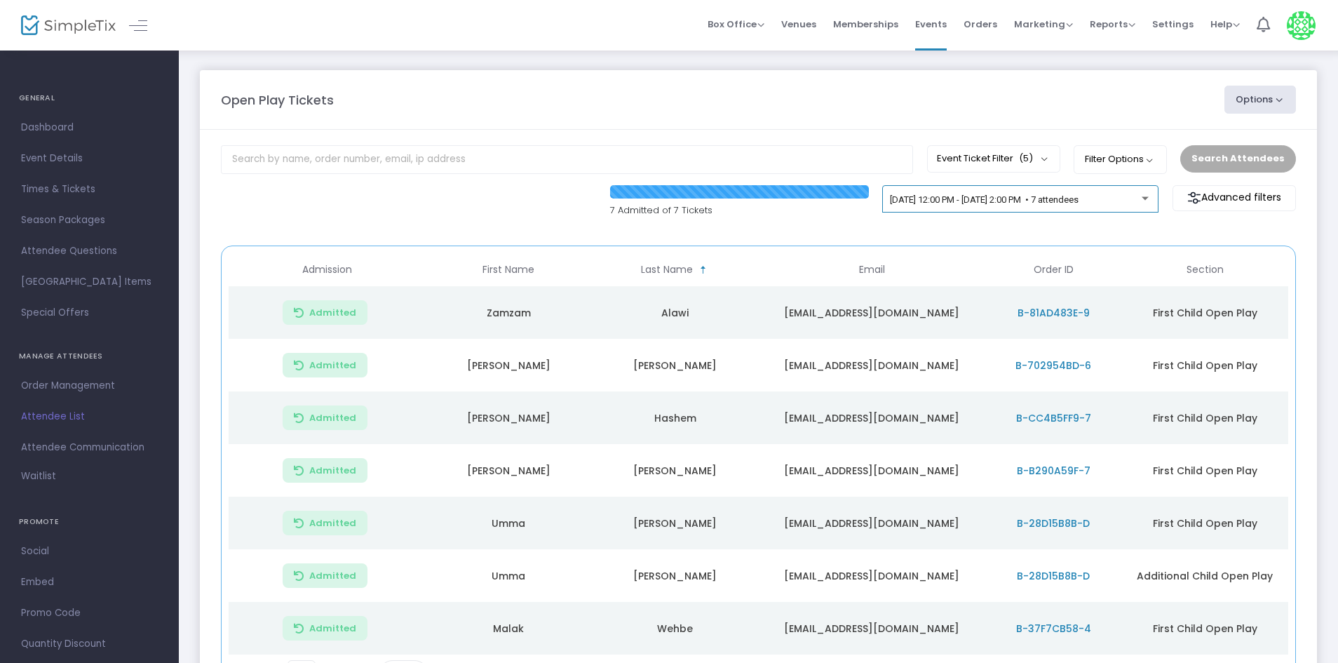
click at [1008, 190] on div "[DATE] 12:00 PM - [DATE] 2:00 PM • 7 attendees" at bounding box center [1020, 199] width 276 height 28
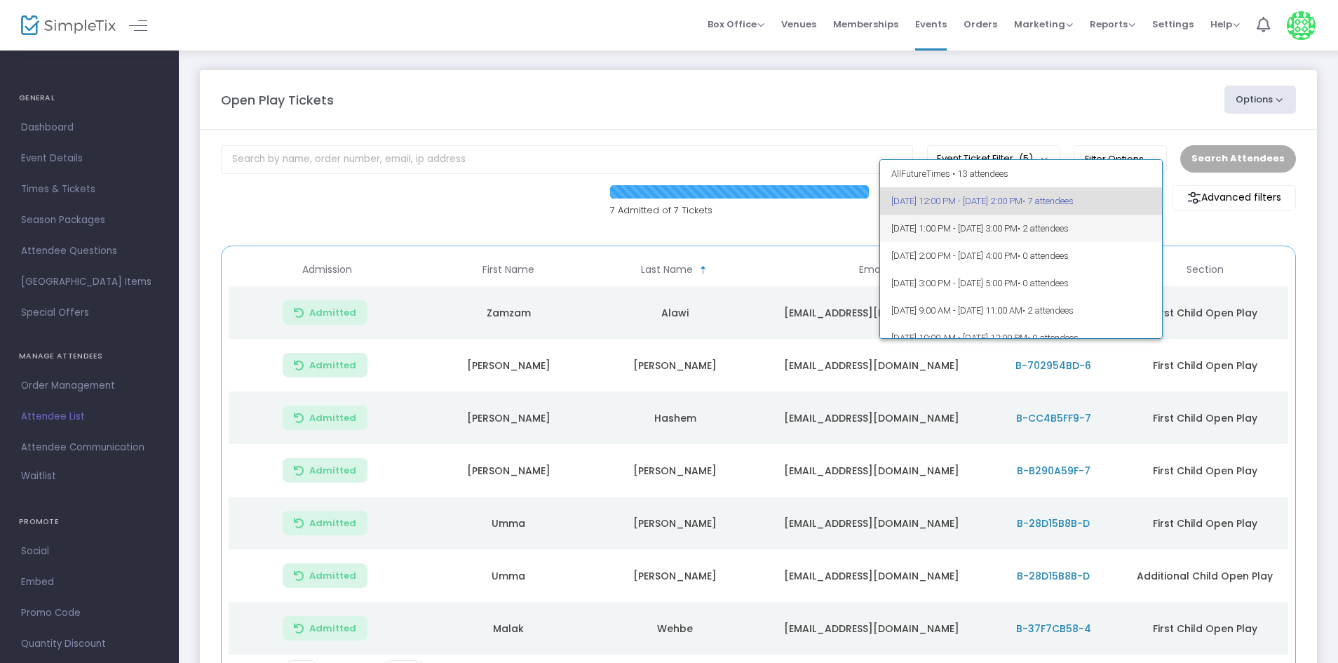
click at [982, 233] on span "[DATE] 1:00 PM - [DATE] 3:00 PM • 2 attendees" at bounding box center [1021, 228] width 260 height 27
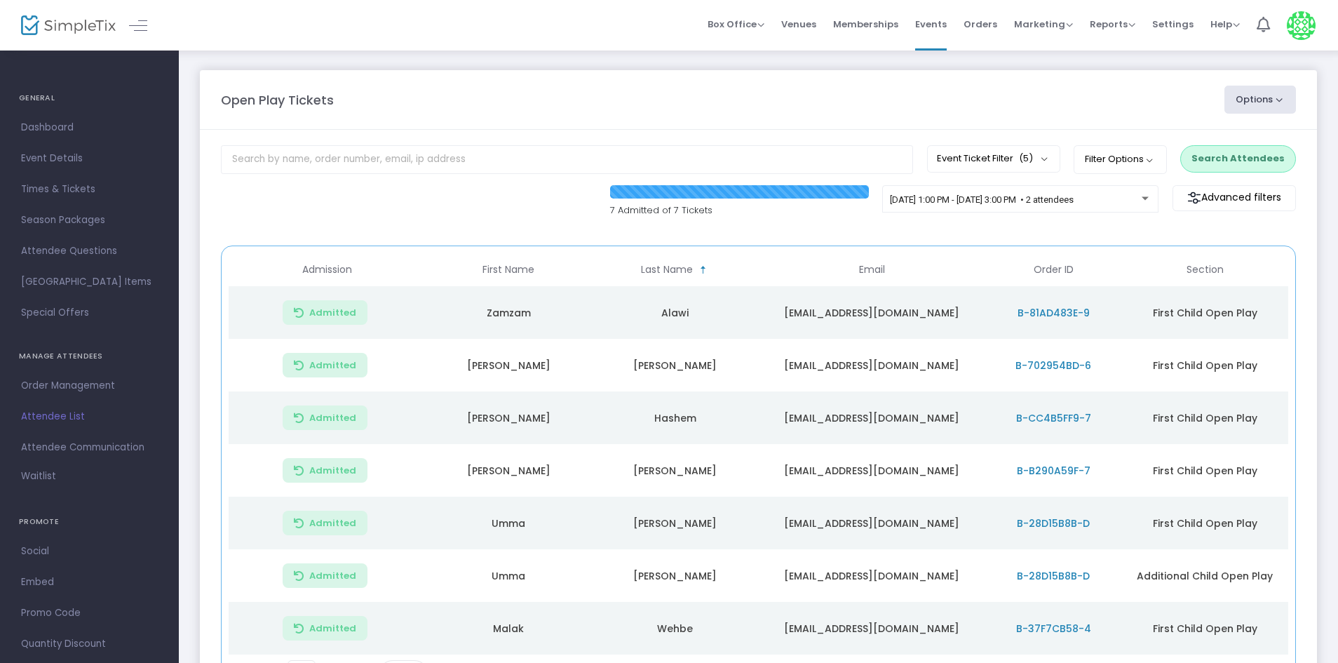
click at [1224, 155] on button "Search Attendees" at bounding box center [1238, 158] width 116 height 27
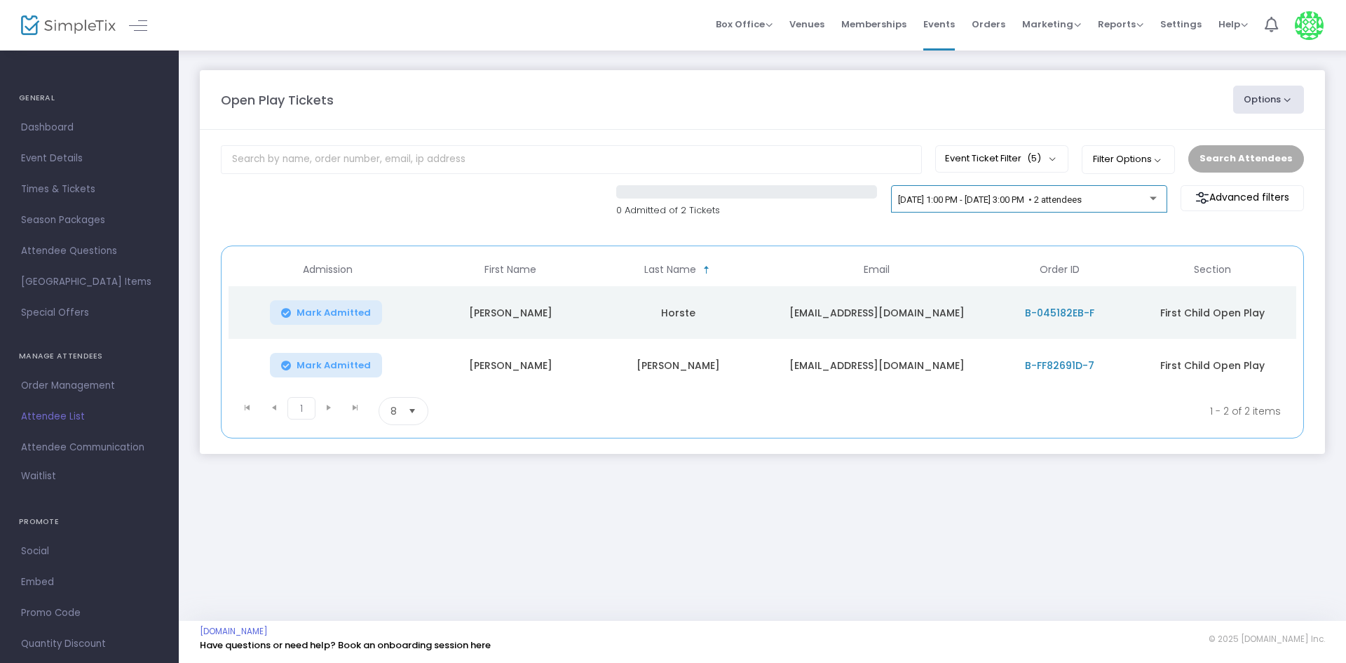
click at [1050, 204] on span "[DATE] 1:00 PM - [DATE] 3:00 PM • 2 attendees" at bounding box center [990, 199] width 184 height 11
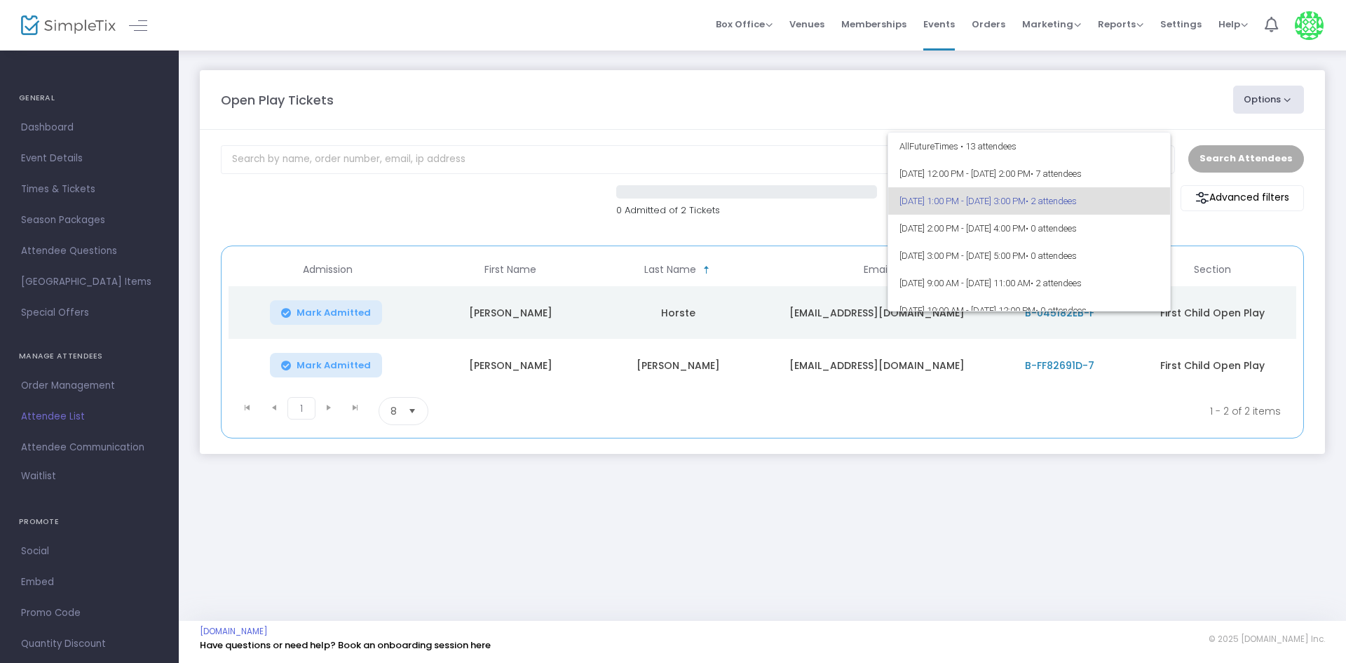
click at [356, 313] on div at bounding box center [673, 331] width 1346 height 663
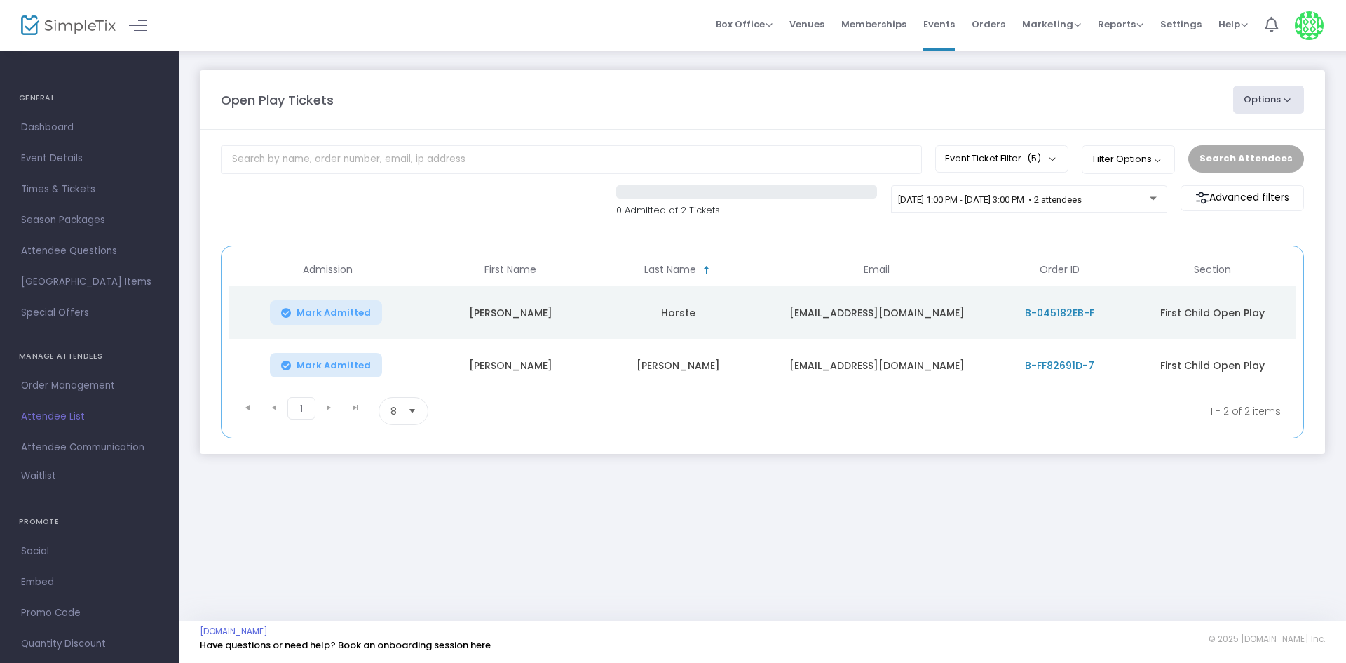
click at [336, 312] on span "Mark Admitted" at bounding box center [334, 312] width 74 height 11
